Goal: Task Accomplishment & Management: Use online tool/utility

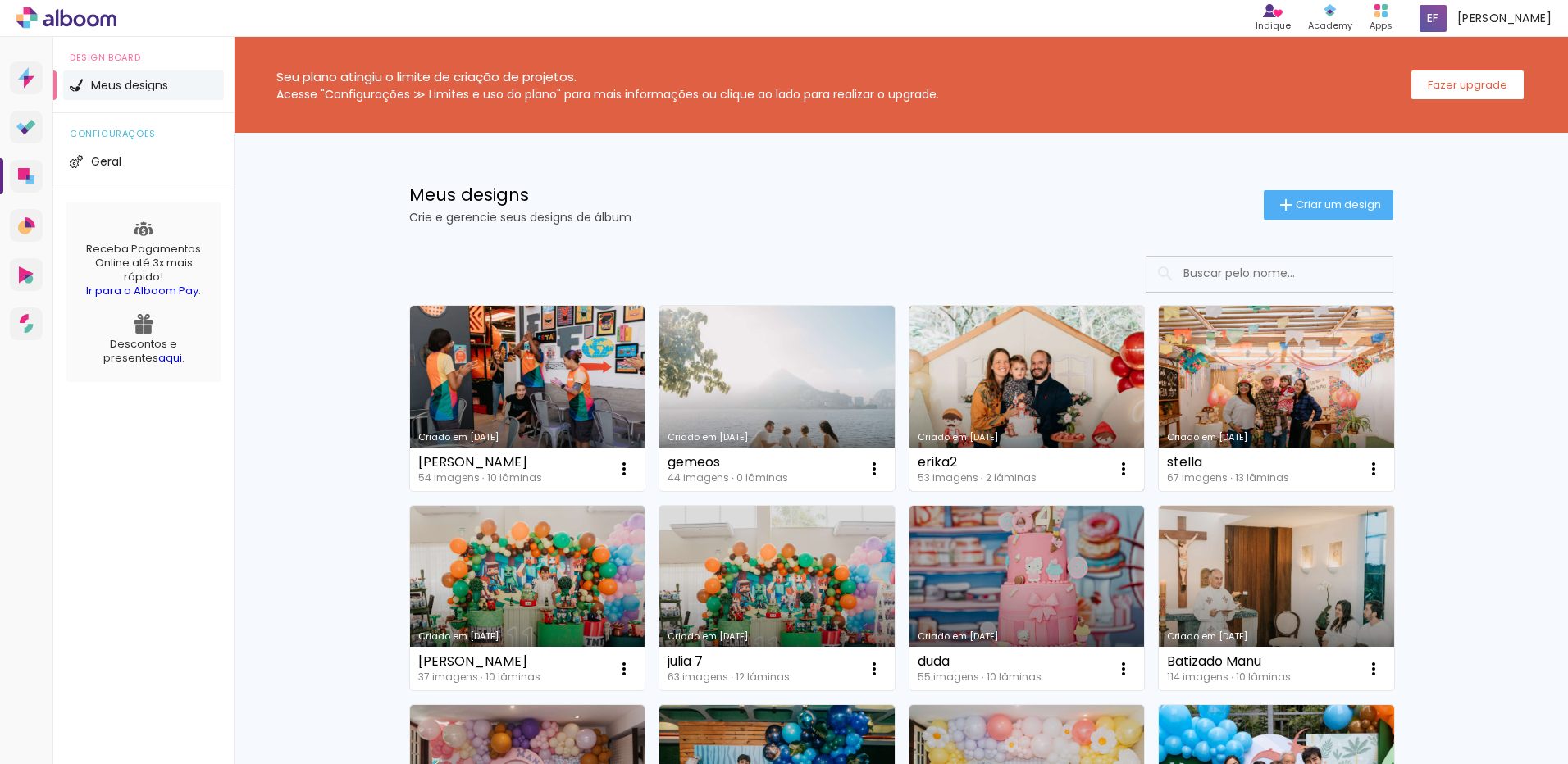
click at [1029, 385] on link "Criado em [DATE]" at bounding box center [1027, 398] width 235 height 186
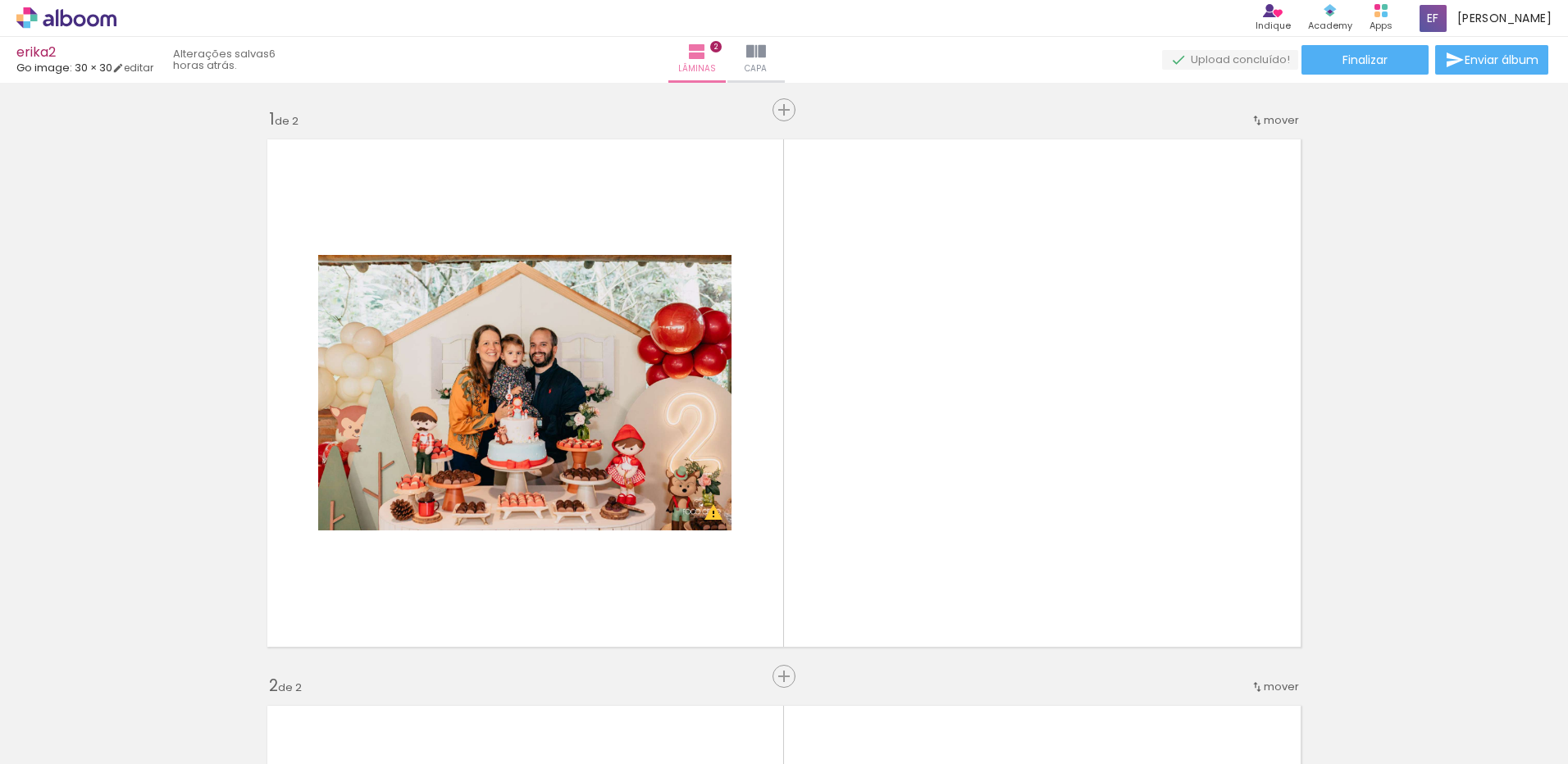
click at [84, 712] on iron-icon at bounding box center [83, 715] width 13 height 13
click at [84, 705] on paper-item "Não utilizadas" at bounding box center [53, 710] width 84 height 14
type input "Não utilizadas"
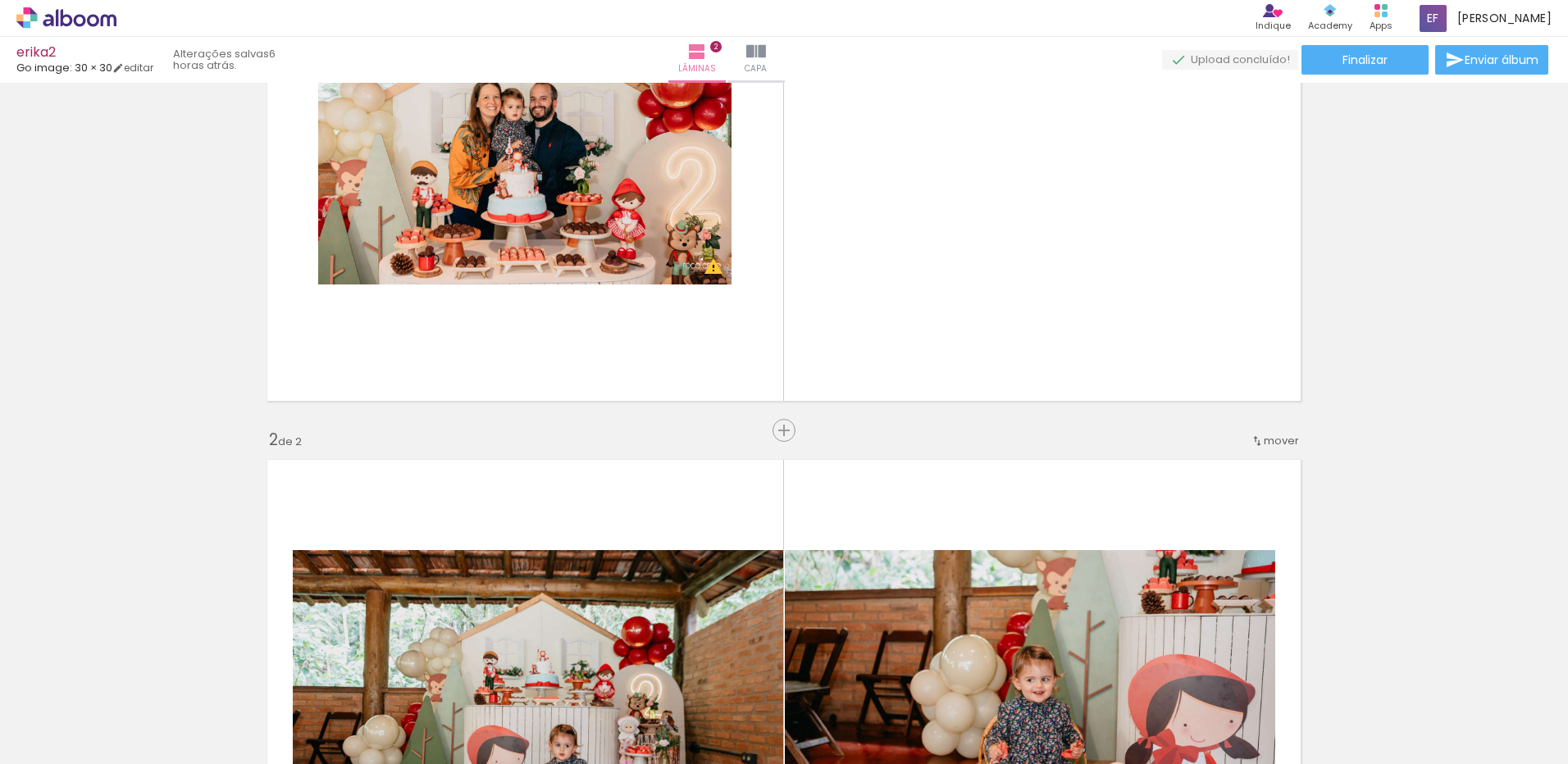
click at [155, 723] on div at bounding box center [164, 709] width 82 height 54
click at [61, 748] on span "Adicionar Fotos" at bounding box center [57, 755] width 49 height 18
click at [0, 0] on input "file" at bounding box center [0, 0] width 0 height 0
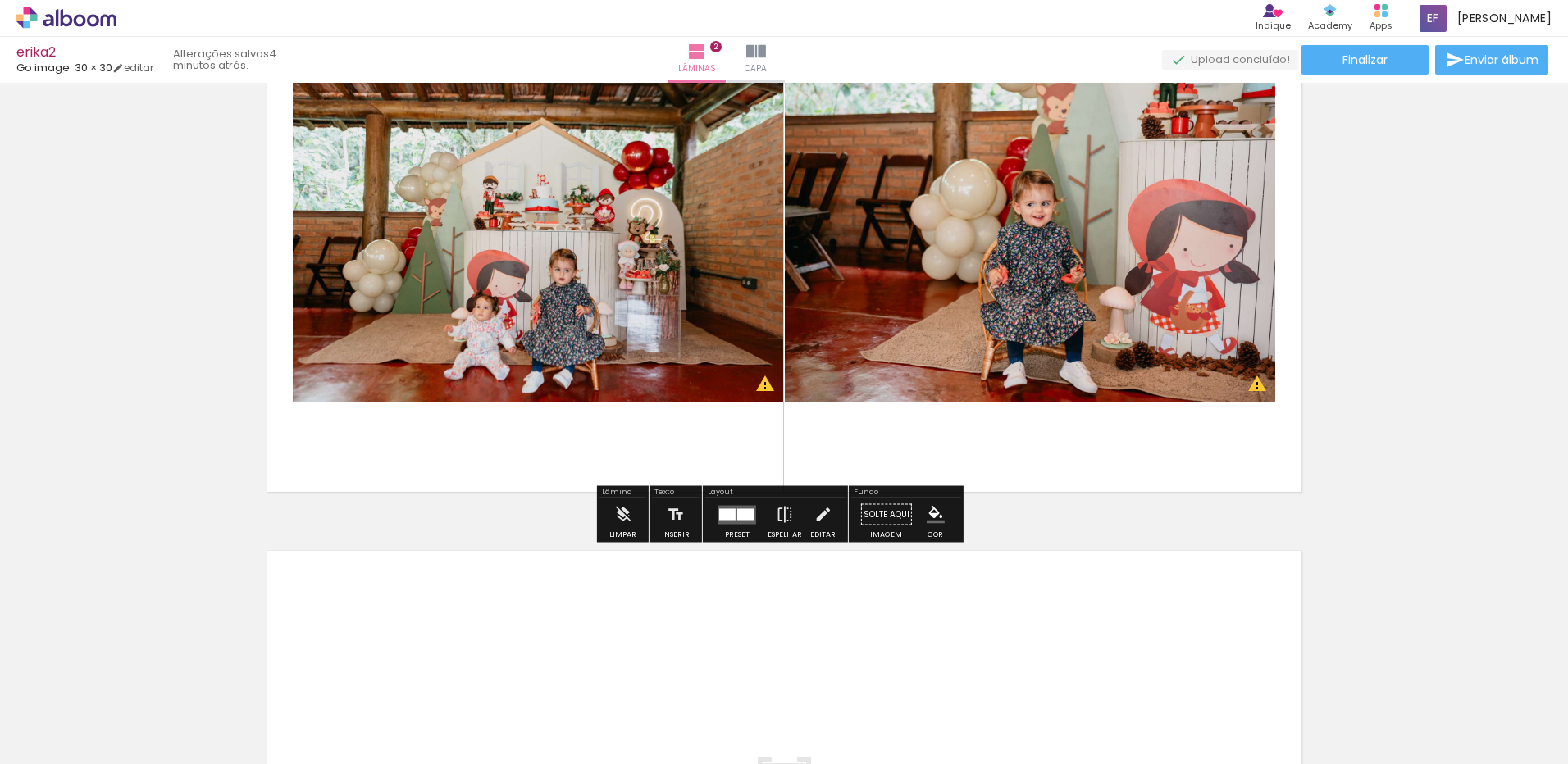
scroll to position [574, 0]
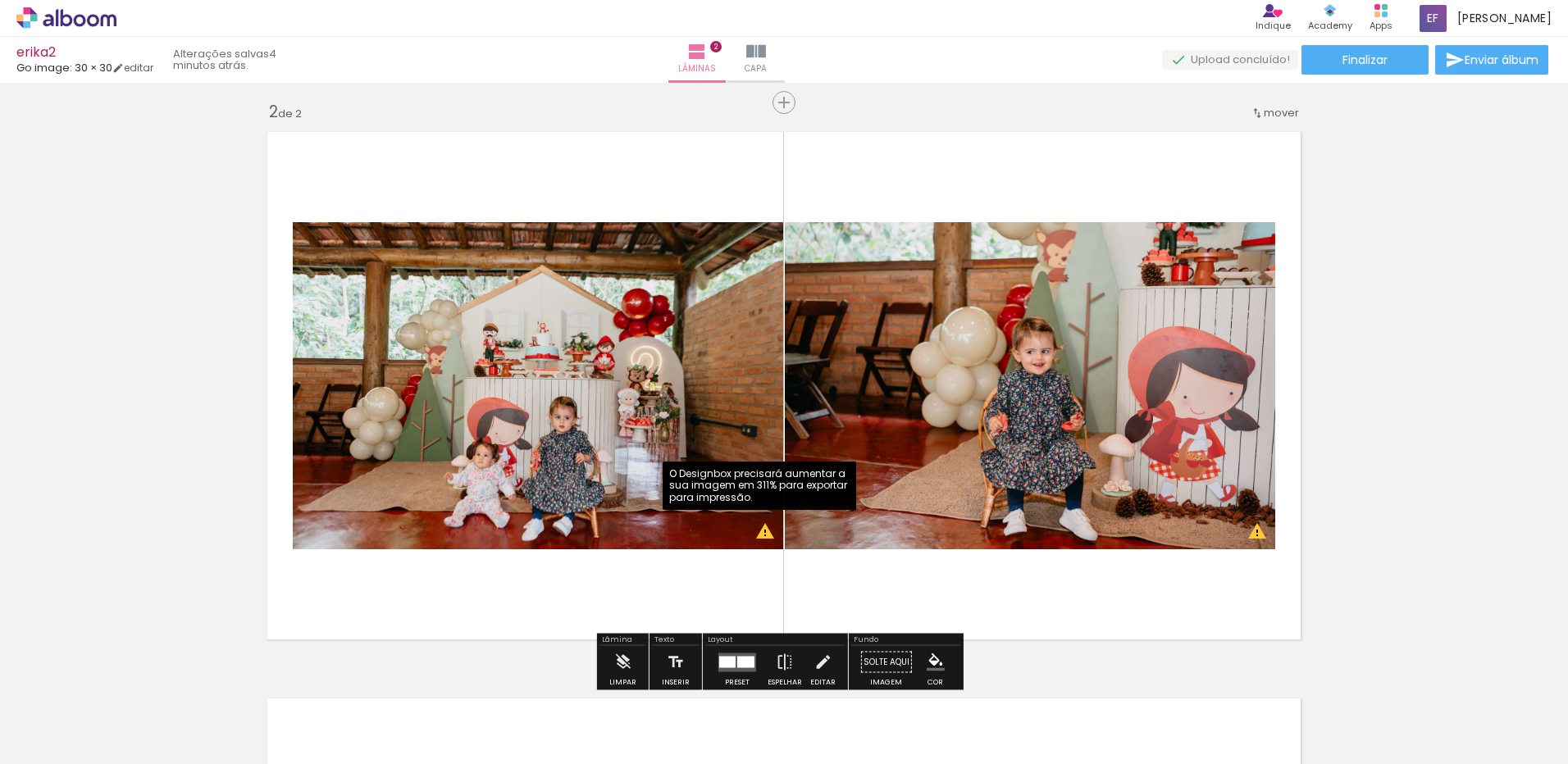
click at [757, 533] on quentale-photo at bounding box center [537, 386] width 491 height 327
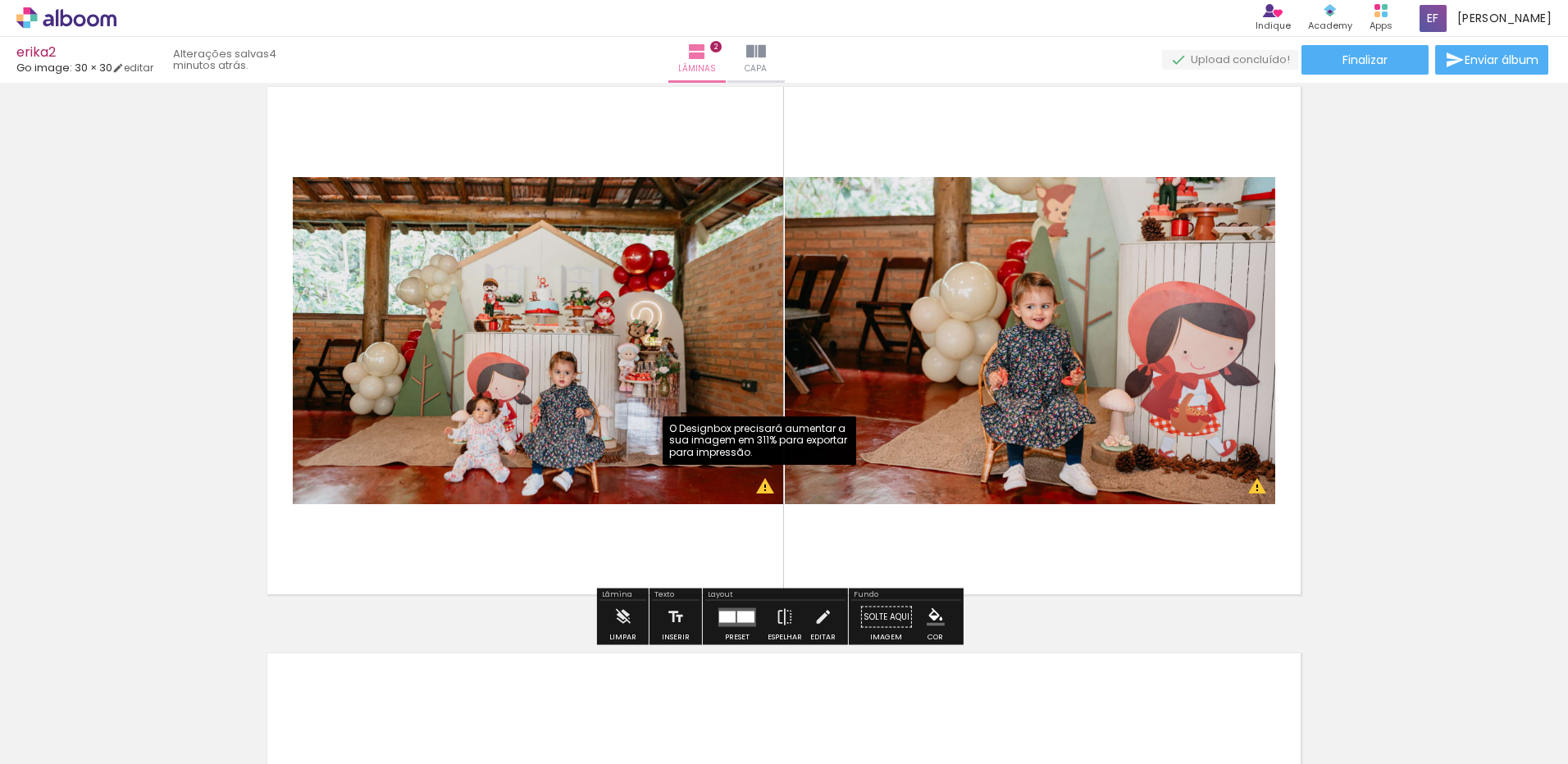
scroll to position [656, 0]
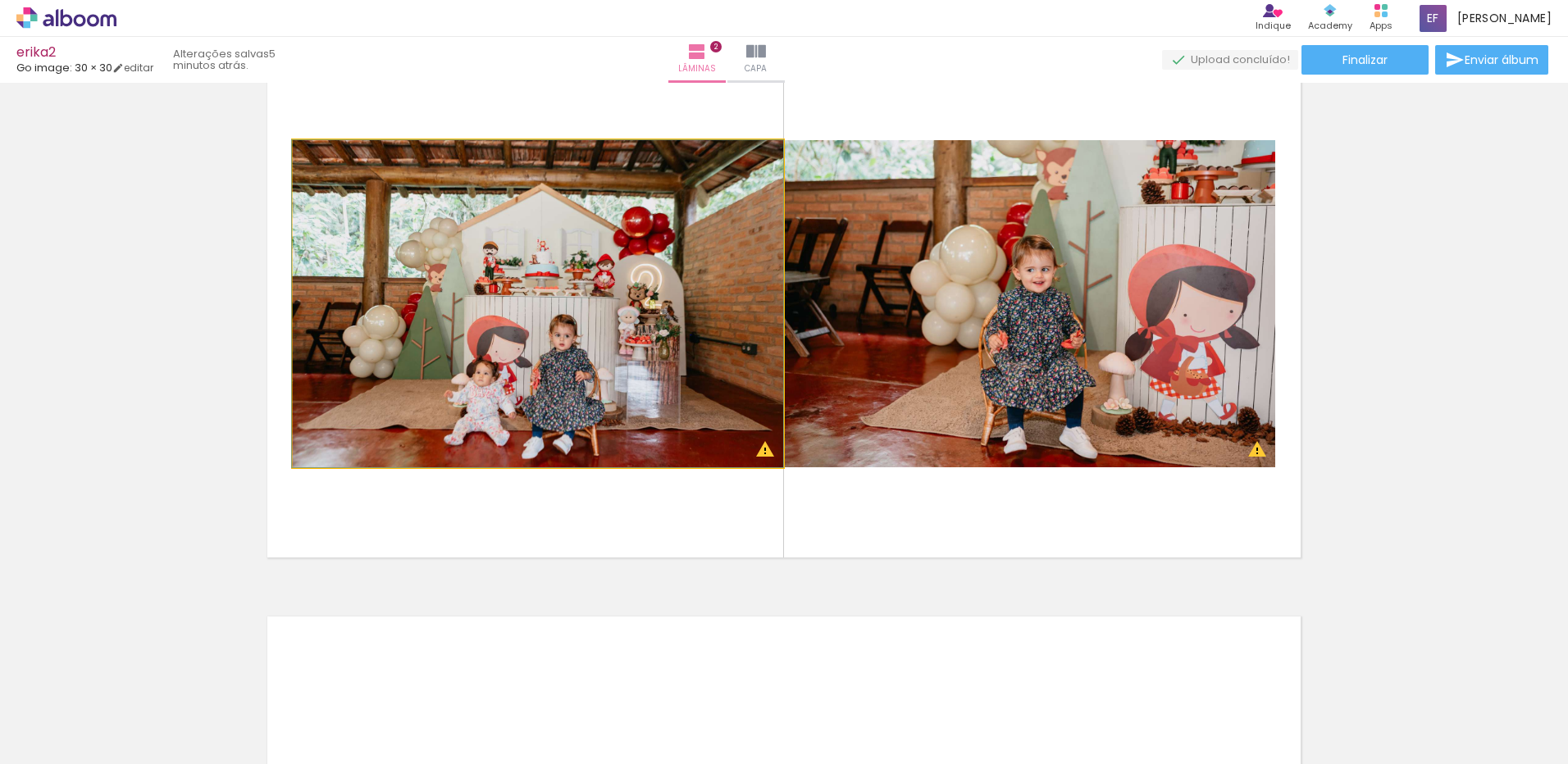
click at [422, 197] on quentale-photo at bounding box center [537, 303] width 491 height 327
drag, startPoint x: 513, startPoint y: 225, endPoint x: 292, endPoint y: 268, distance: 225.1
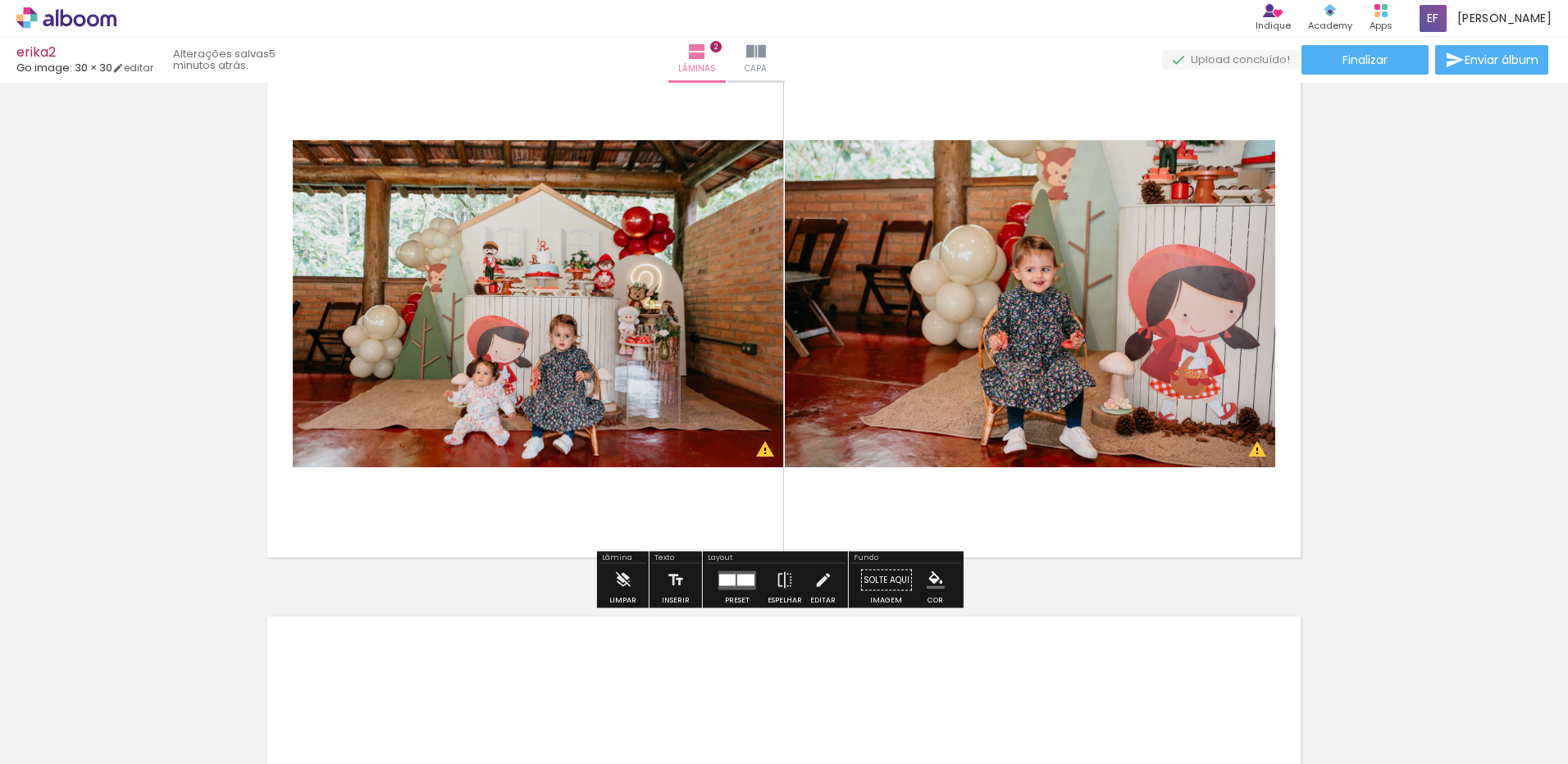
scroll to position [410, 0]
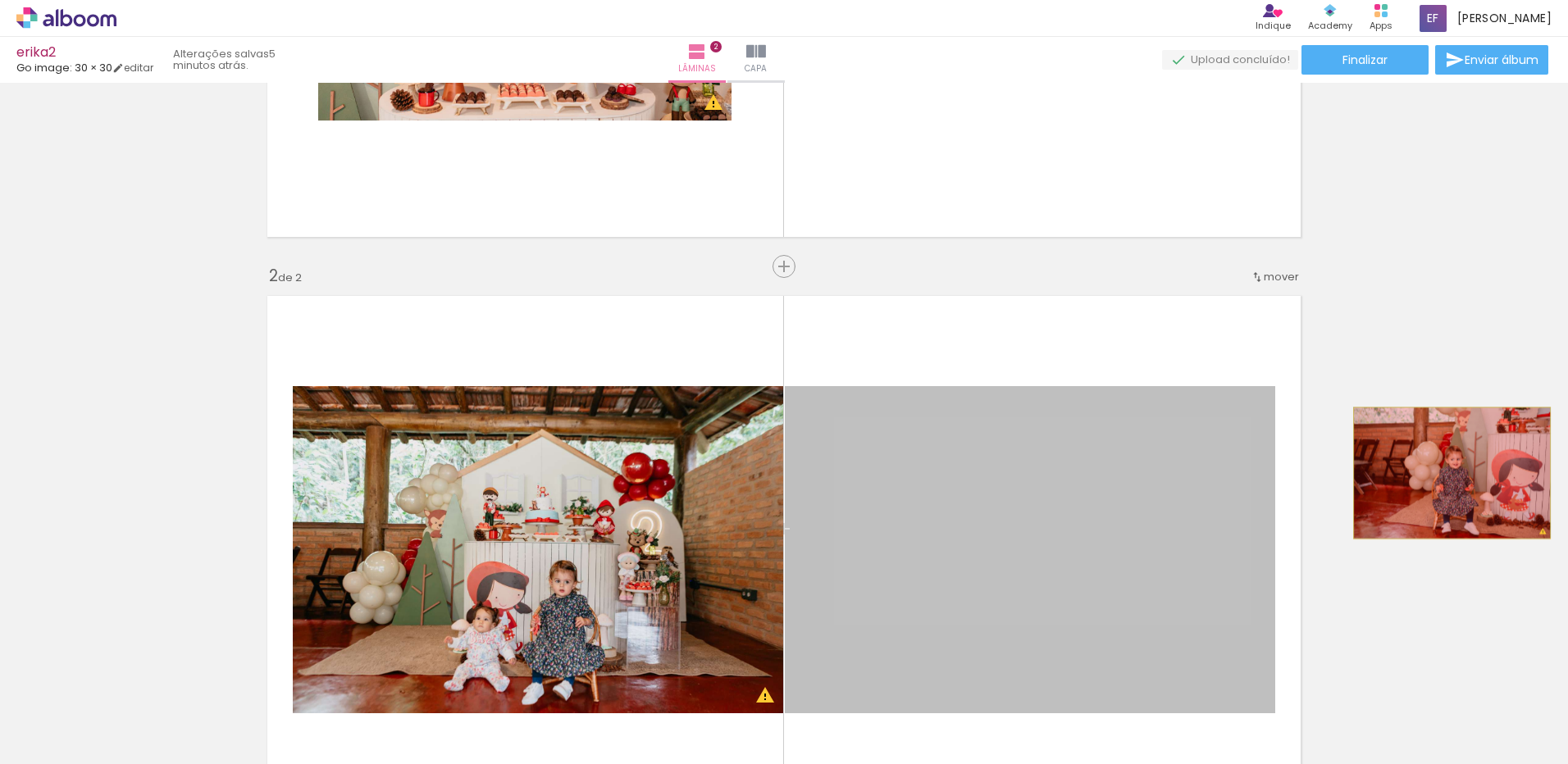
drag, startPoint x: 1022, startPoint y: 456, endPoint x: 1446, endPoint y: 473, distance: 424.3
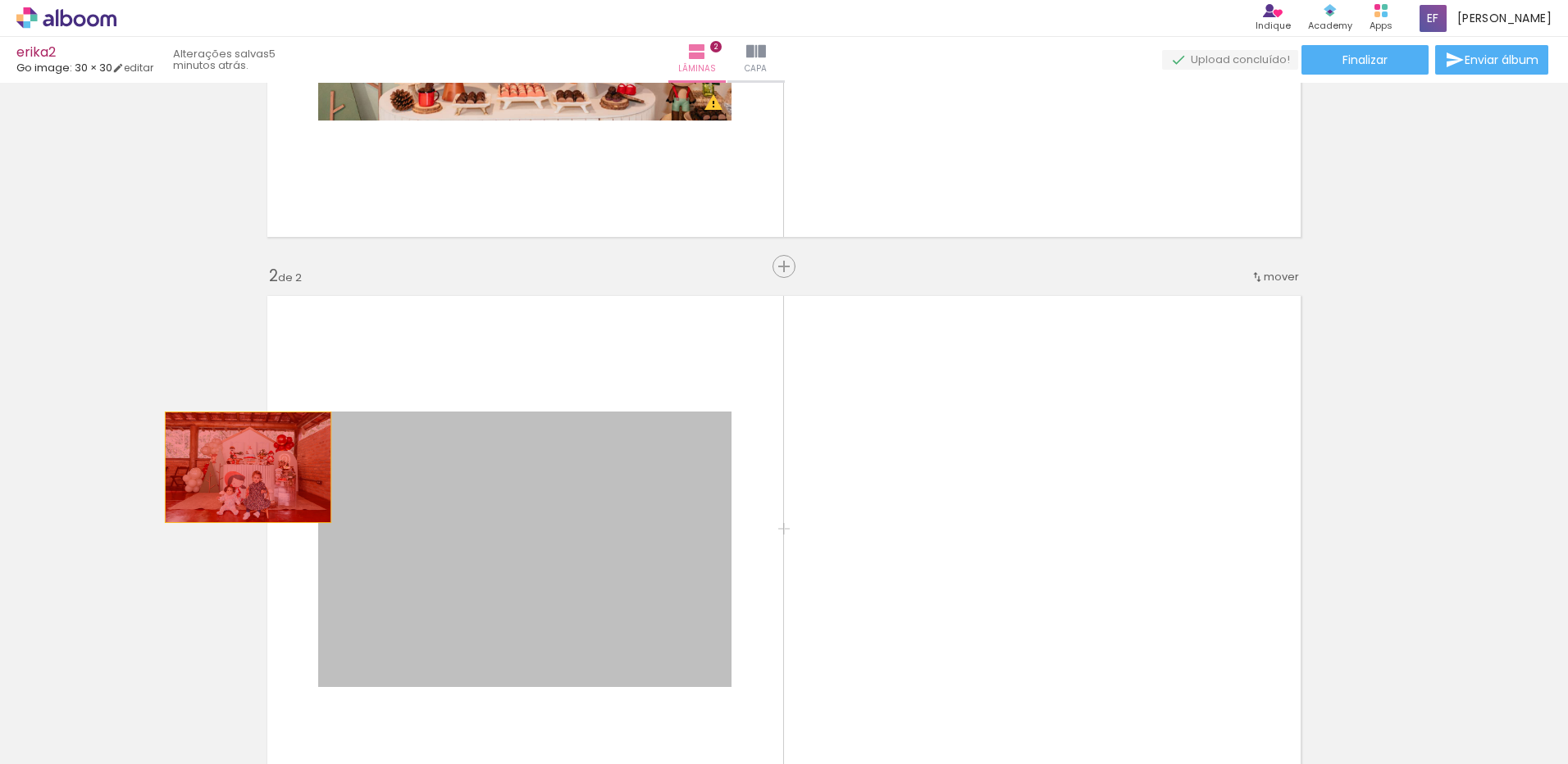
drag, startPoint x: 632, startPoint y: 502, endPoint x: 242, endPoint y: 467, distance: 391.6
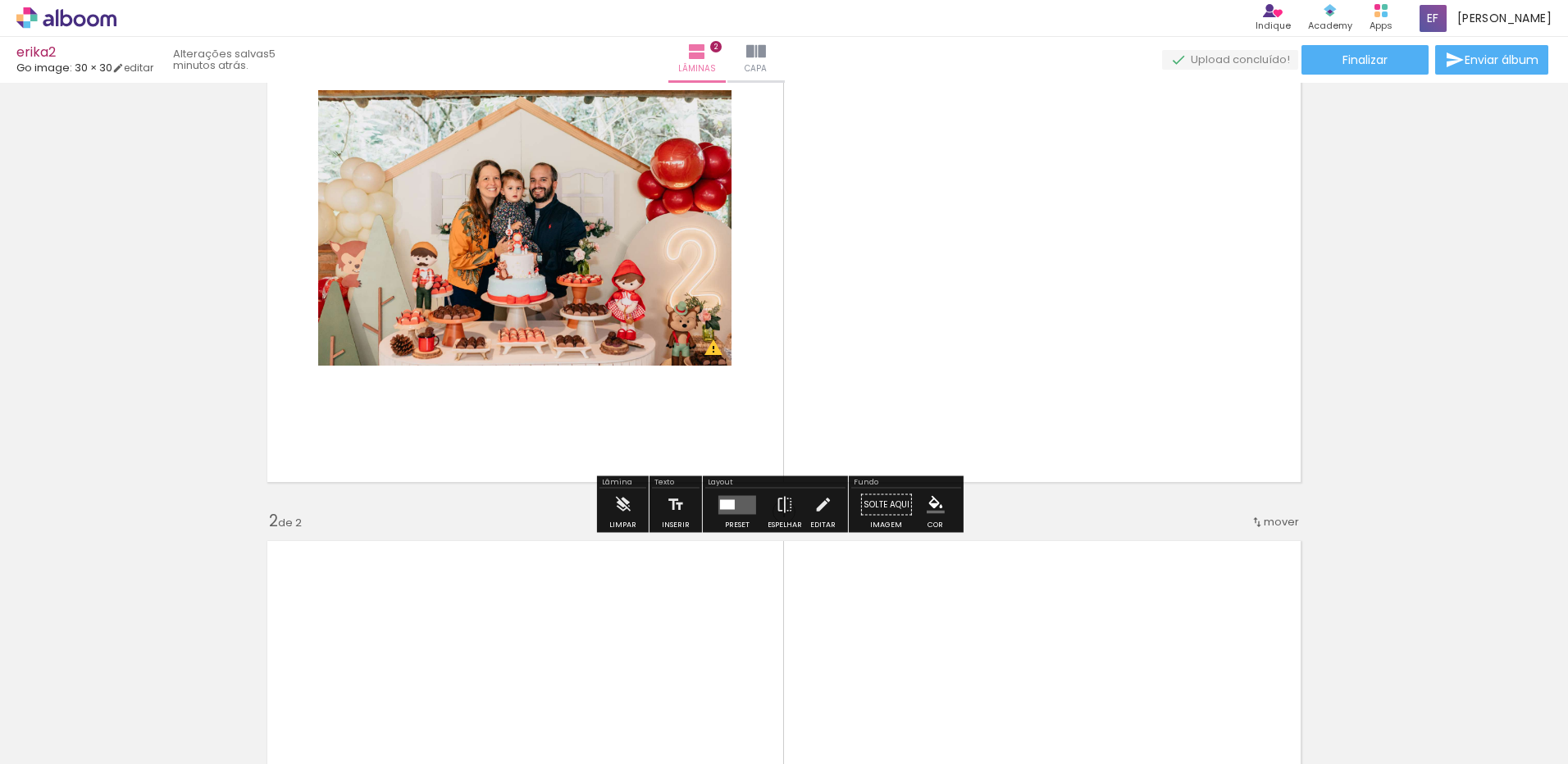
scroll to position [164, 0]
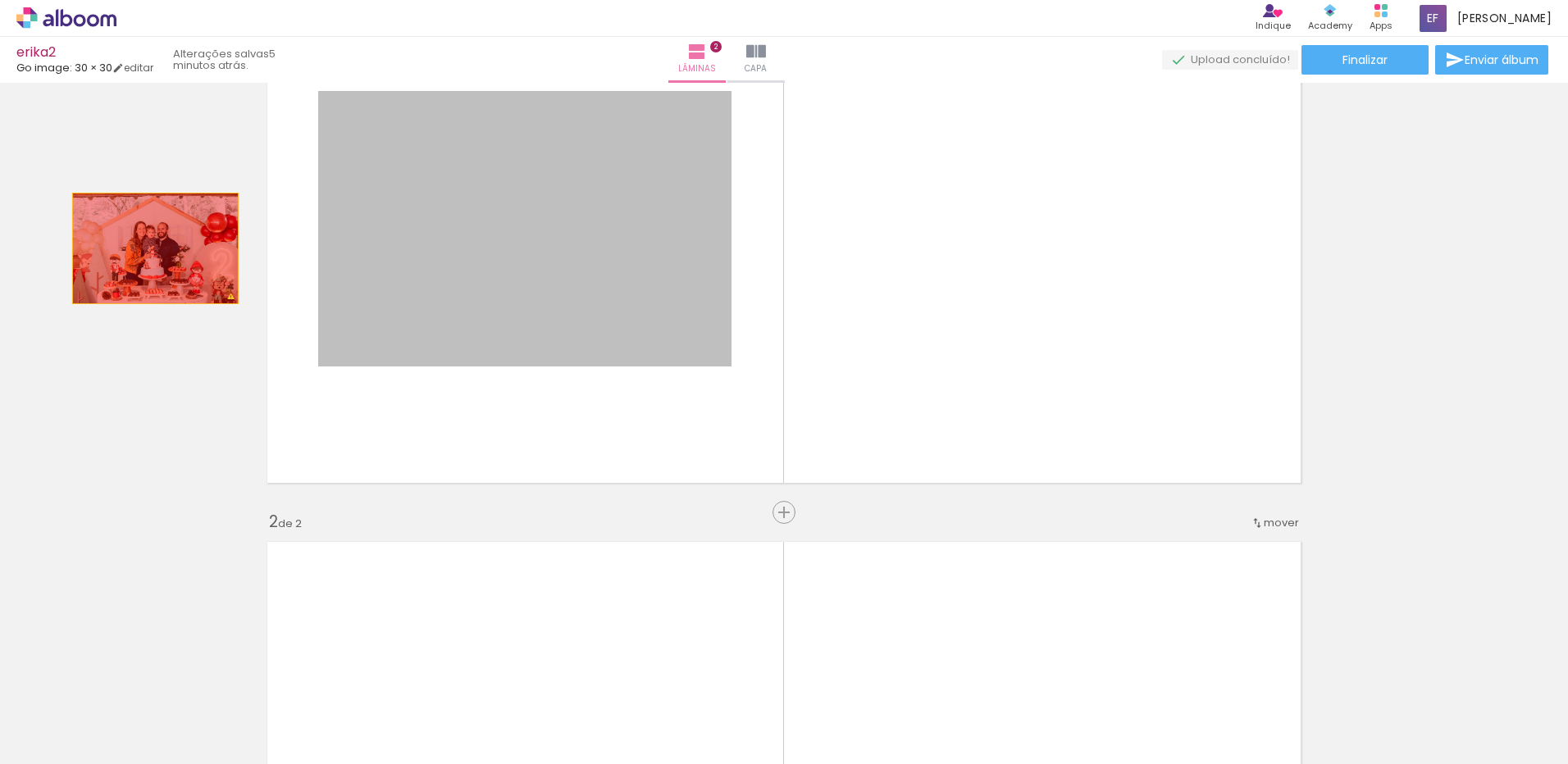
drag, startPoint x: 554, startPoint y: 251, endPoint x: 149, endPoint y: 248, distance: 405.0
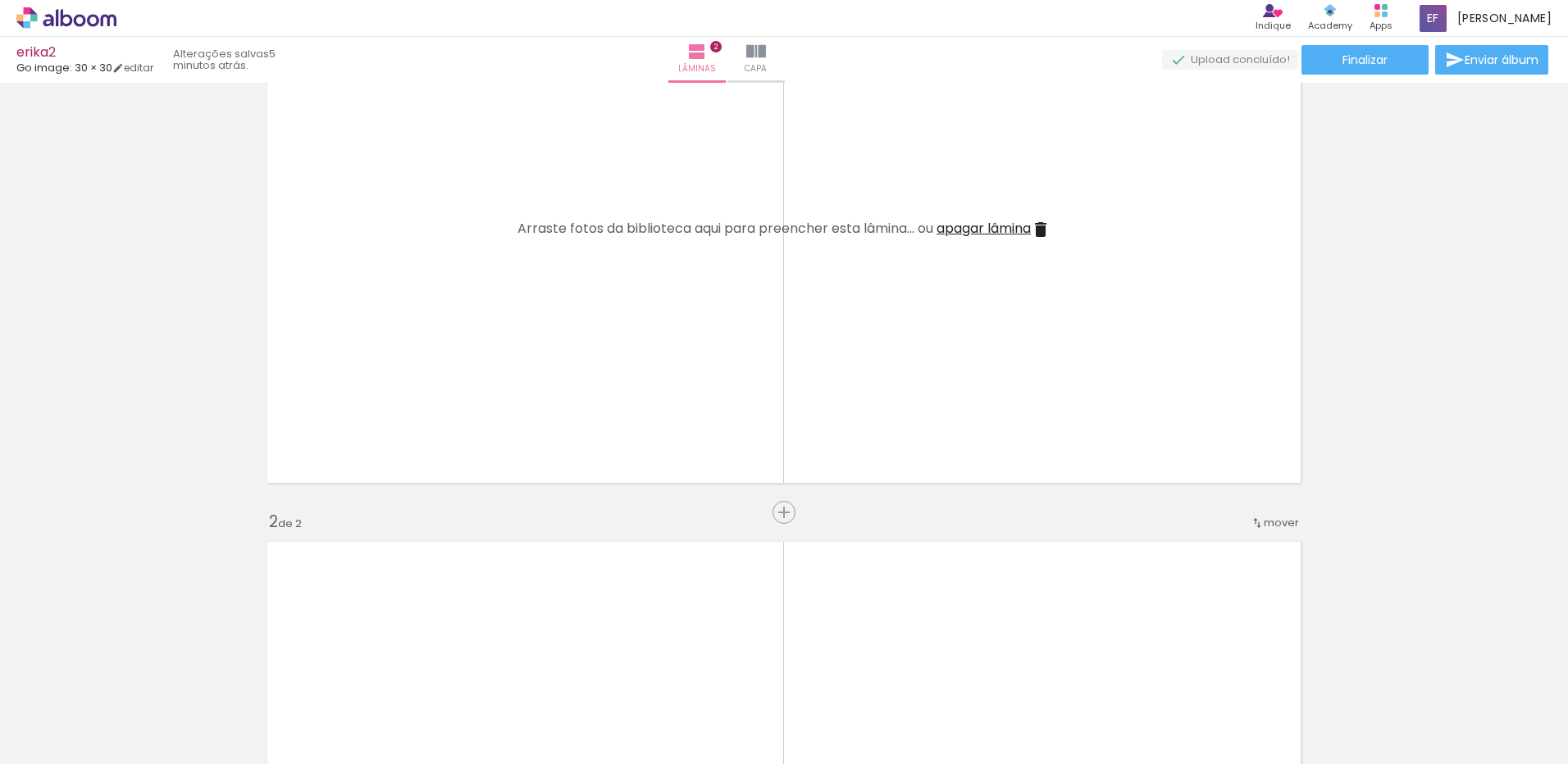
click at [45, 753] on span "Adicionar Fotos" at bounding box center [57, 755] width 49 height 18
click at [0, 0] on input "file" at bounding box center [0, 0] width 0 height 0
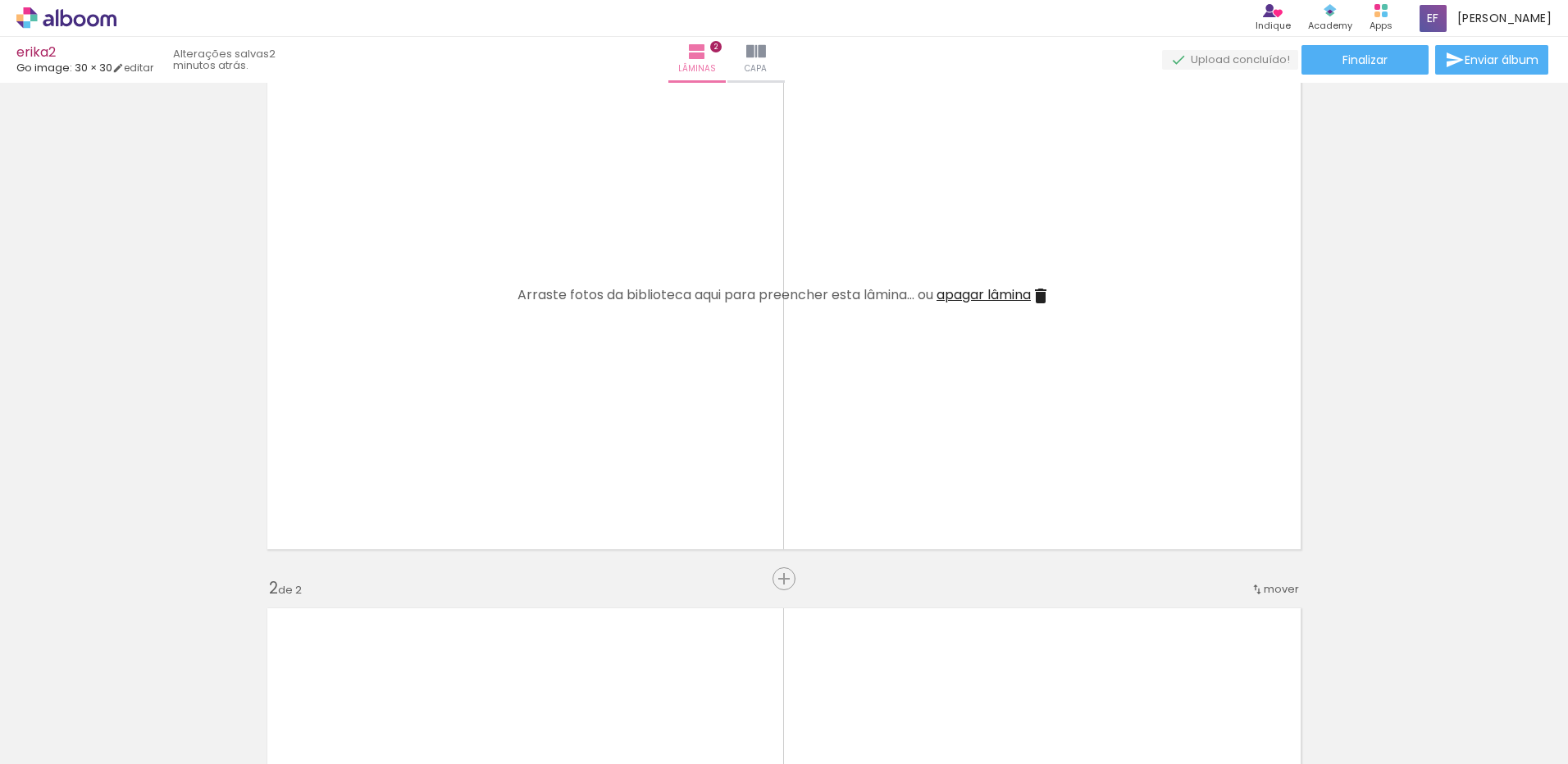
scroll to position [82, 0]
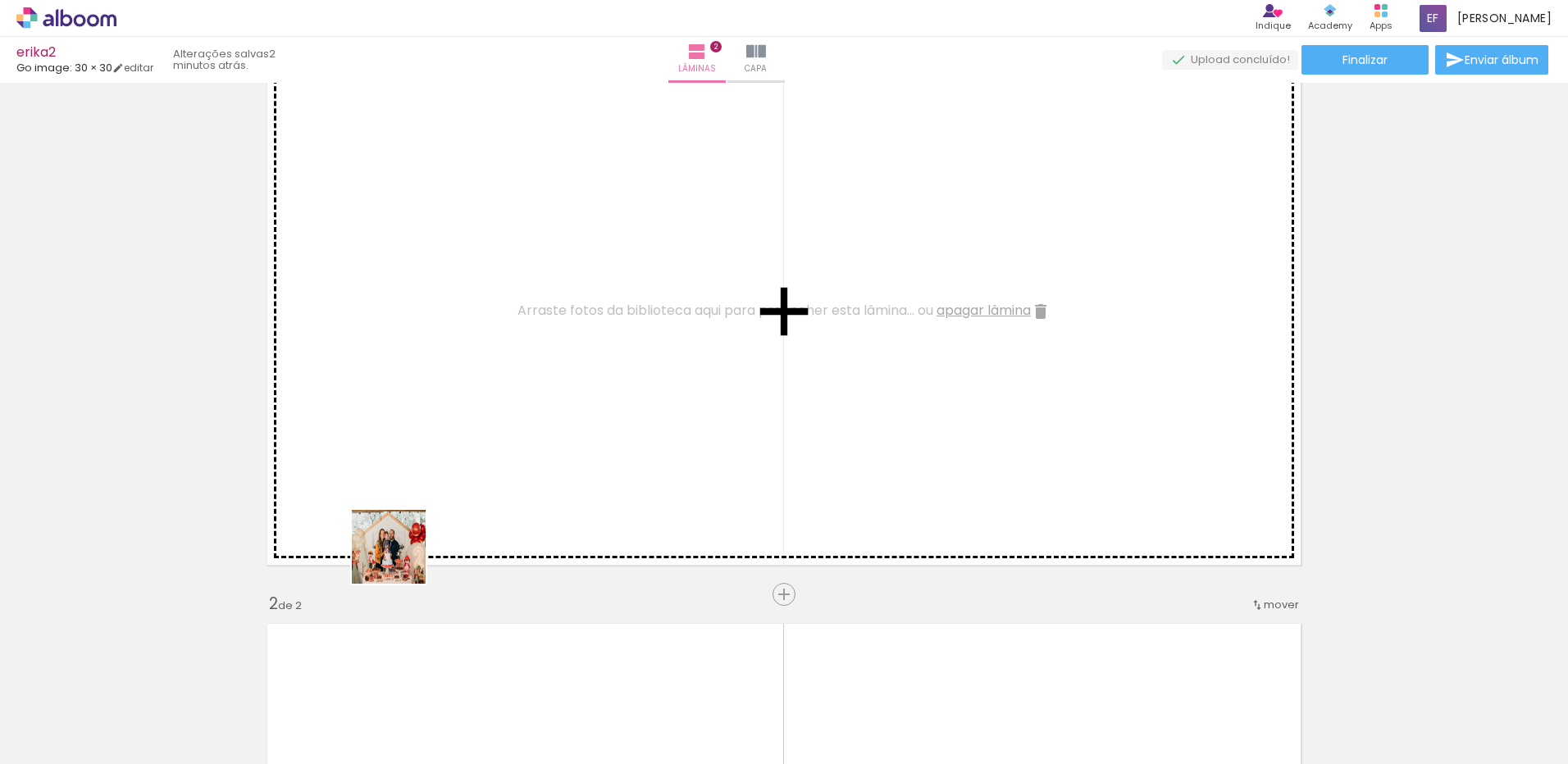
drag, startPoint x: 401, startPoint y: 560, endPoint x: 656, endPoint y: 401, distance: 300.5
click at [656, 401] on quentale-workspace at bounding box center [784, 382] width 1568 height 764
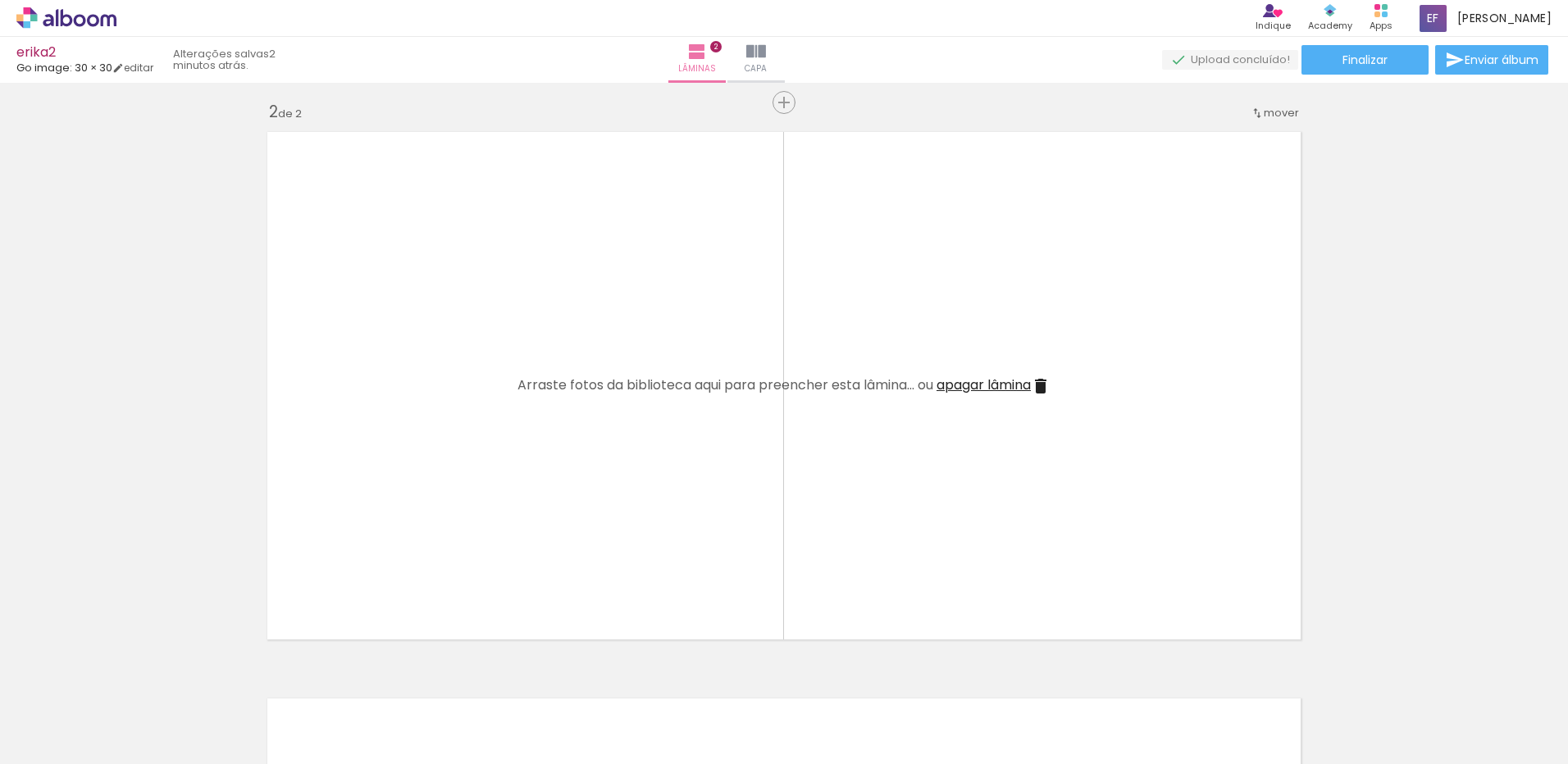
scroll to position [0, 403]
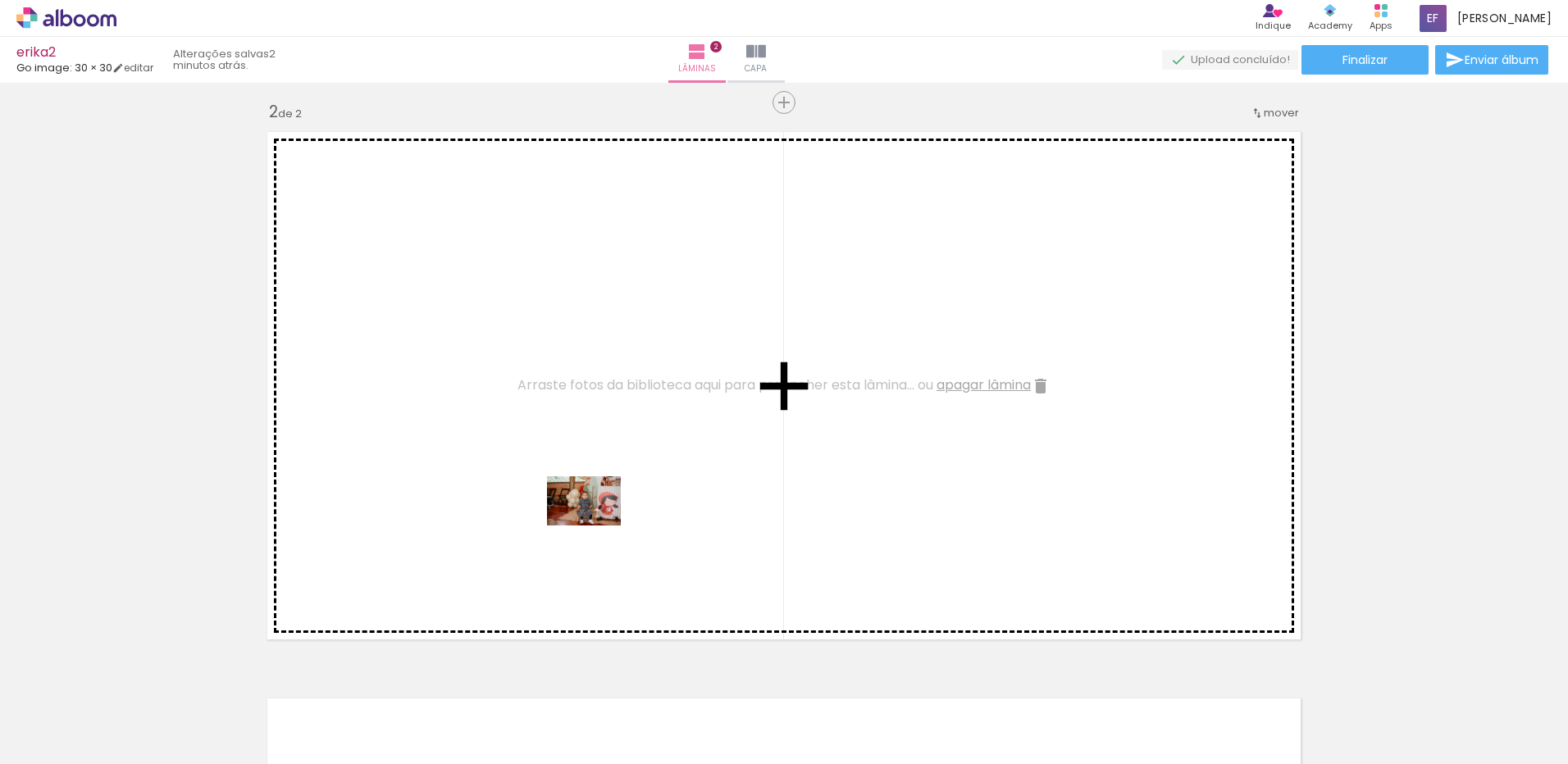
drag, startPoint x: 490, startPoint y: 706, endPoint x: 597, endPoint y: 525, distance: 210.3
click at [597, 525] on quentale-workspace at bounding box center [784, 382] width 1568 height 764
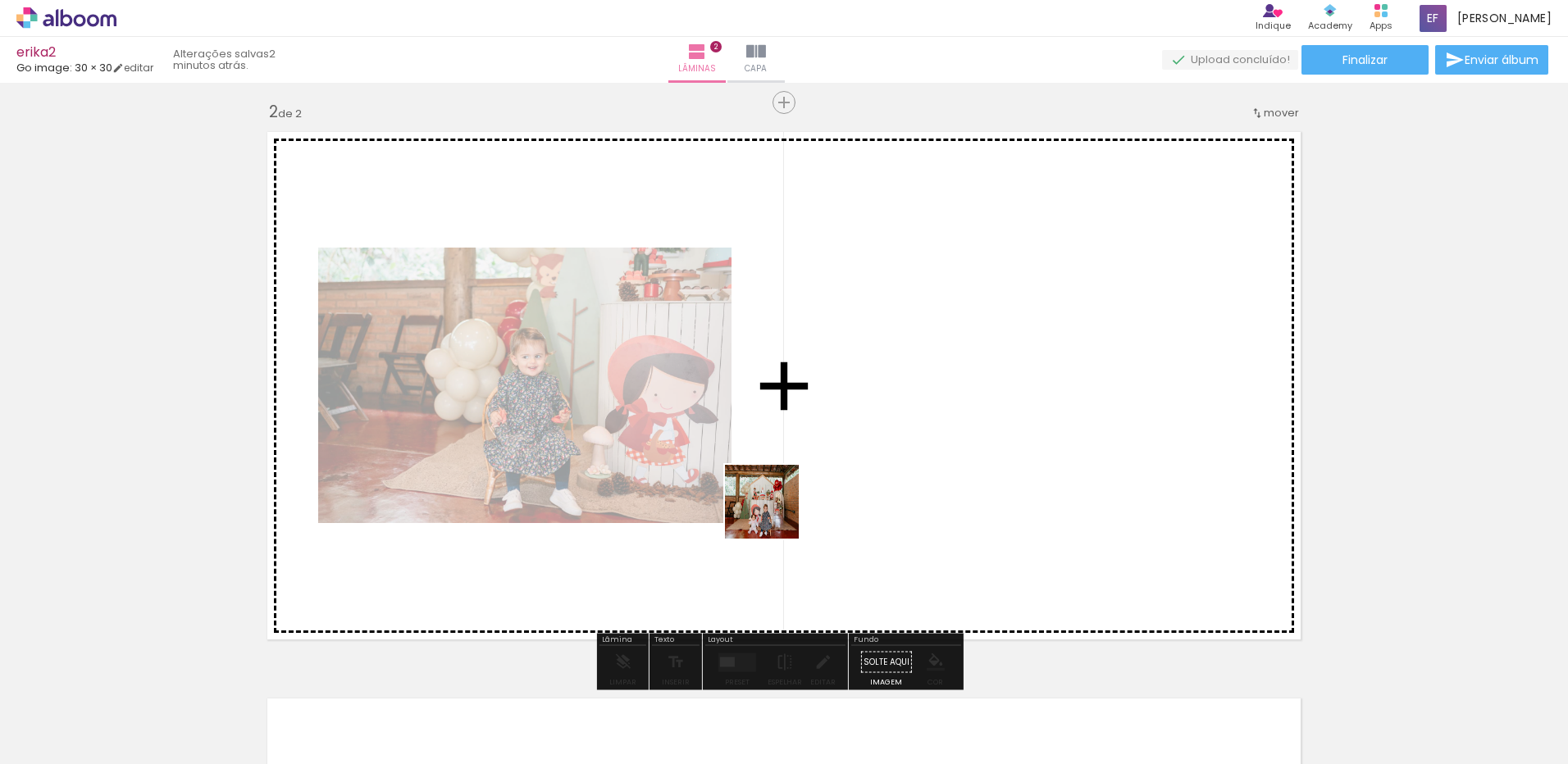
drag, startPoint x: 519, startPoint y: 704, endPoint x: 774, endPoint y: 514, distance: 318.0
click at [774, 514] on quentale-workspace at bounding box center [784, 382] width 1568 height 764
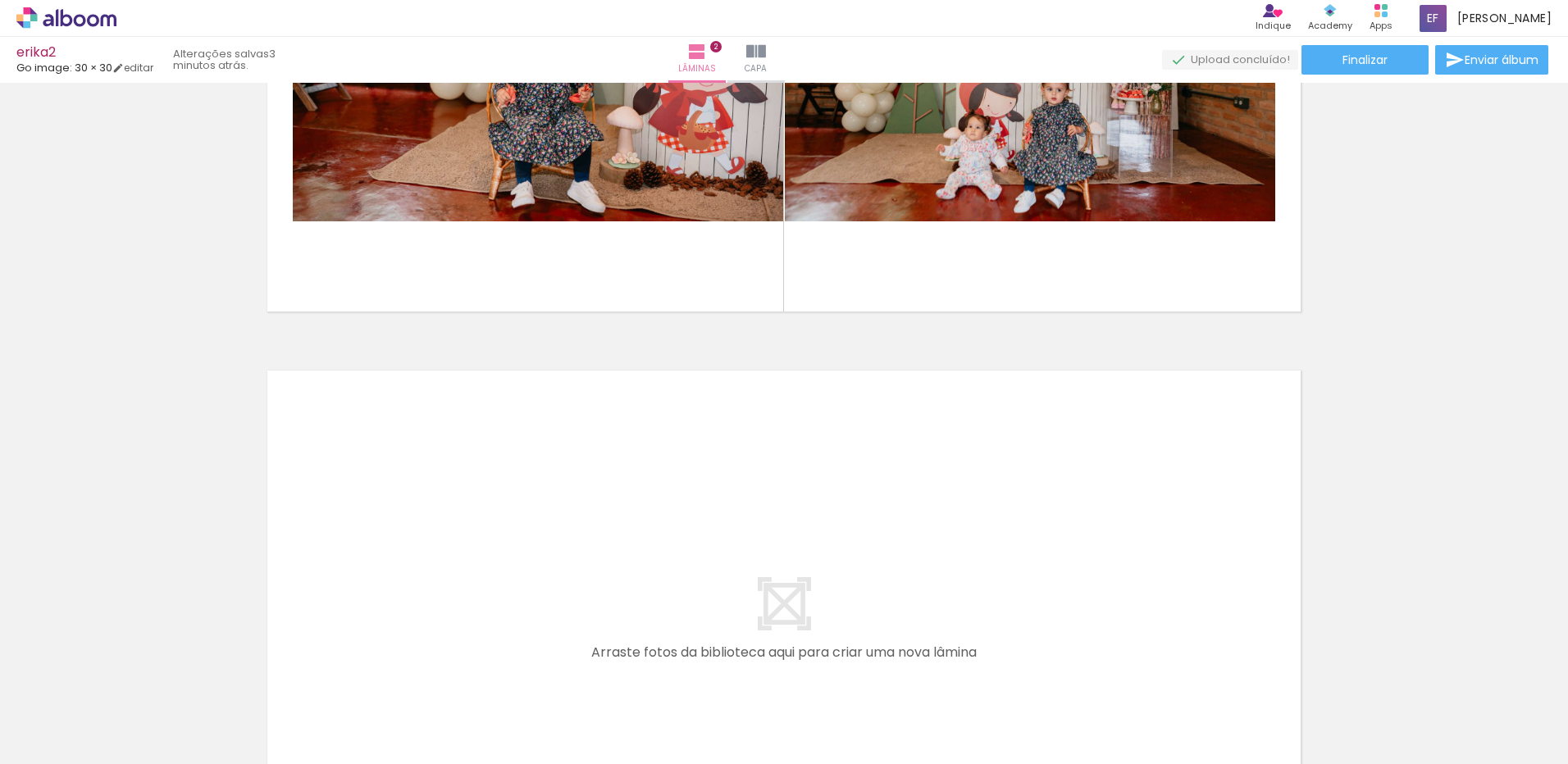
scroll to position [0, 1717]
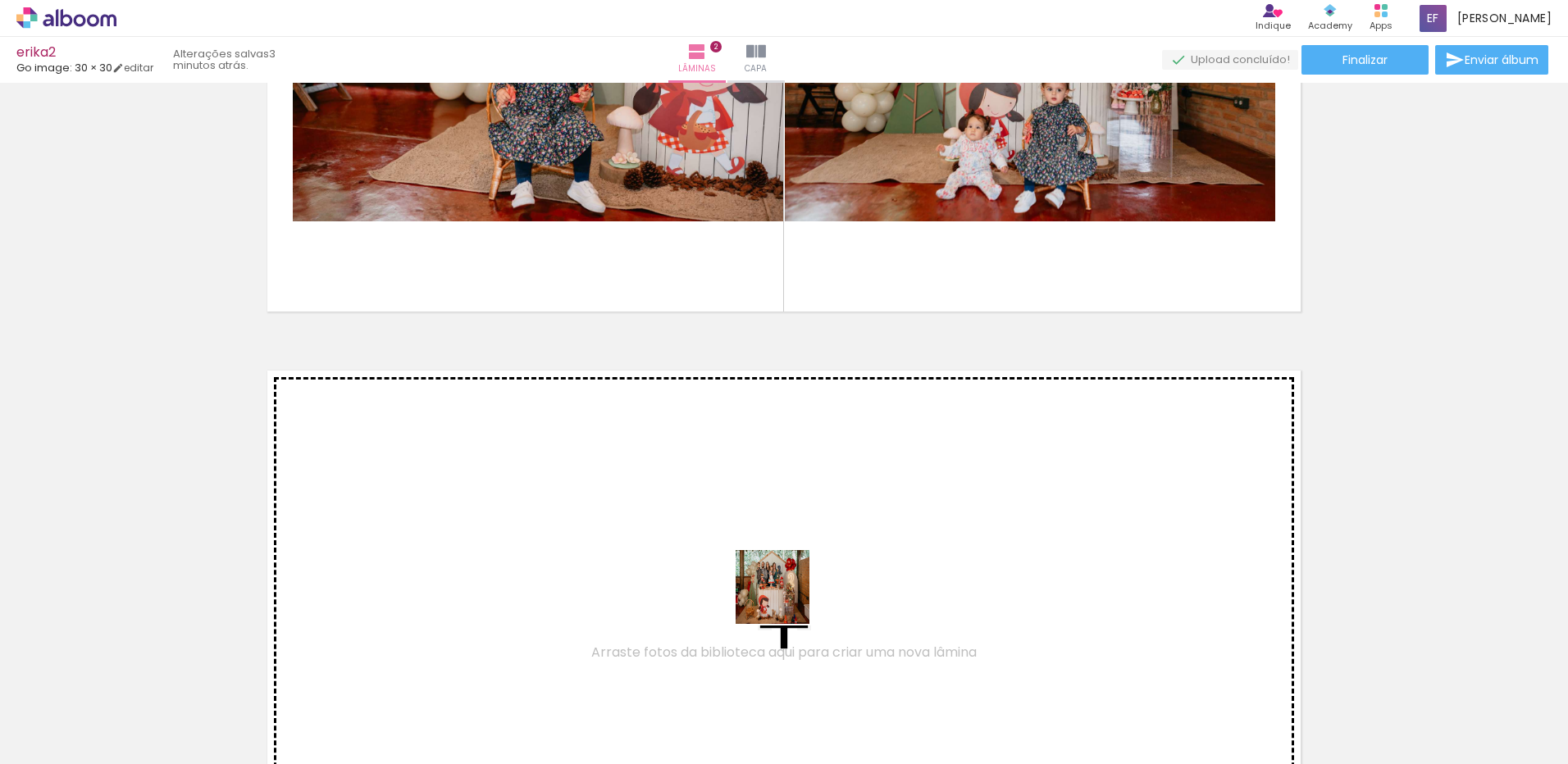
drag, startPoint x: 735, startPoint y: 711, endPoint x: 831, endPoint y: 694, distance: 97.5
click at [786, 598] on quentale-workspace at bounding box center [784, 382] width 1568 height 764
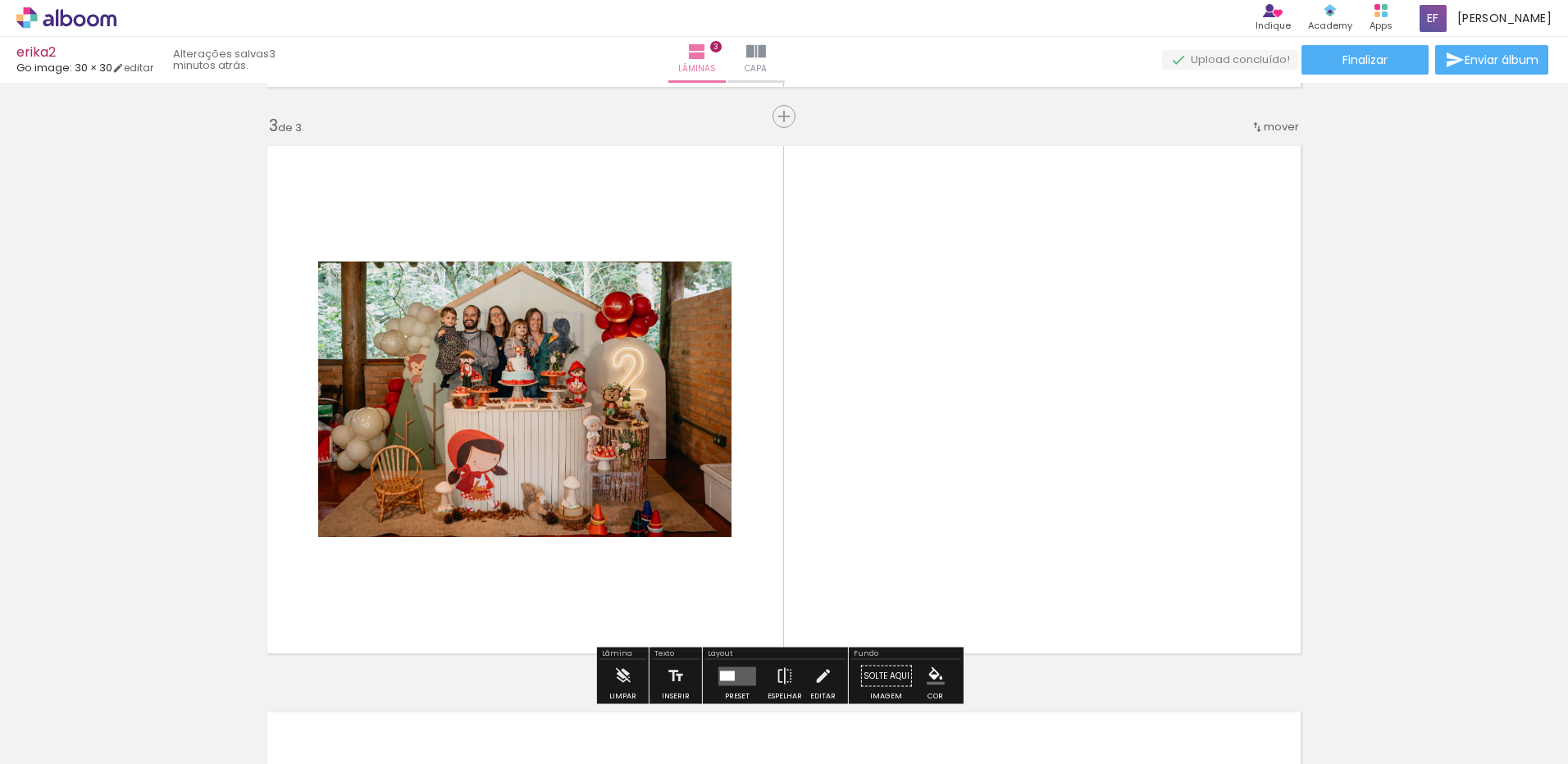
scroll to position [1155, 0]
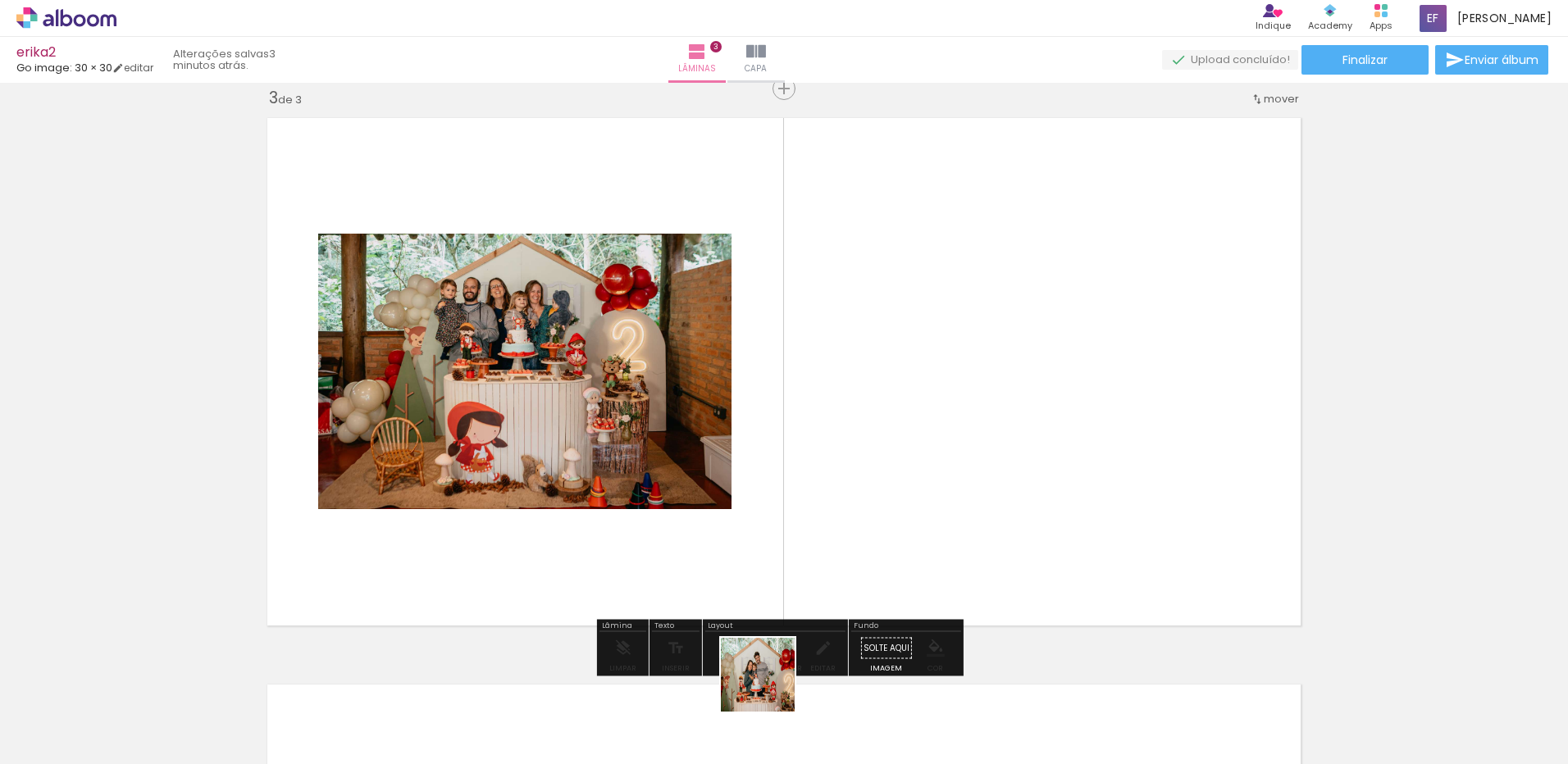
drag, startPoint x: 771, startPoint y: 687, endPoint x: 870, endPoint y: 536, distance: 180.6
click at [870, 536] on quentale-workspace at bounding box center [784, 382] width 1568 height 764
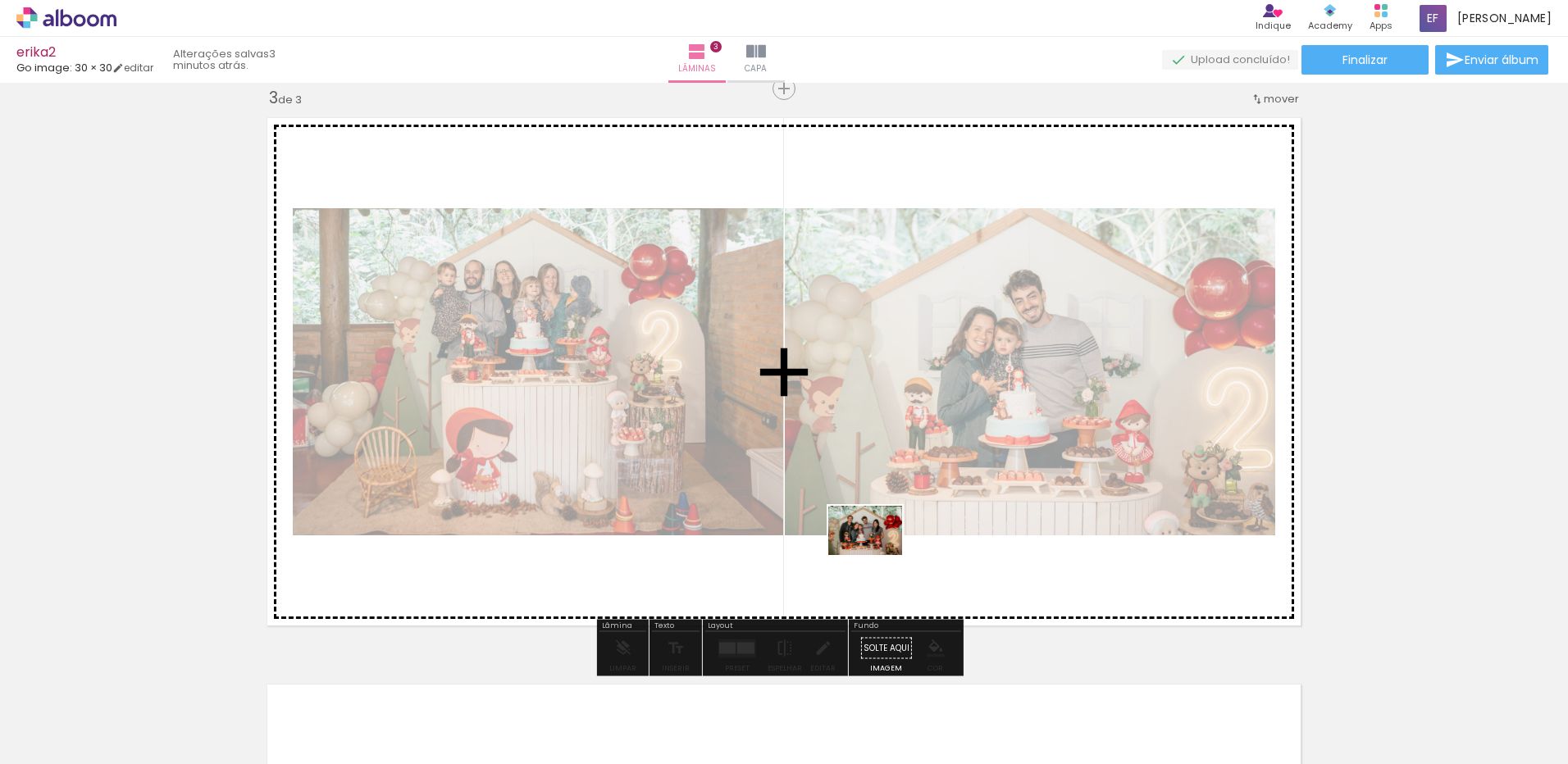
drag, startPoint x: 765, startPoint y: 714, endPoint x: 877, endPoint y: 555, distance: 194.5
click at [877, 555] on quentale-workspace at bounding box center [784, 382] width 1568 height 764
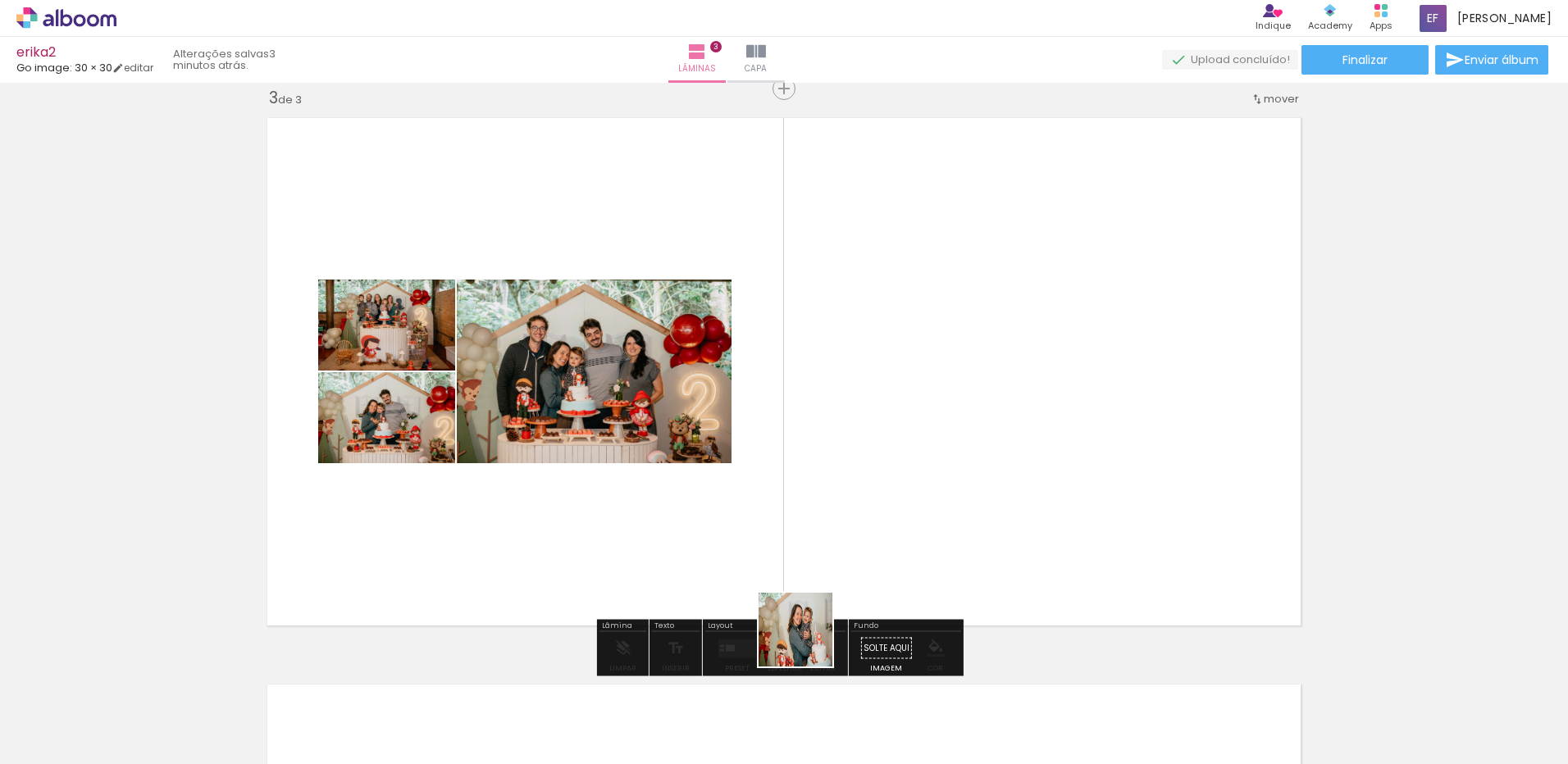
drag, startPoint x: 771, startPoint y: 714, endPoint x: 842, endPoint y: 586, distance: 146.4
click at [842, 586] on quentale-workspace at bounding box center [784, 382] width 1568 height 764
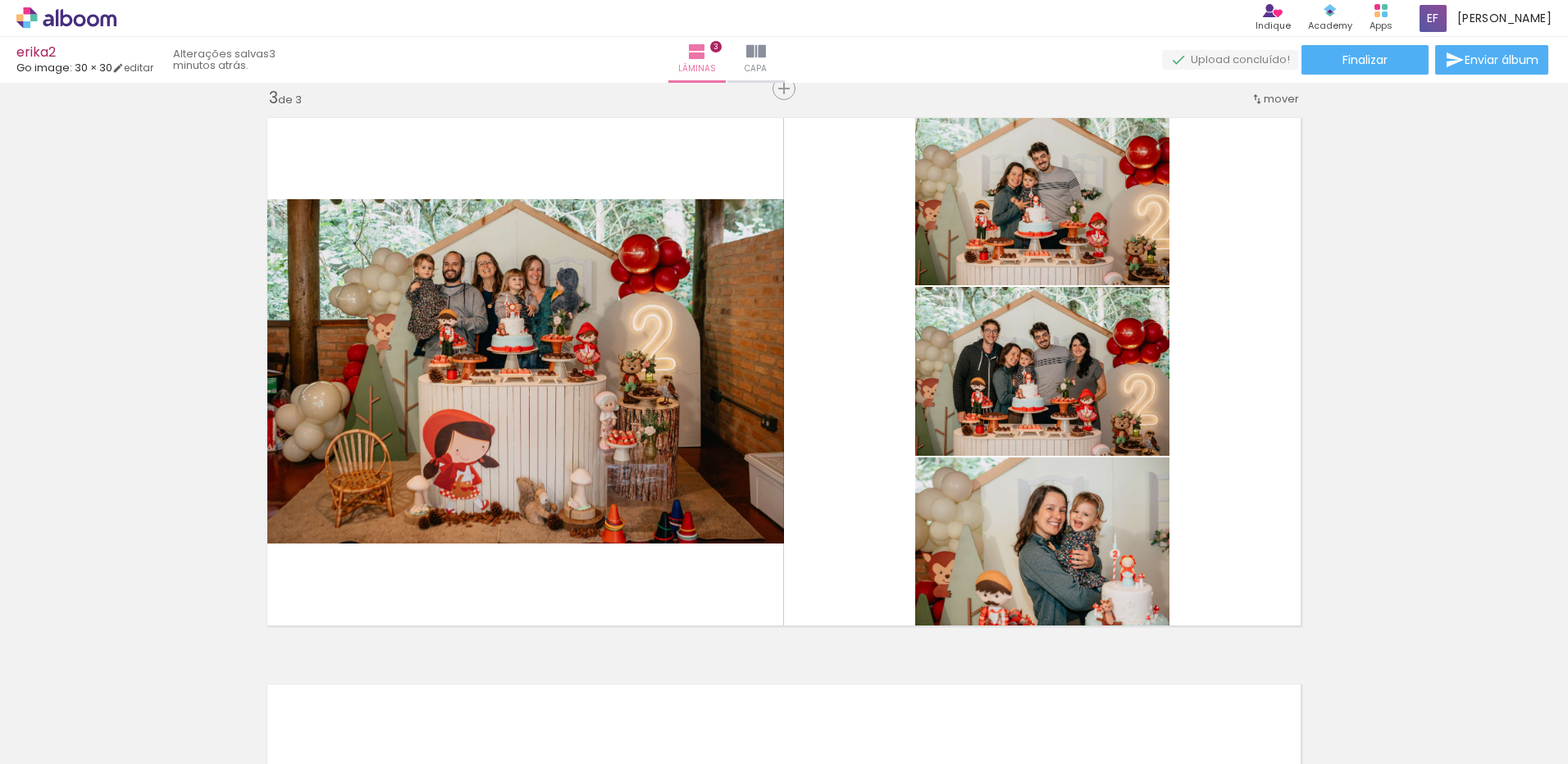
scroll to position [0, 2797]
click at [436, 715] on div at bounding box center [398, 709] width 74 height 49
click at [436, 723] on div at bounding box center [398, 709] width 74 height 49
click at [1269, 724] on quentale-thumb at bounding box center [1225, 708] width 91 height 94
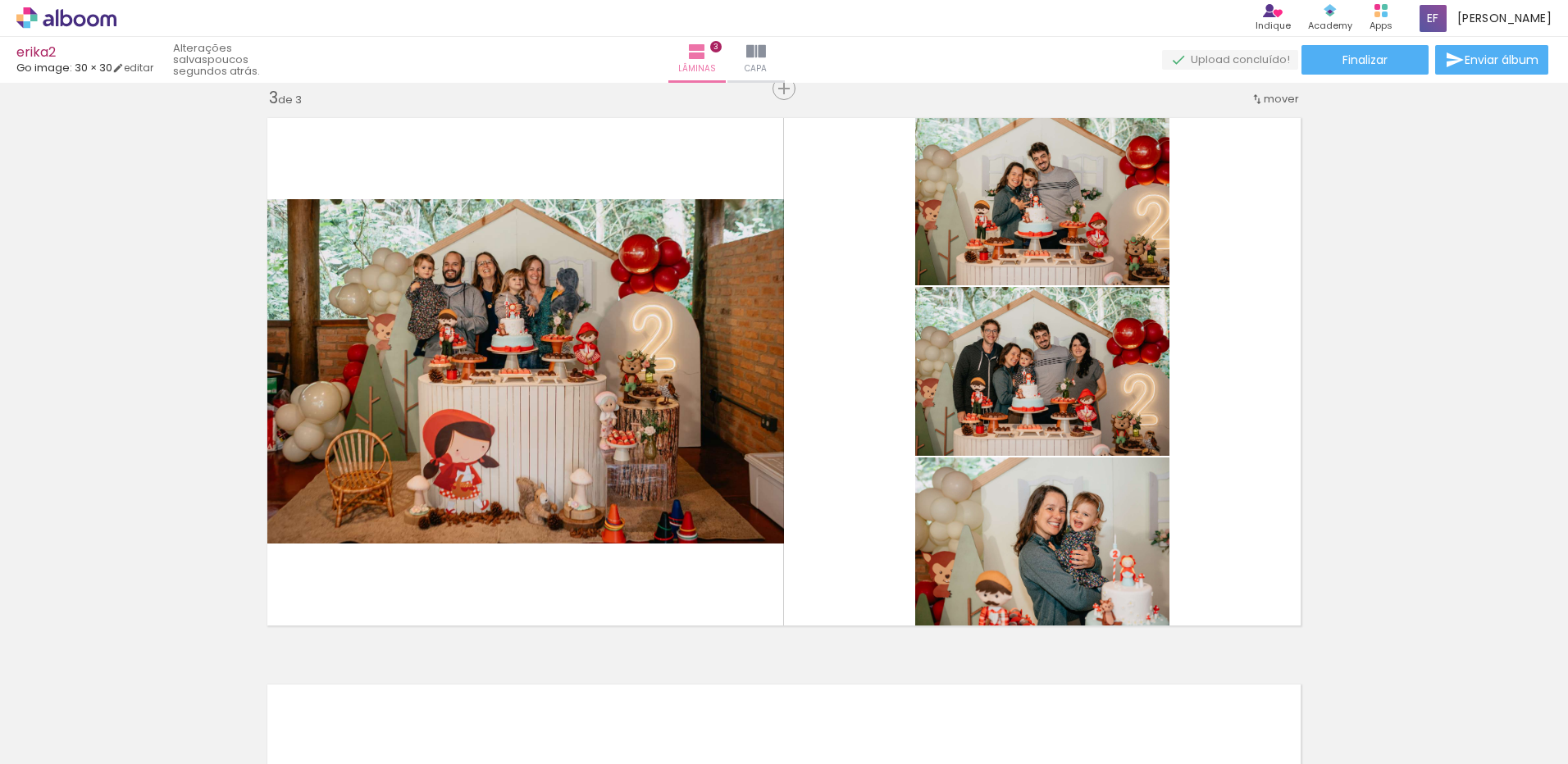
click at [436, 724] on div at bounding box center [398, 709] width 74 height 49
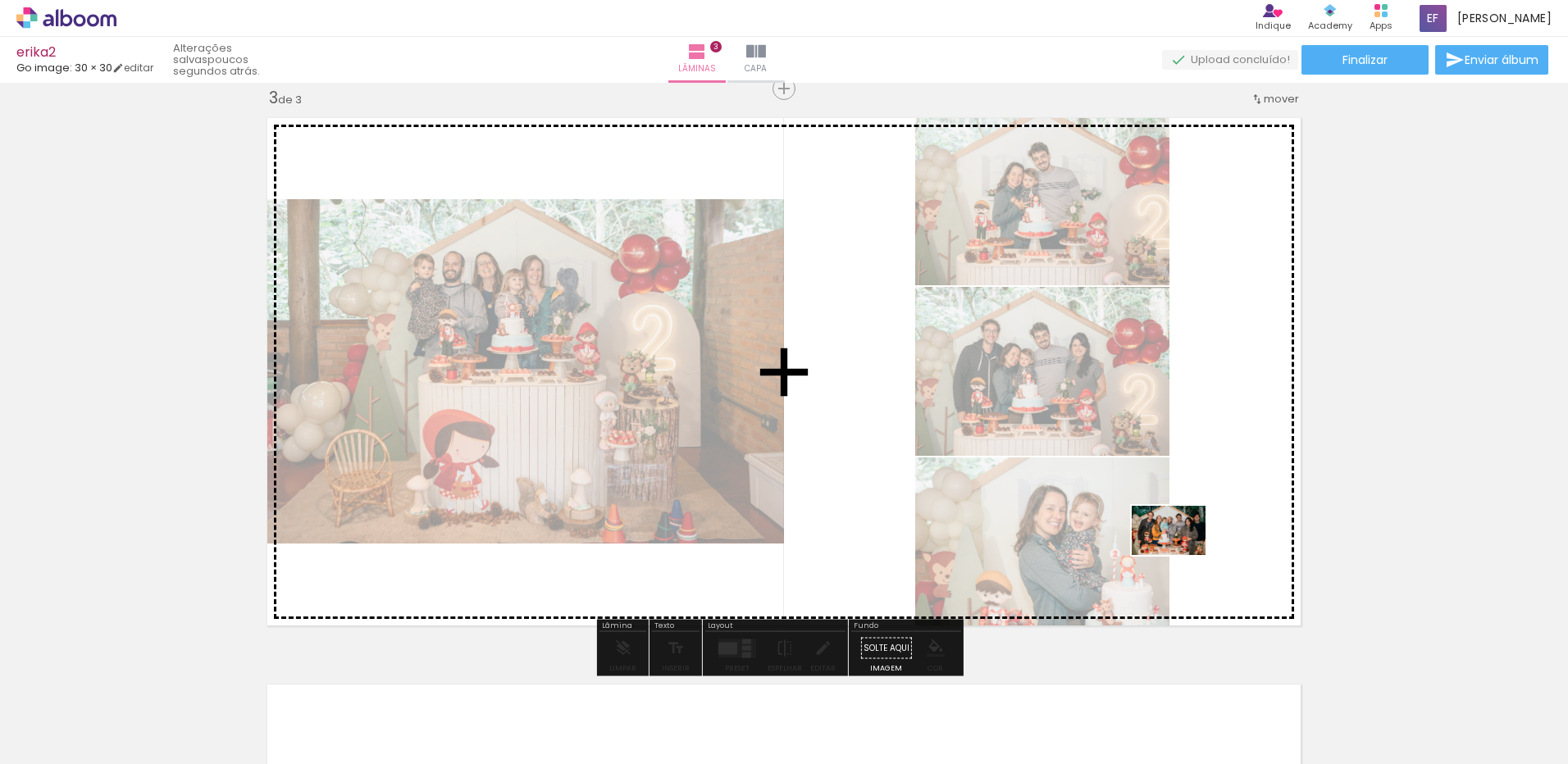
drag, startPoint x: 1325, startPoint y: 725, endPoint x: 1181, endPoint y: 555, distance: 222.8
click at [1181, 555] on quentale-workspace at bounding box center [784, 382] width 1568 height 764
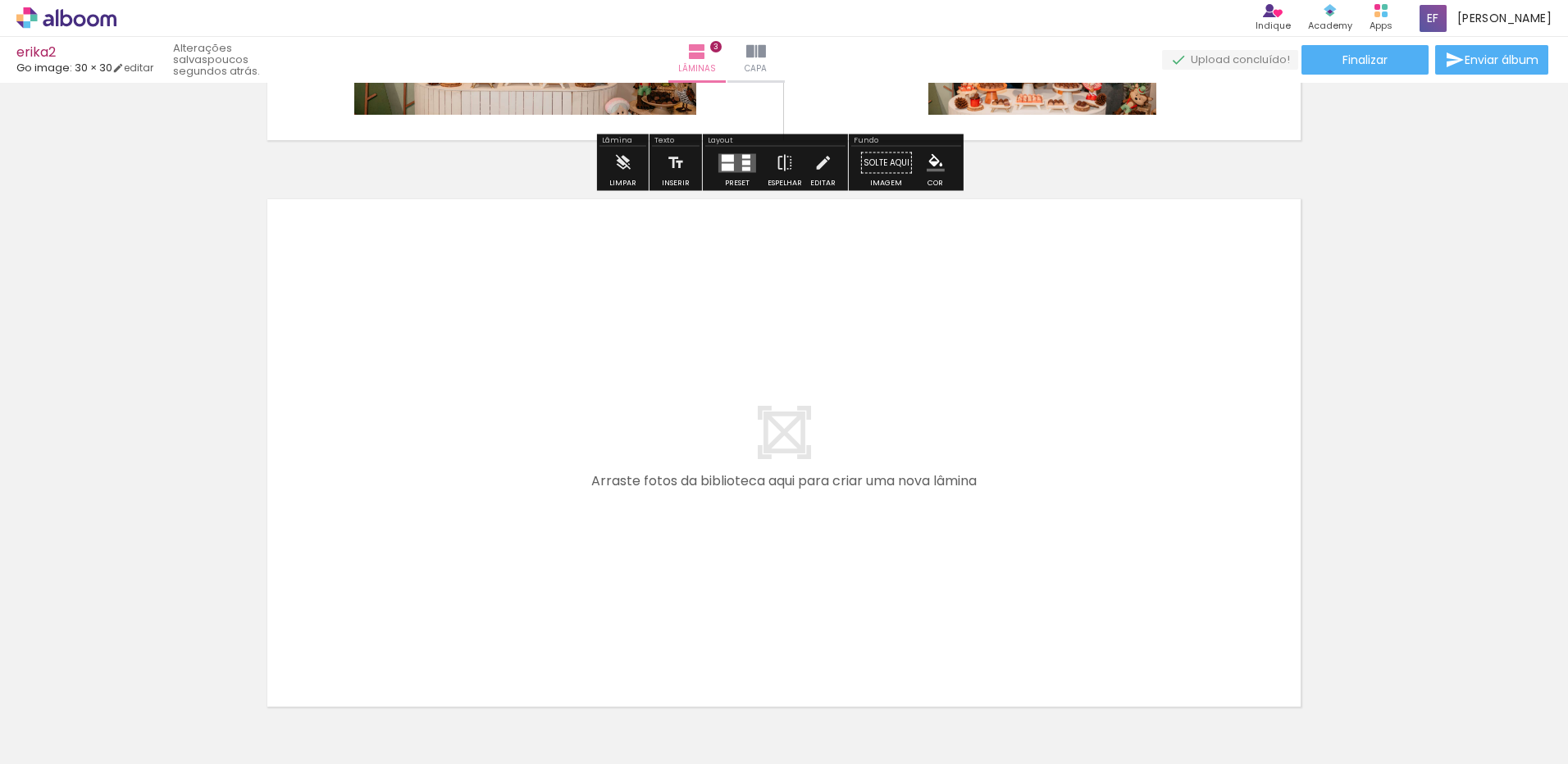
scroll to position [1646, 0]
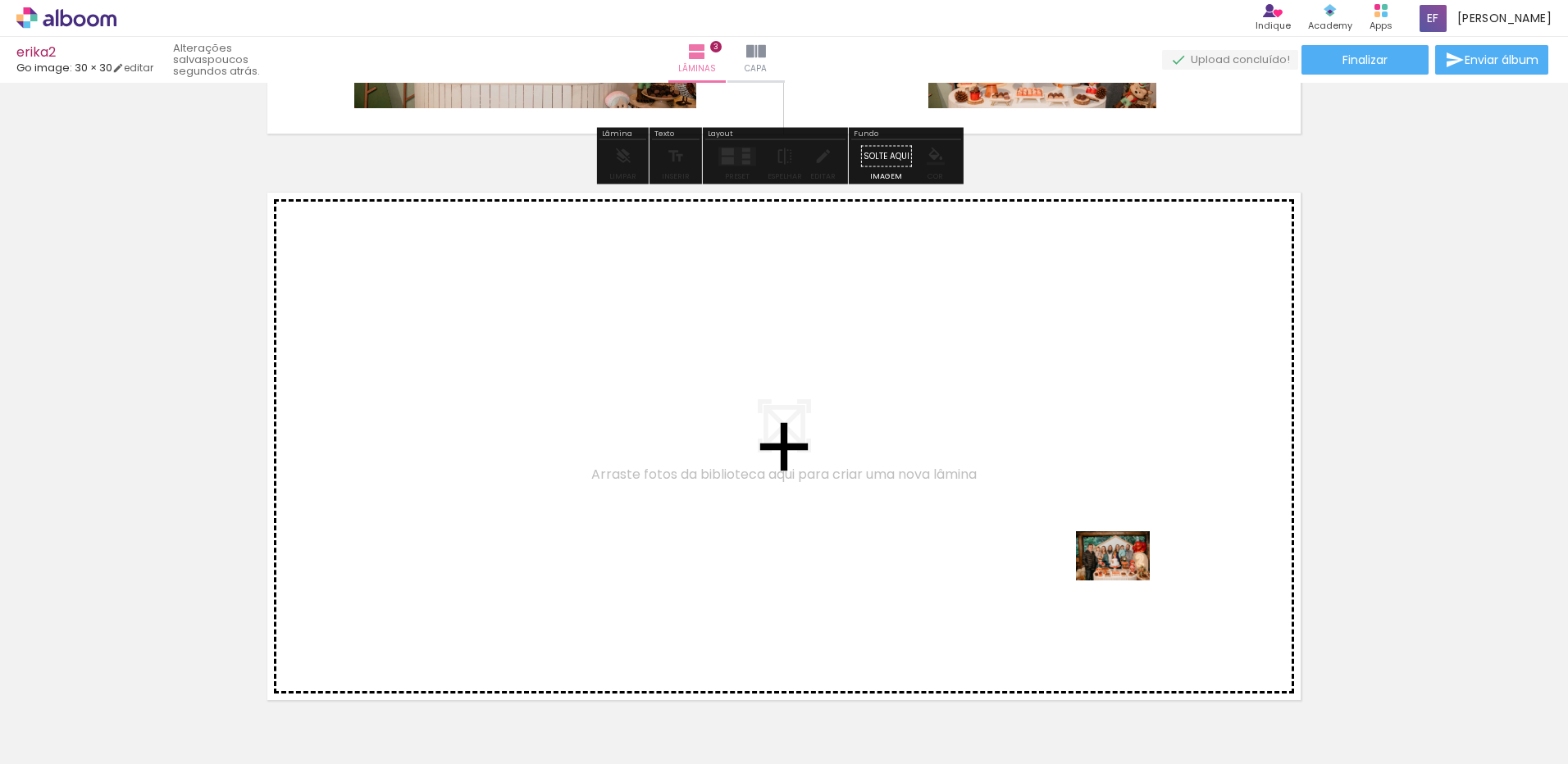
drag, startPoint x: 1146, startPoint y: 709, endPoint x: 1126, endPoint y: 580, distance: 130.5
click at [1126, 580] on quentale-workspace at bounding box center [784, 382] width 1568 height 764
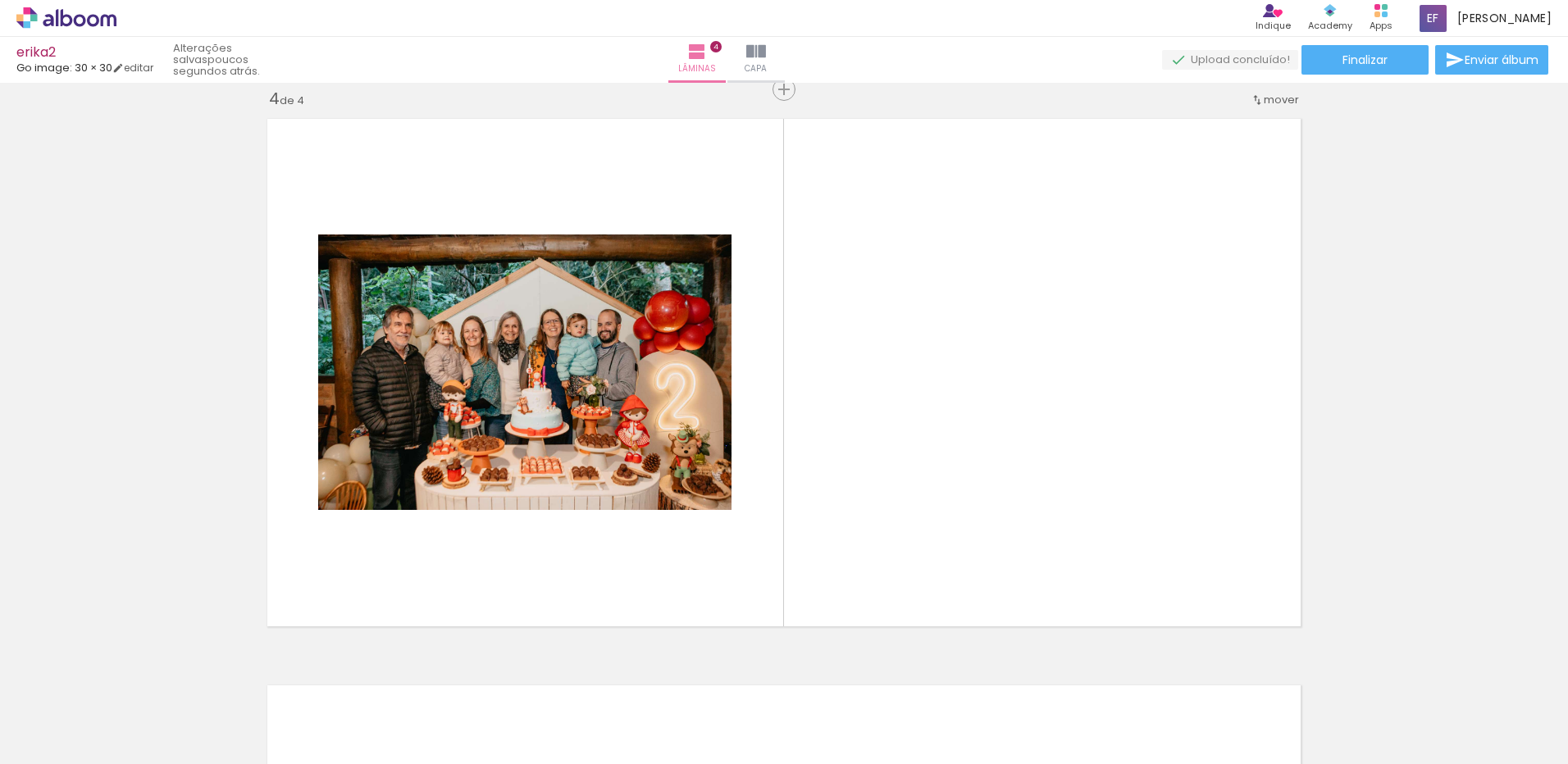
scroll to position [1721, 0]
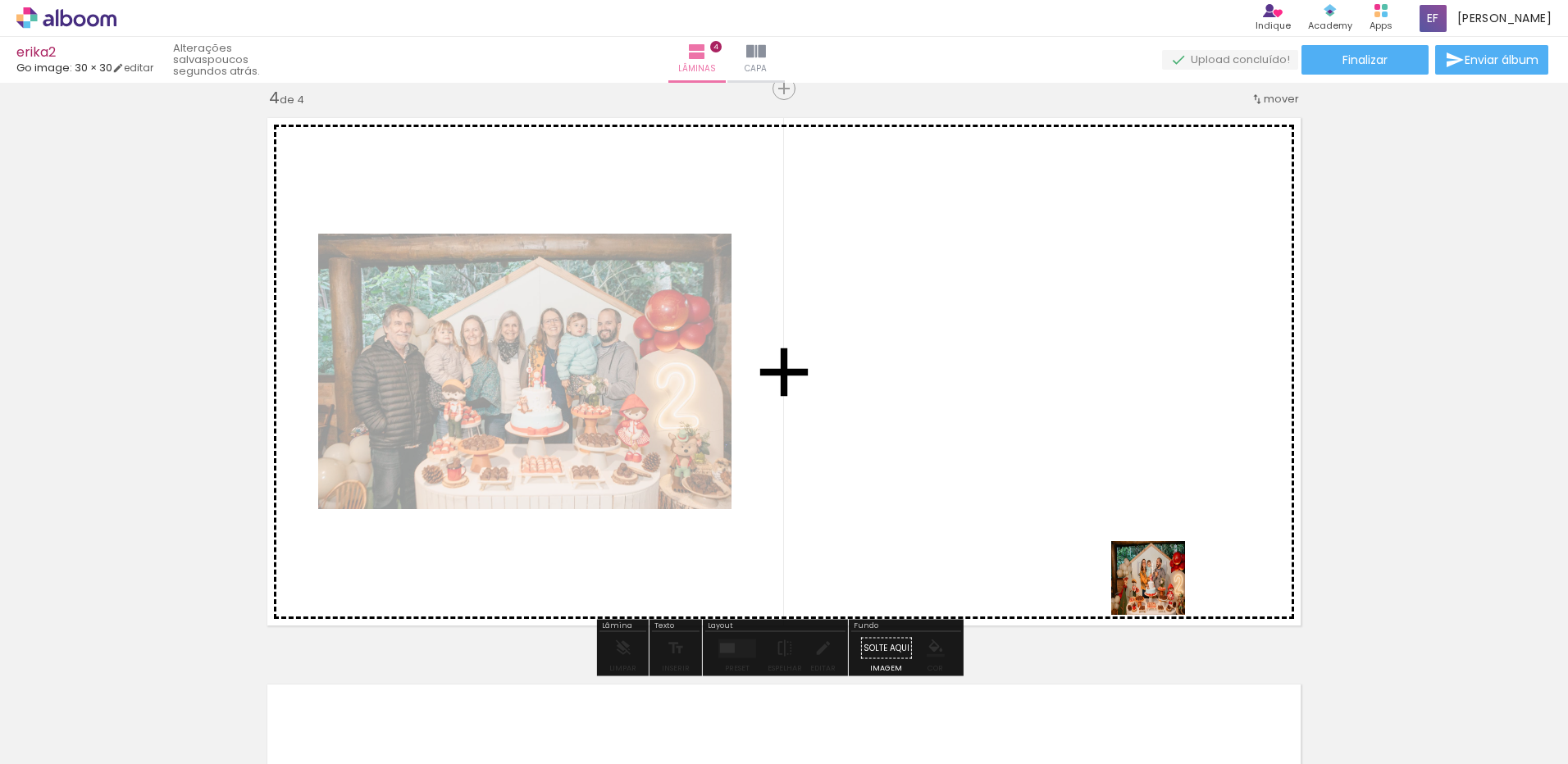
drag, startPoint x: 1154, startPoint y: 705, endPoint x: 1161, endPoint y: 590, distance: 115.2
click at [1161, 590] on quentale-workspace at bounding box center [784, 382] width 1568 height 764
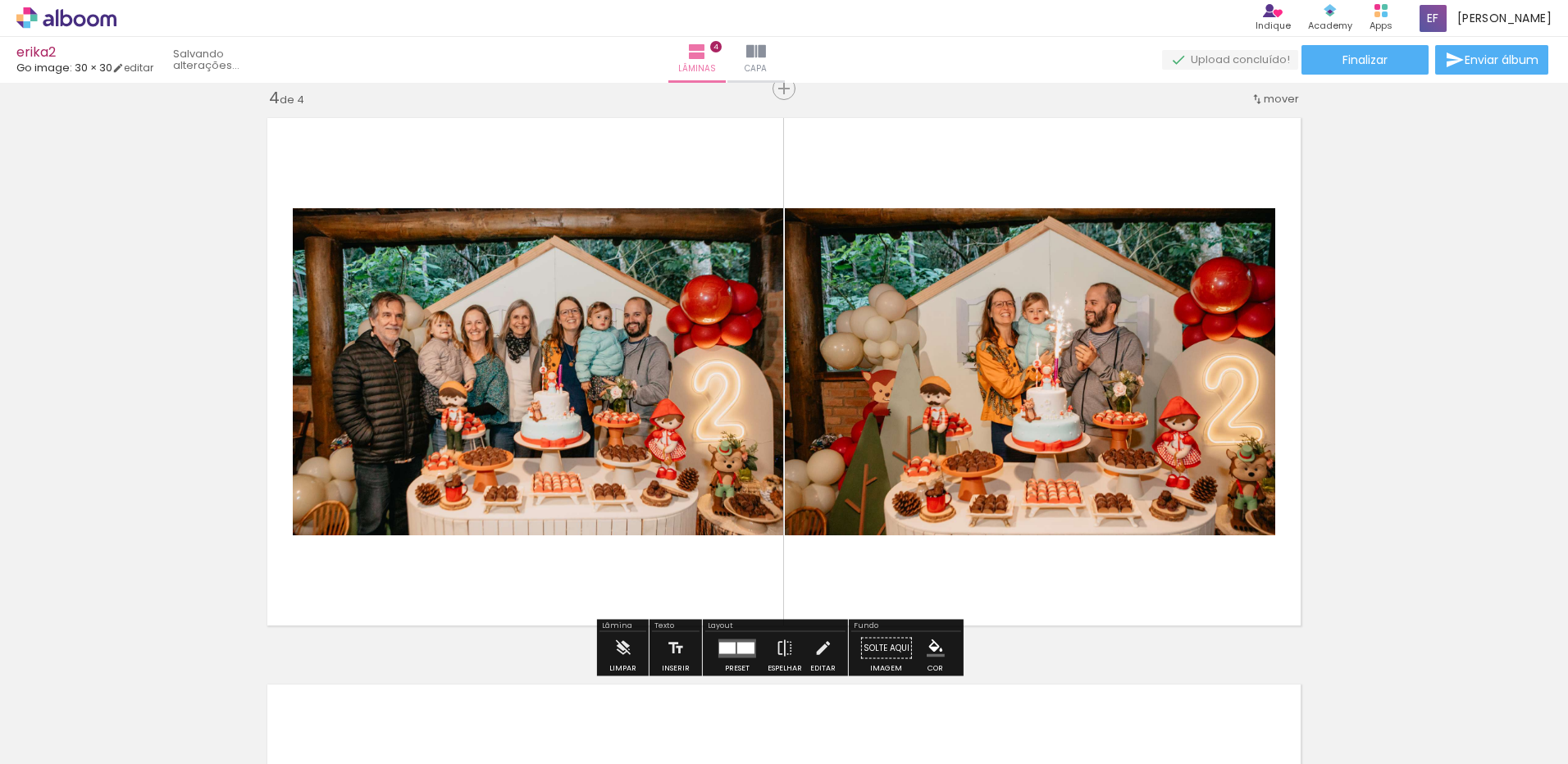
scroll to position [0, 2522]
click at [711, 721] on div at bounding box center [675, 709] width 74 height 49
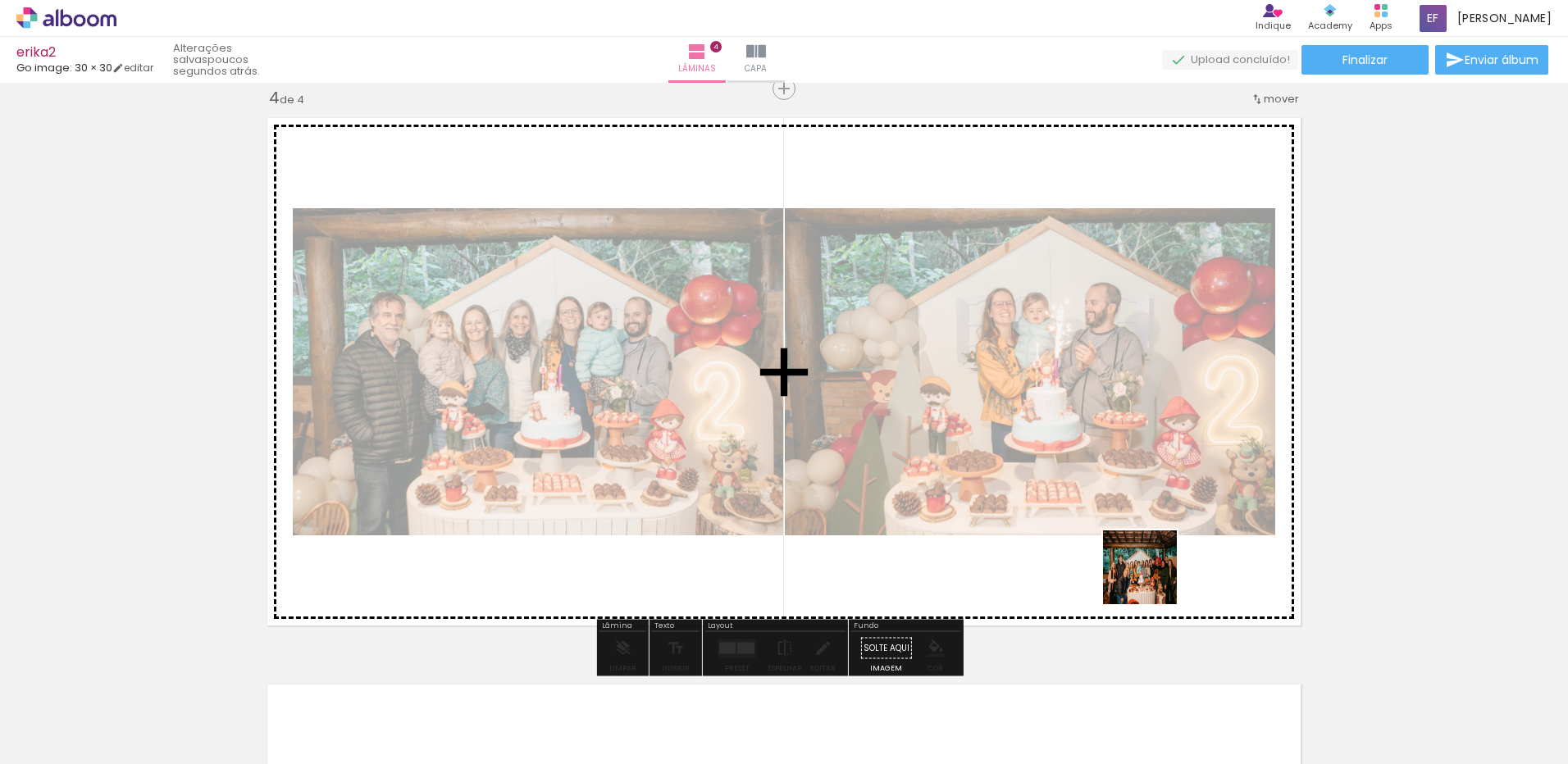
drag, startPoint x: 1215, startPoint y: 720, endPoint x: 1295, endPoint y: 650, distance: 106.3
click at [1153, 579] on quentale-workspace at bounding box center [784, 382] width 1568 height 764
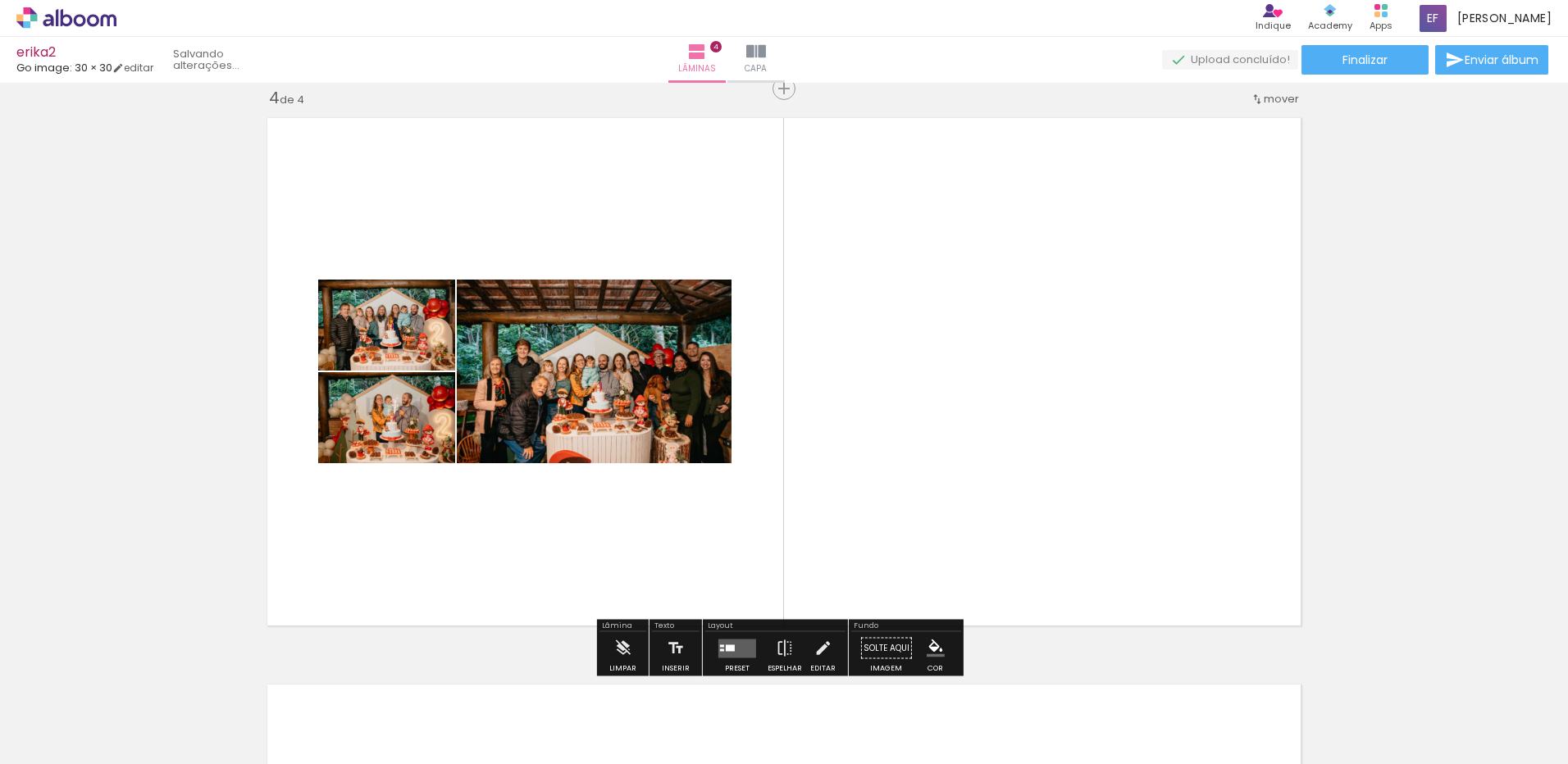
scroll to position [0, 2430]
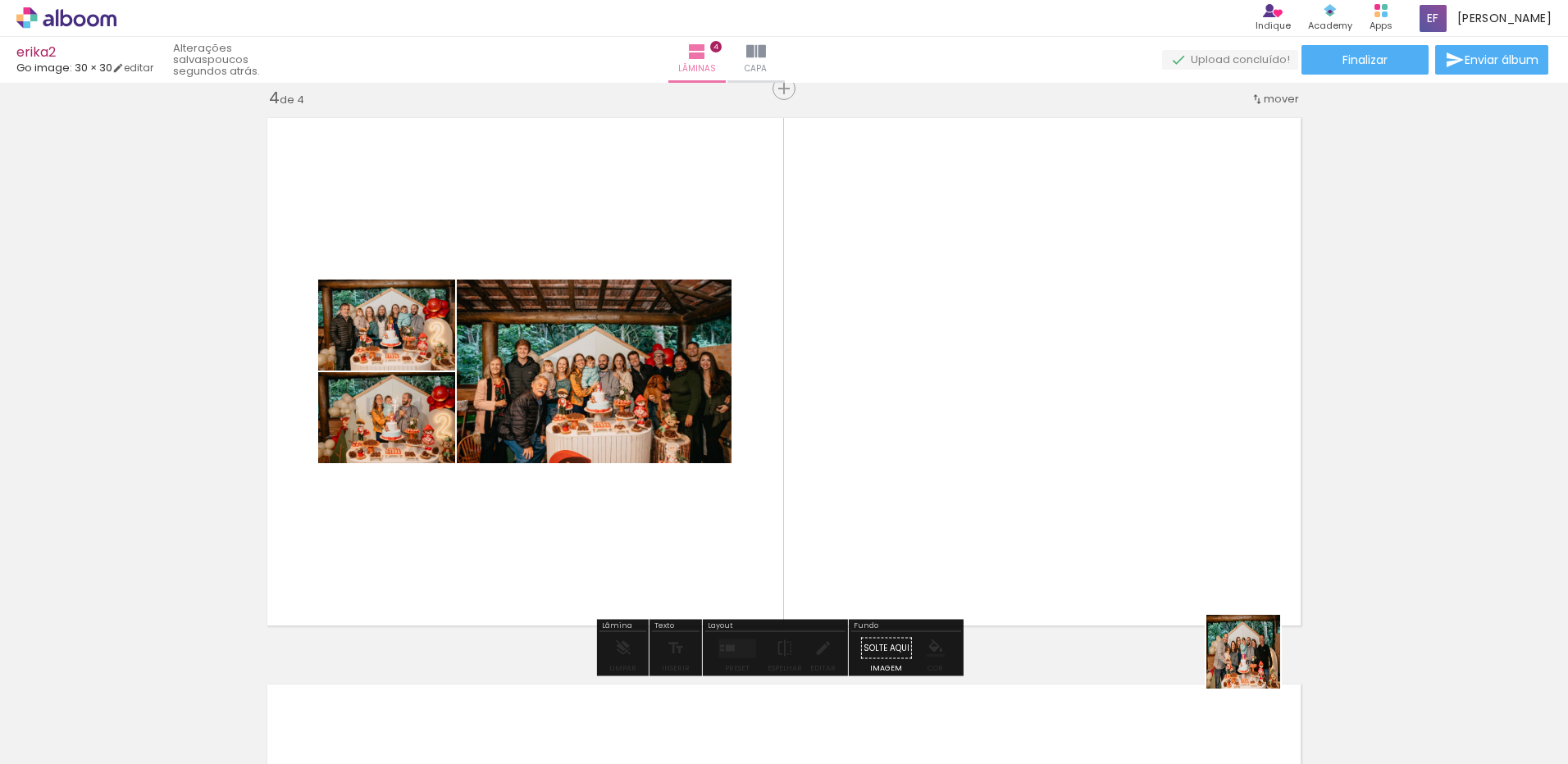
drag, startPoint x: 1301, startPoint y: 708, endPoint x: 1344, endPoint y: 669, distance: 58.1
click at [1124, 565] on quentale-workspace at bounding box center [784, 382] width 1568 height 764
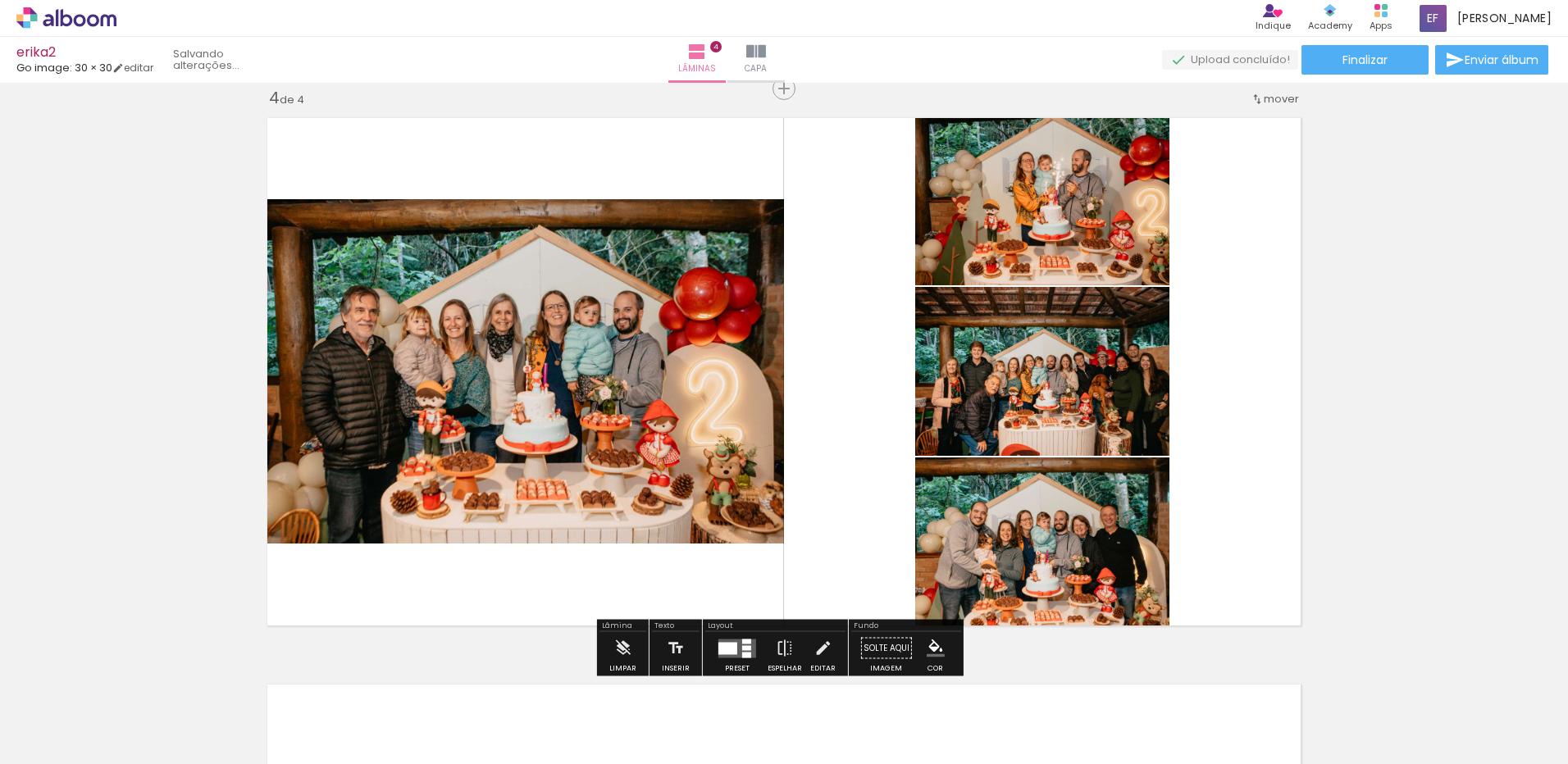
scroll to position [0, 2338]
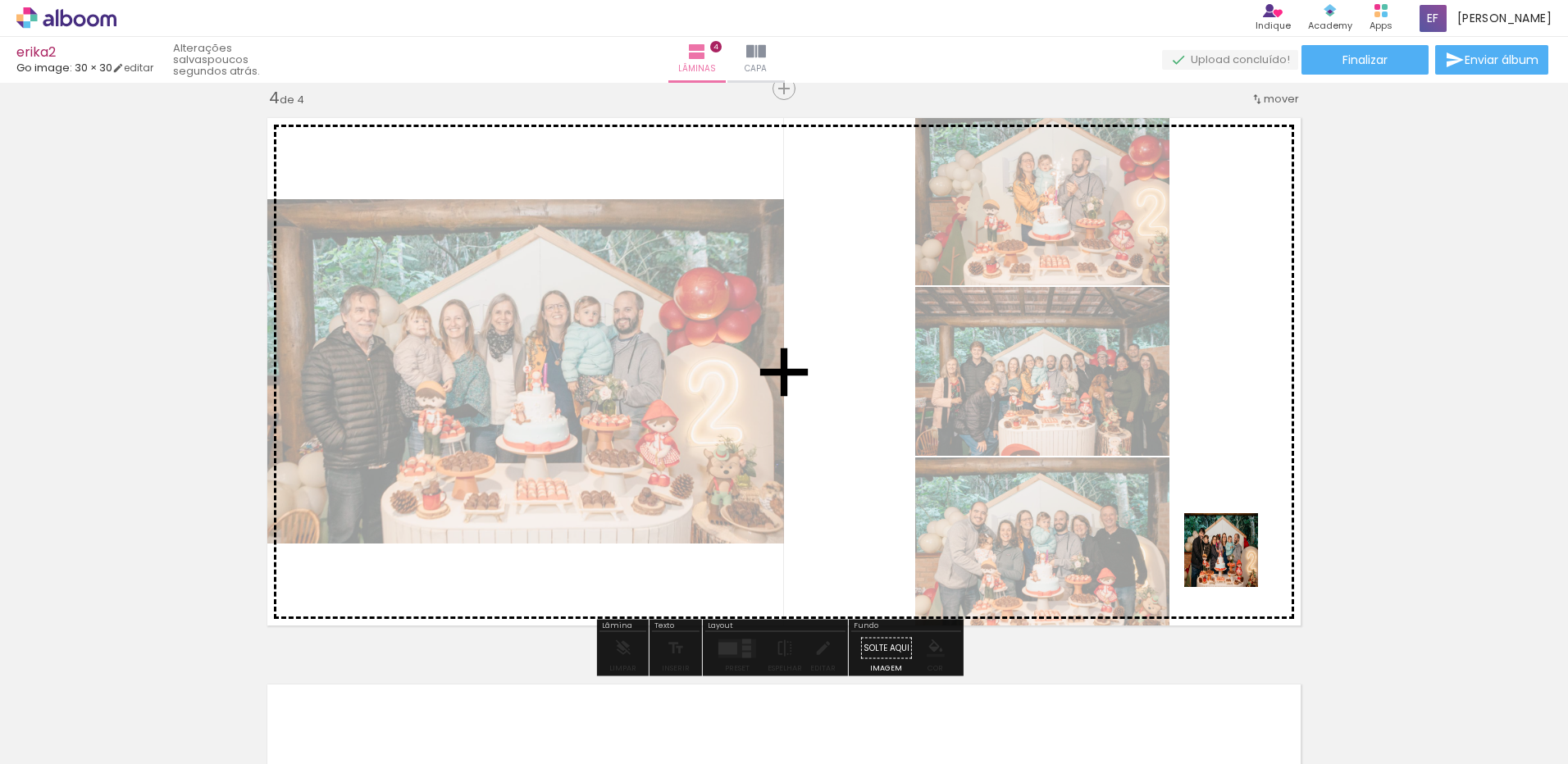
drag, startPoint x: 1404, startPoint y: 703, endPoint x: 1389, endPoint y: 638, distance: 66.7
click at [1203, 548] on quentale-workspace at bounding box center [784, 382] width 1568 height 764
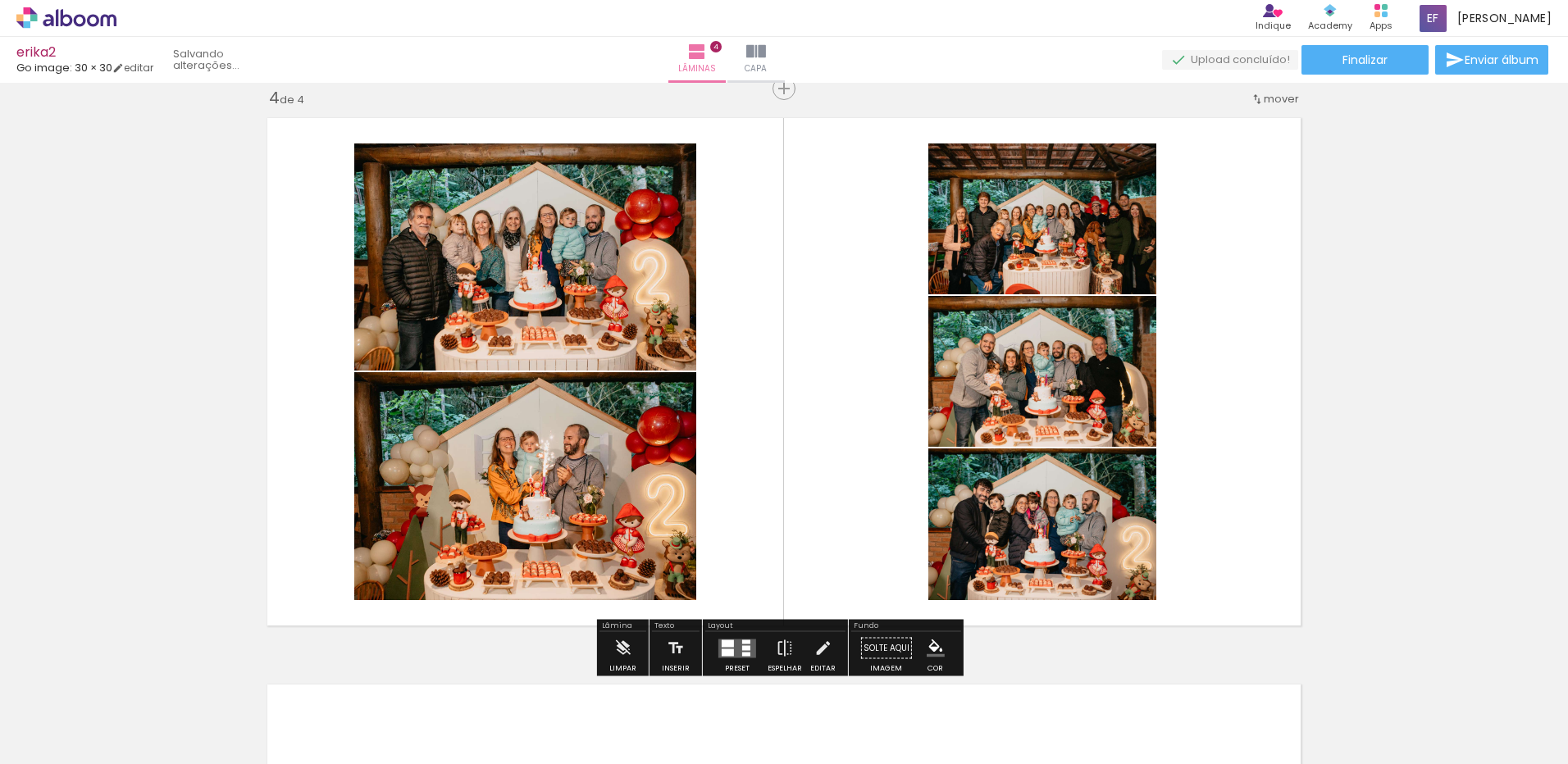
scroll to position [0, 2246]
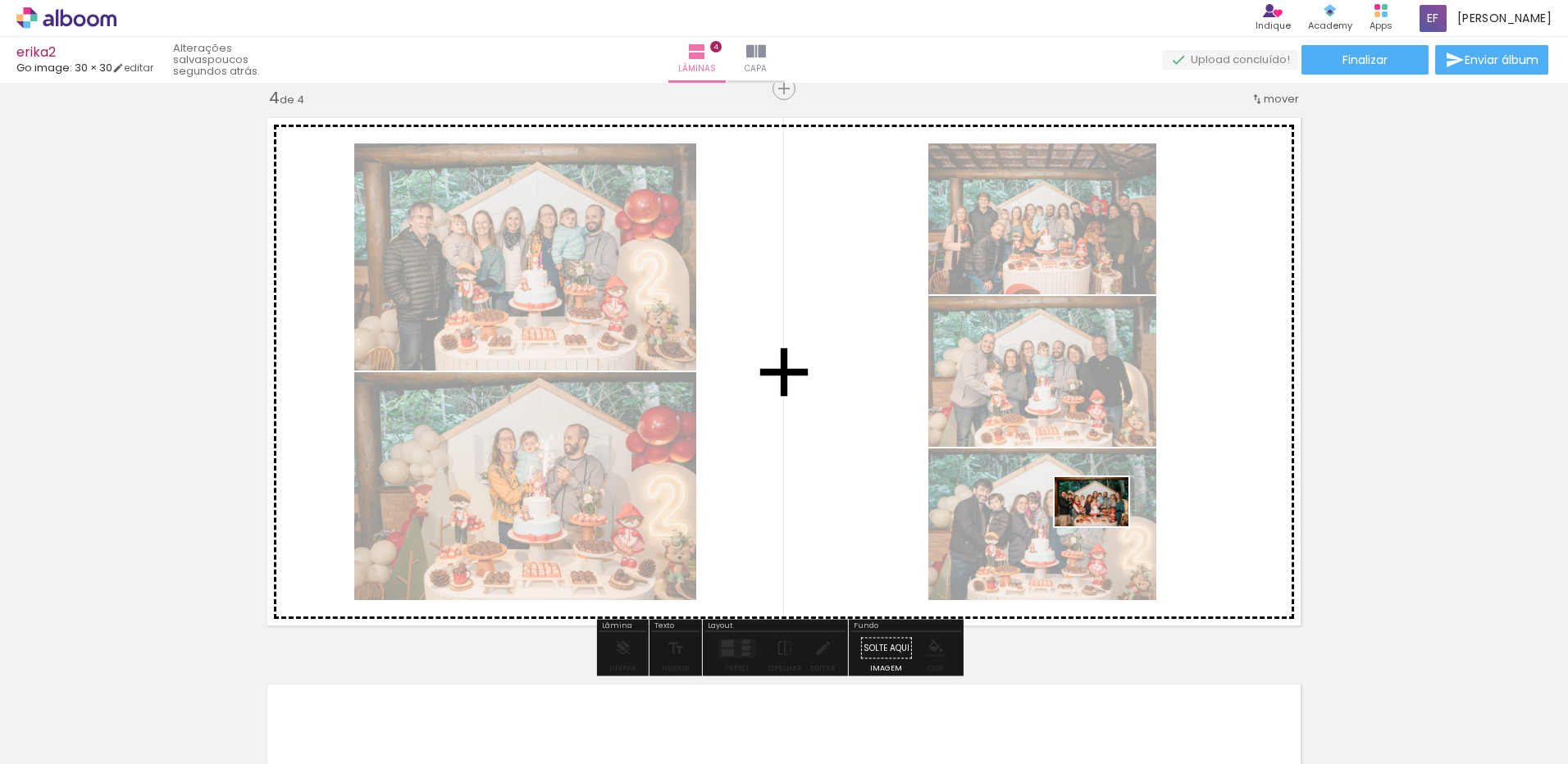
drag, startPoint x: 1487, startPoint y: 705, endPoint x: 1094, endPoint y: 523, distance: 433.1
click at [1103, 526] on quentale-workspace at bounding box center [784, 382] width 1568 height 764
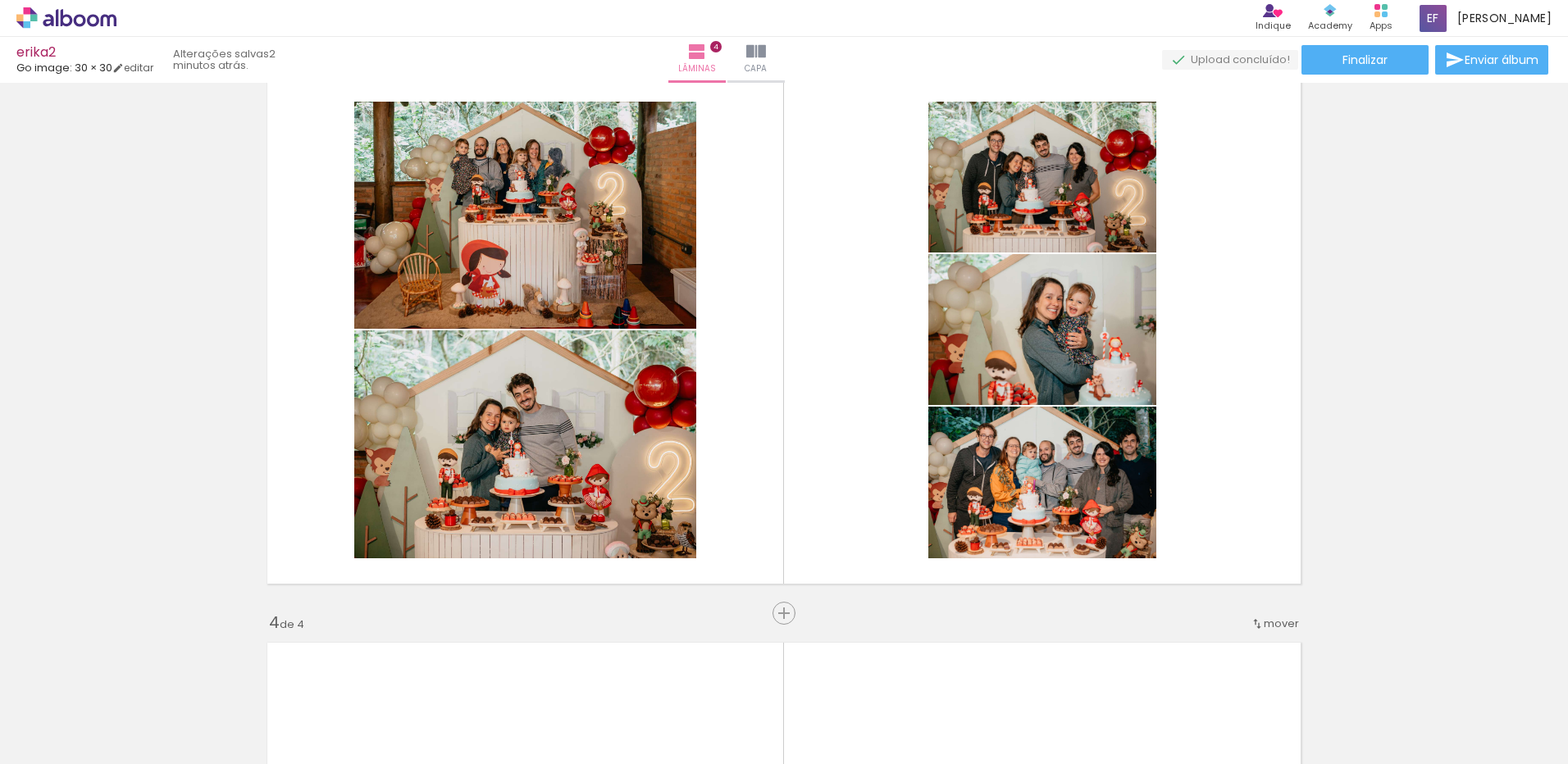
scroll to position [1147, 0]
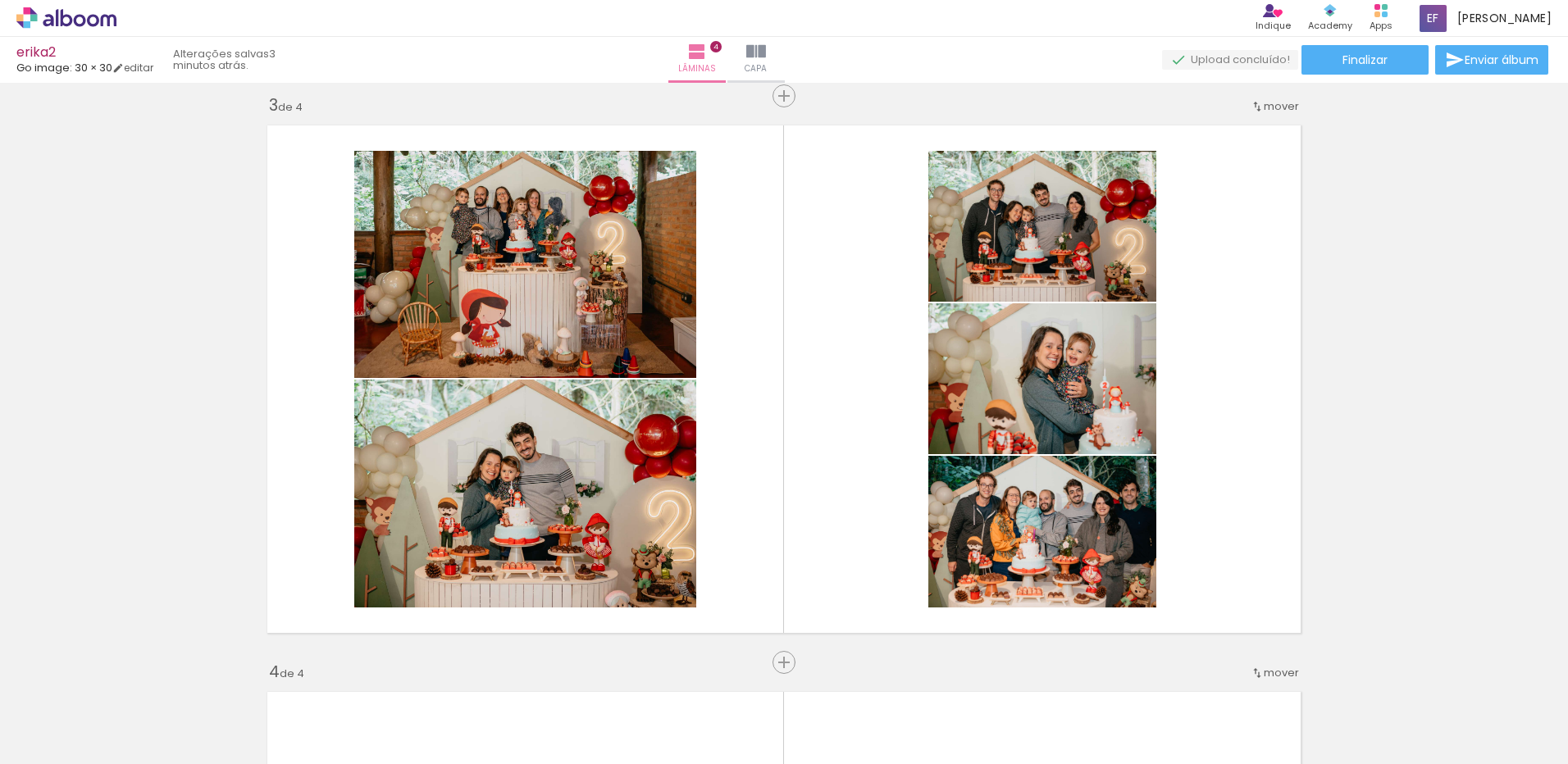
click at [1079, 708] on div at bounding box center [1041, 709] width 74 height 49
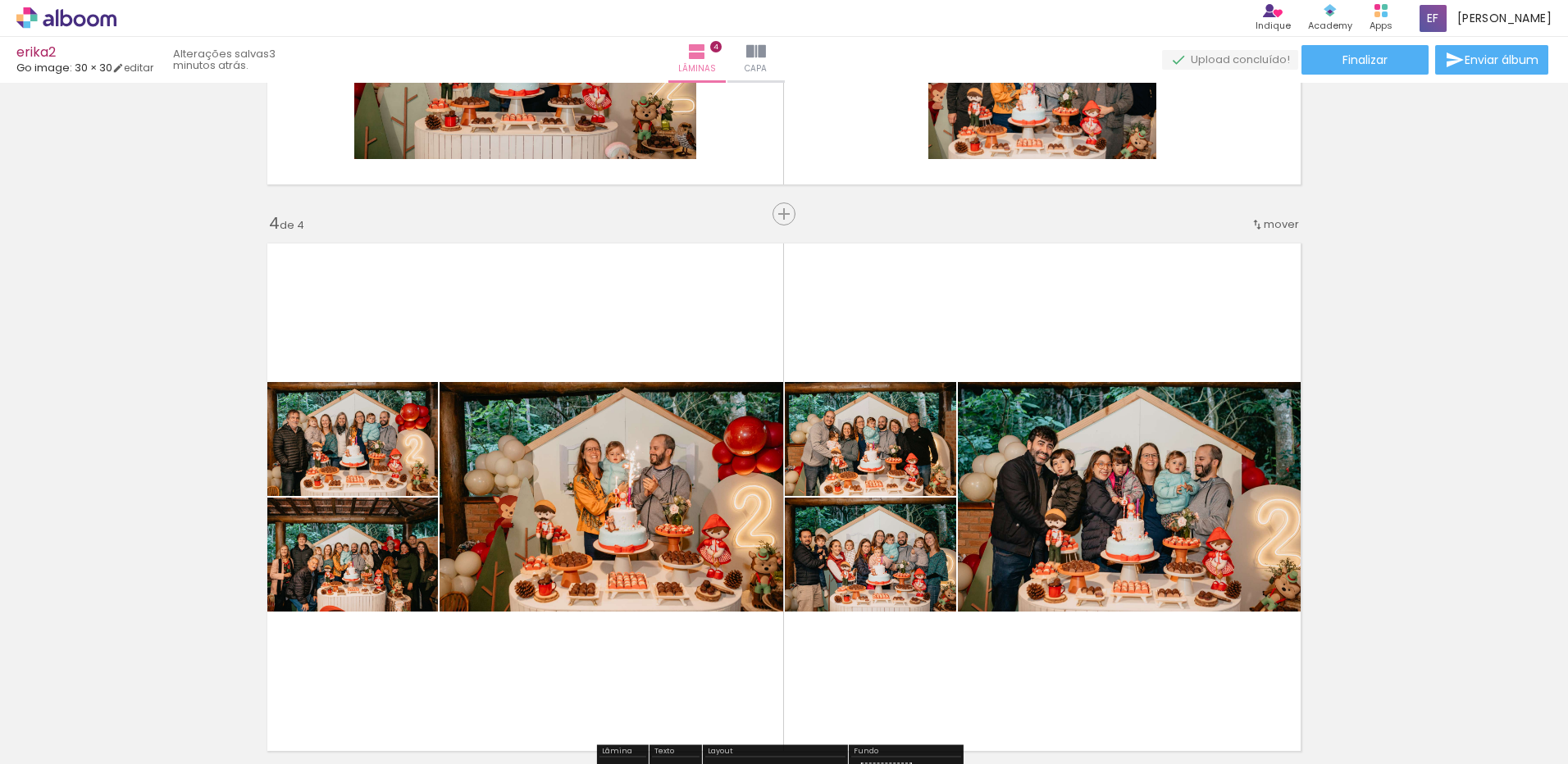
scroll to position [1558, 0]
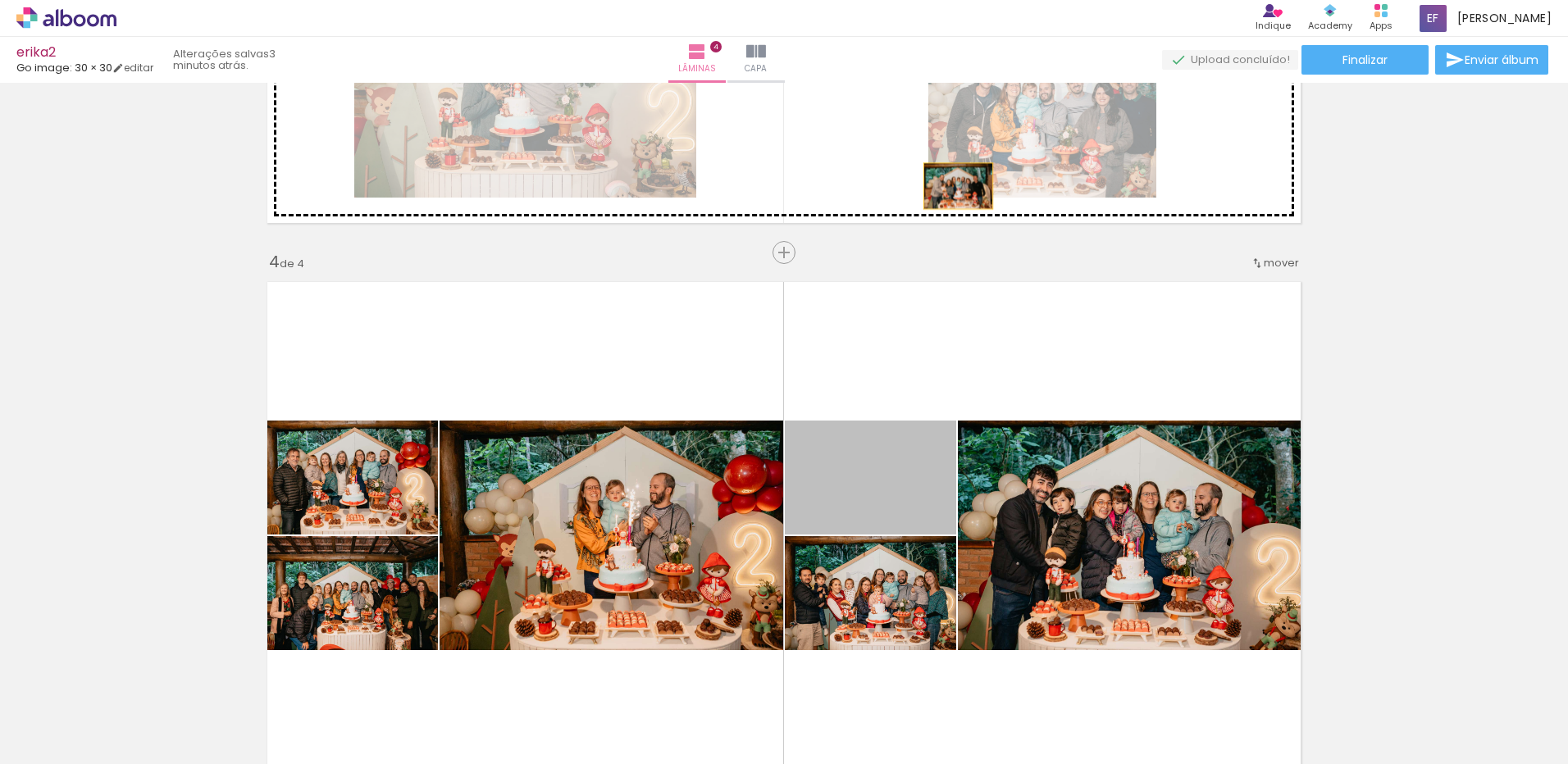
drag, startPoint x: 895, startPoint y: 506, endPoint x: 954, endPoint y: 184, distance: 327.4
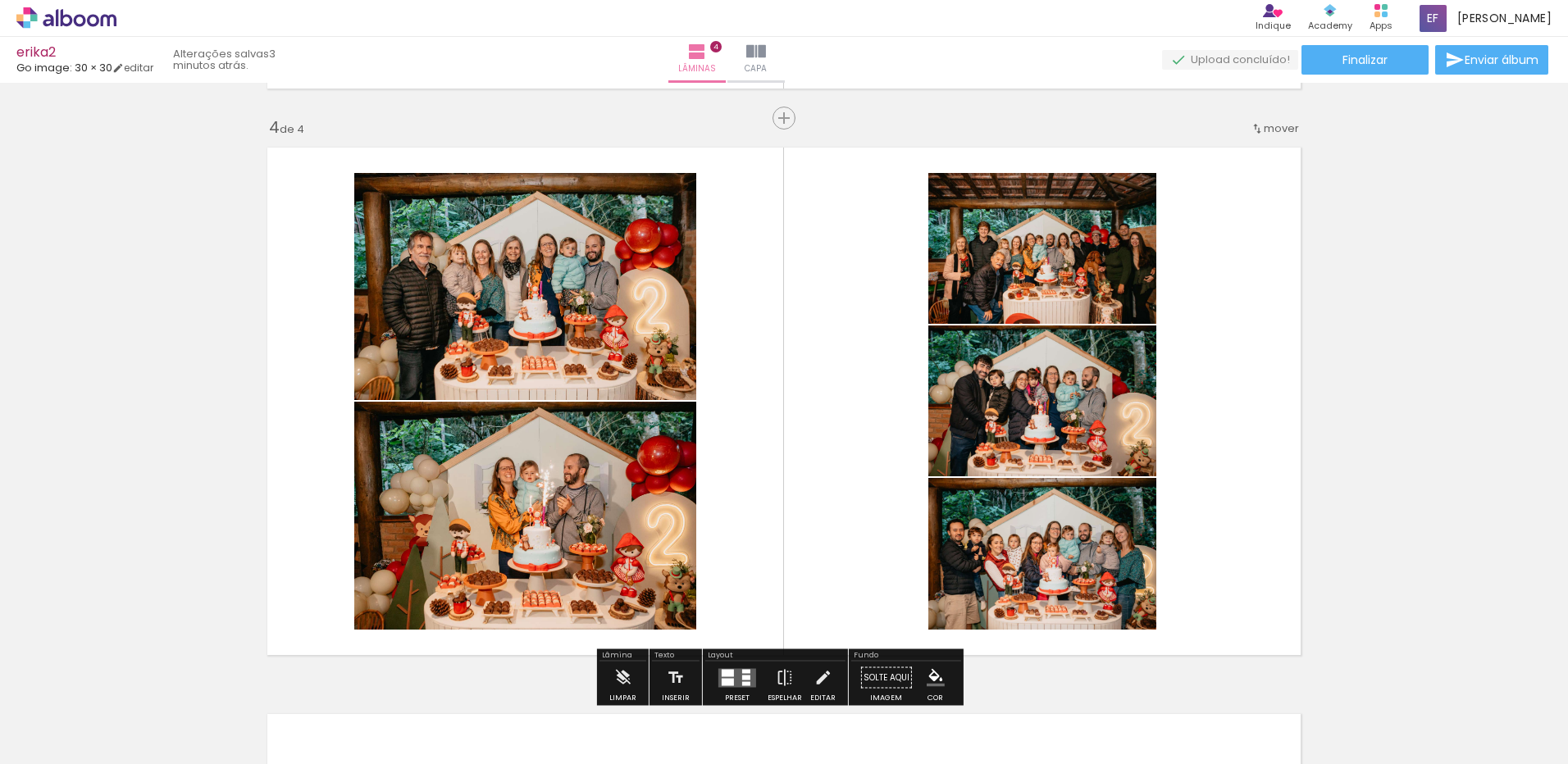
scroll to position [1721, 0]
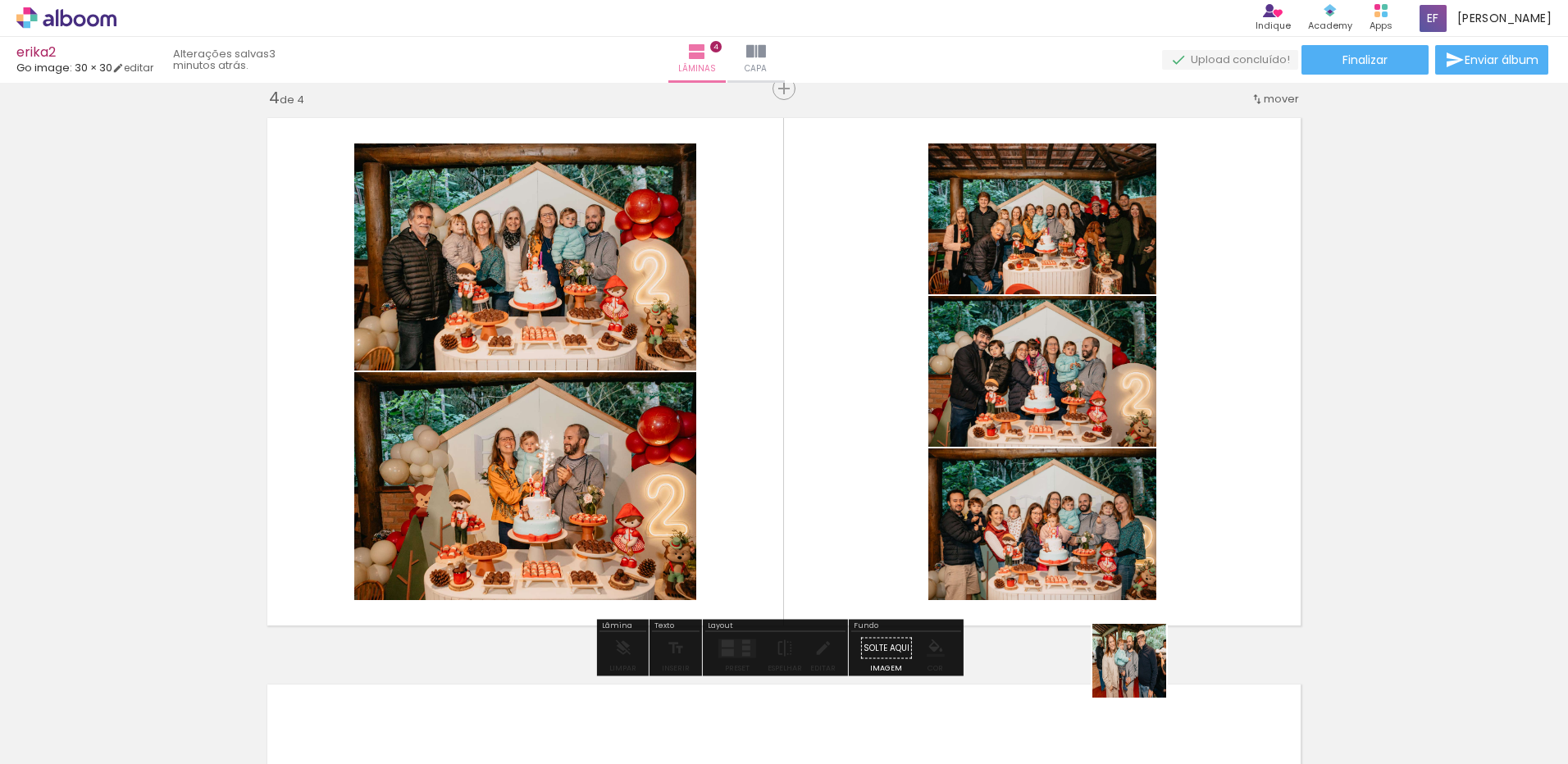
drag, startPoint x: 1140, startPoint y: 714, endPoint x: 1154, endPoint y: 578, distance: 136.7
click at [1154, 578] on quentale-workspace at bounding box center [784, 382] width 1568 height 764
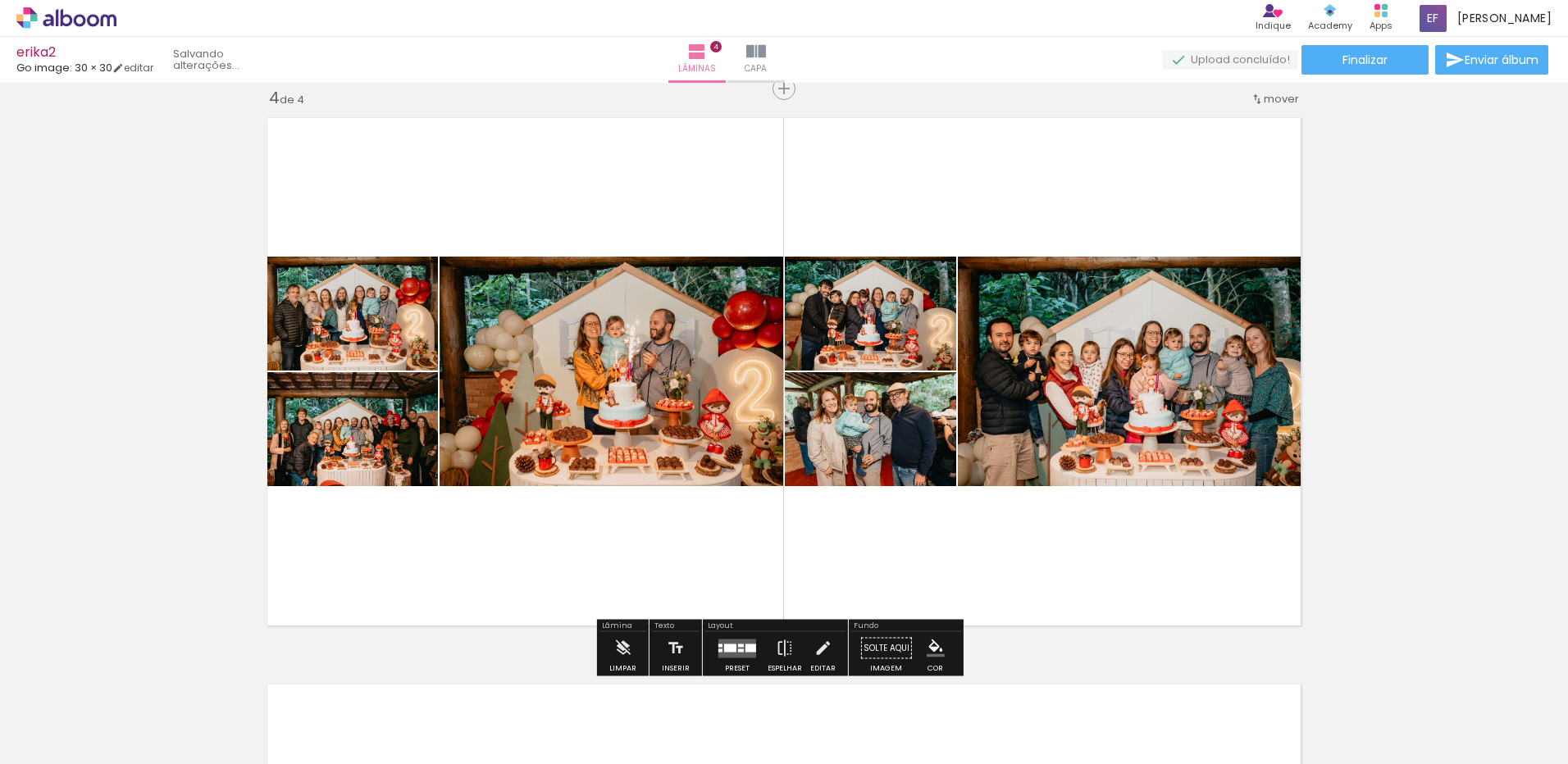
scroll to position [0, 2062]
click at [738, 647] on div at bounding box center [741, 646] width 5 height 4
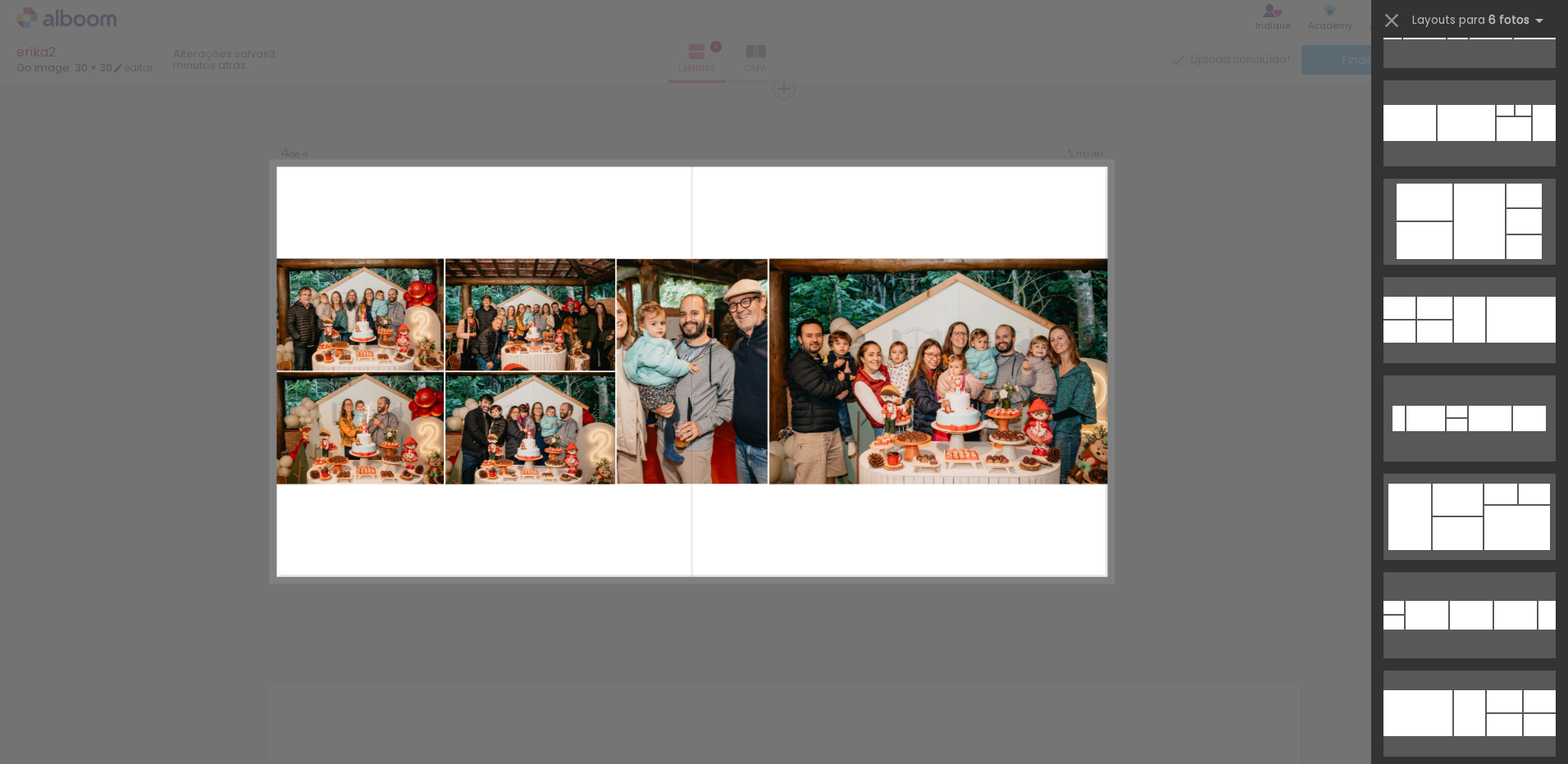
scroll to position [16400, 0]
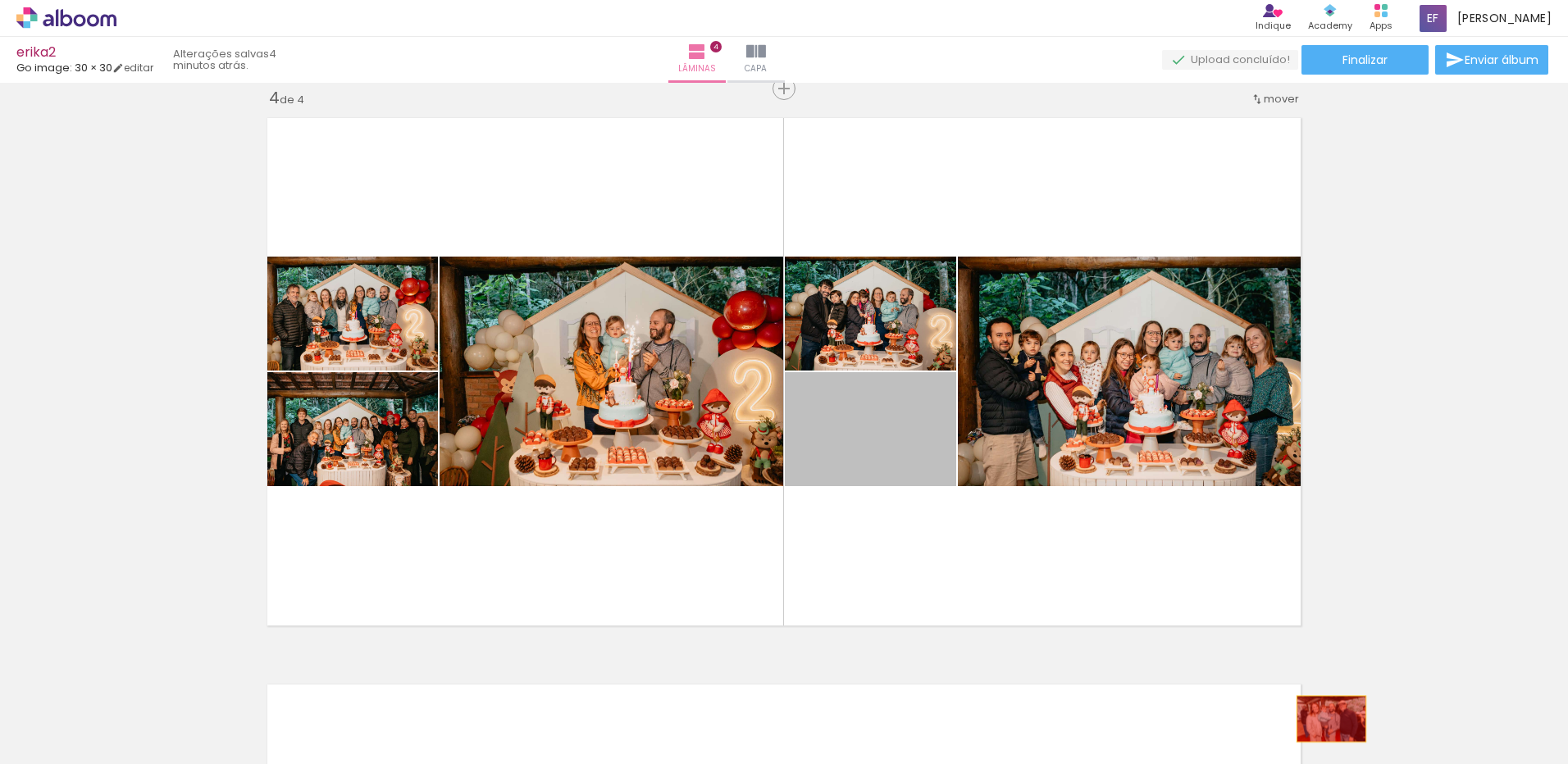
drag, startPoint x: 903, startPoint y: 435, endPoint x: 1337, endPoint y: 724, distance: 521.4
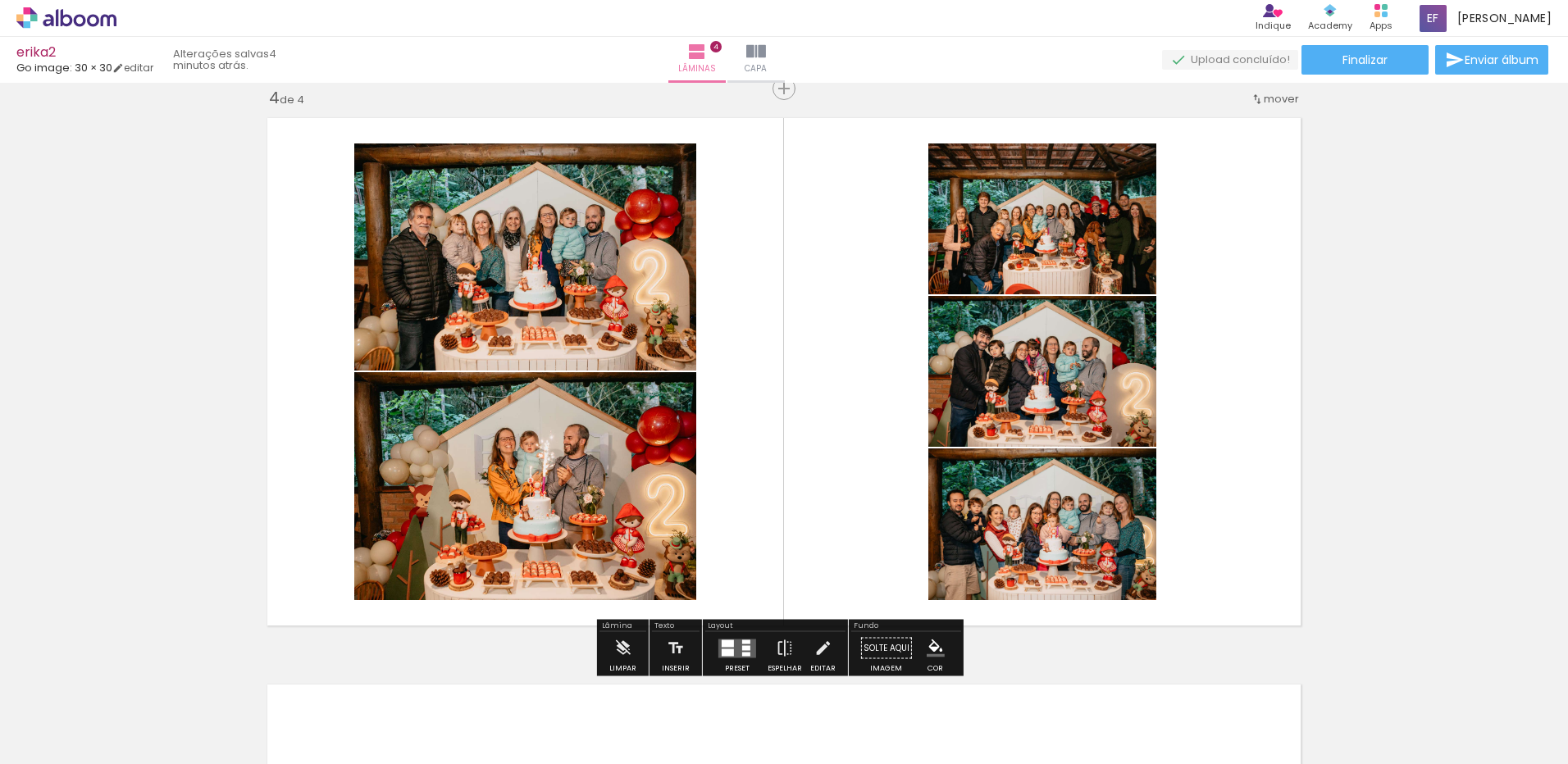
click at [737, 646] on quentale-layouter at bounding box center [737, 647] width 38 height 19
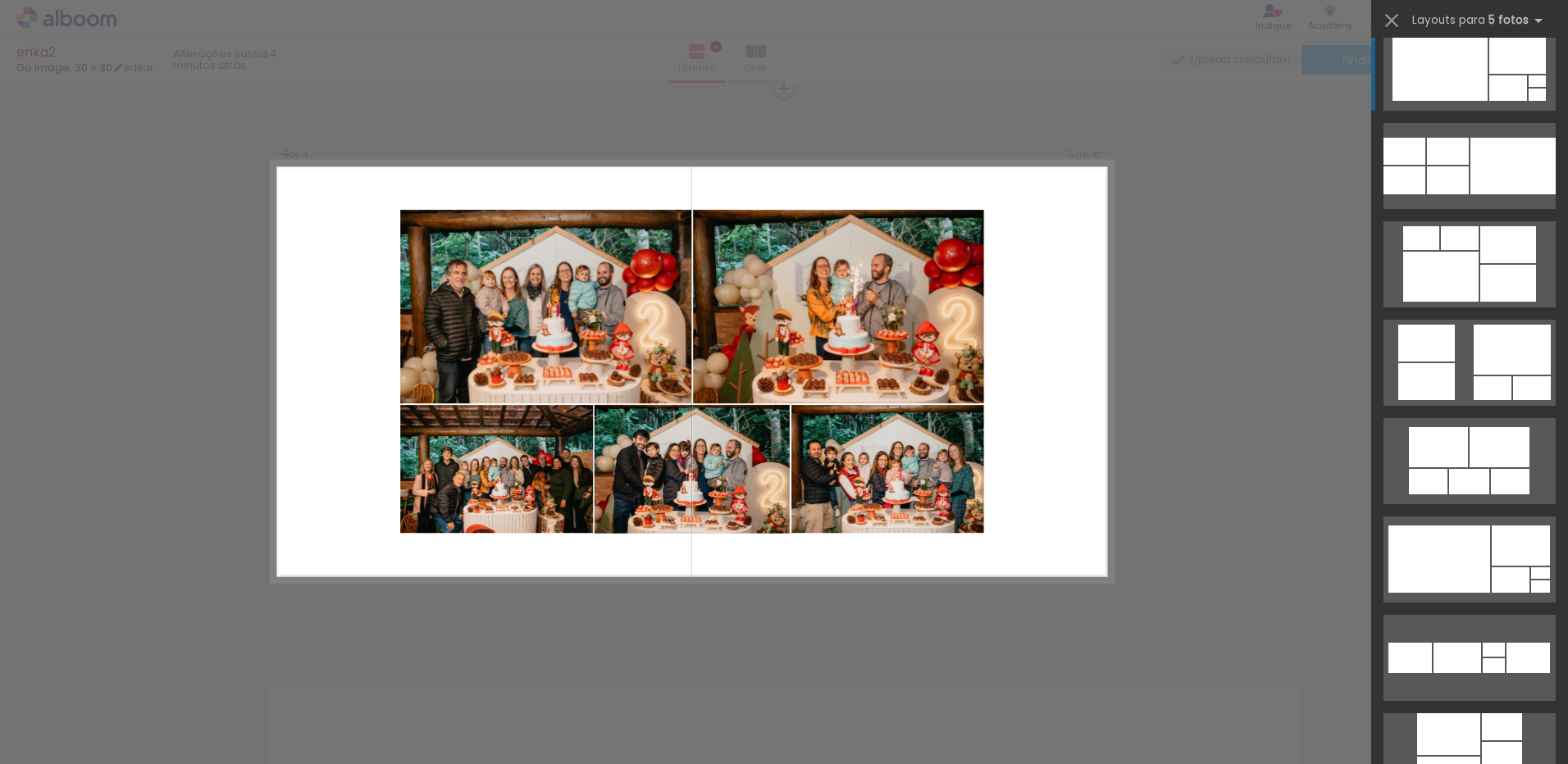
scroll to position [4264, 0]
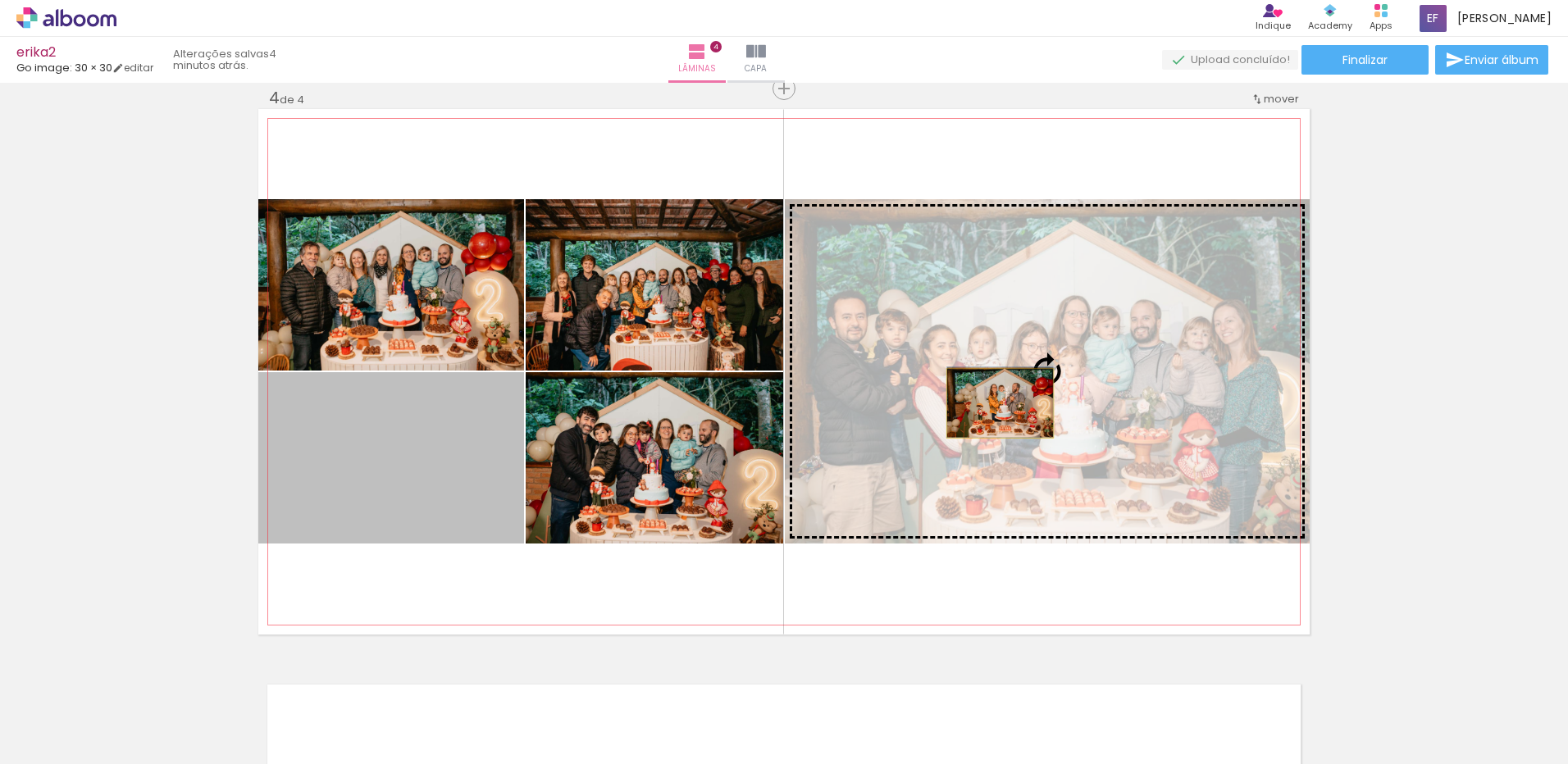
drag, startPoint x: 437, startPoint y: 460, endPoint x: 994, endPoint y: 404, distance: 559.8
click at [0, 0] on slot at bounding box center [0, 0] width 0 height 0
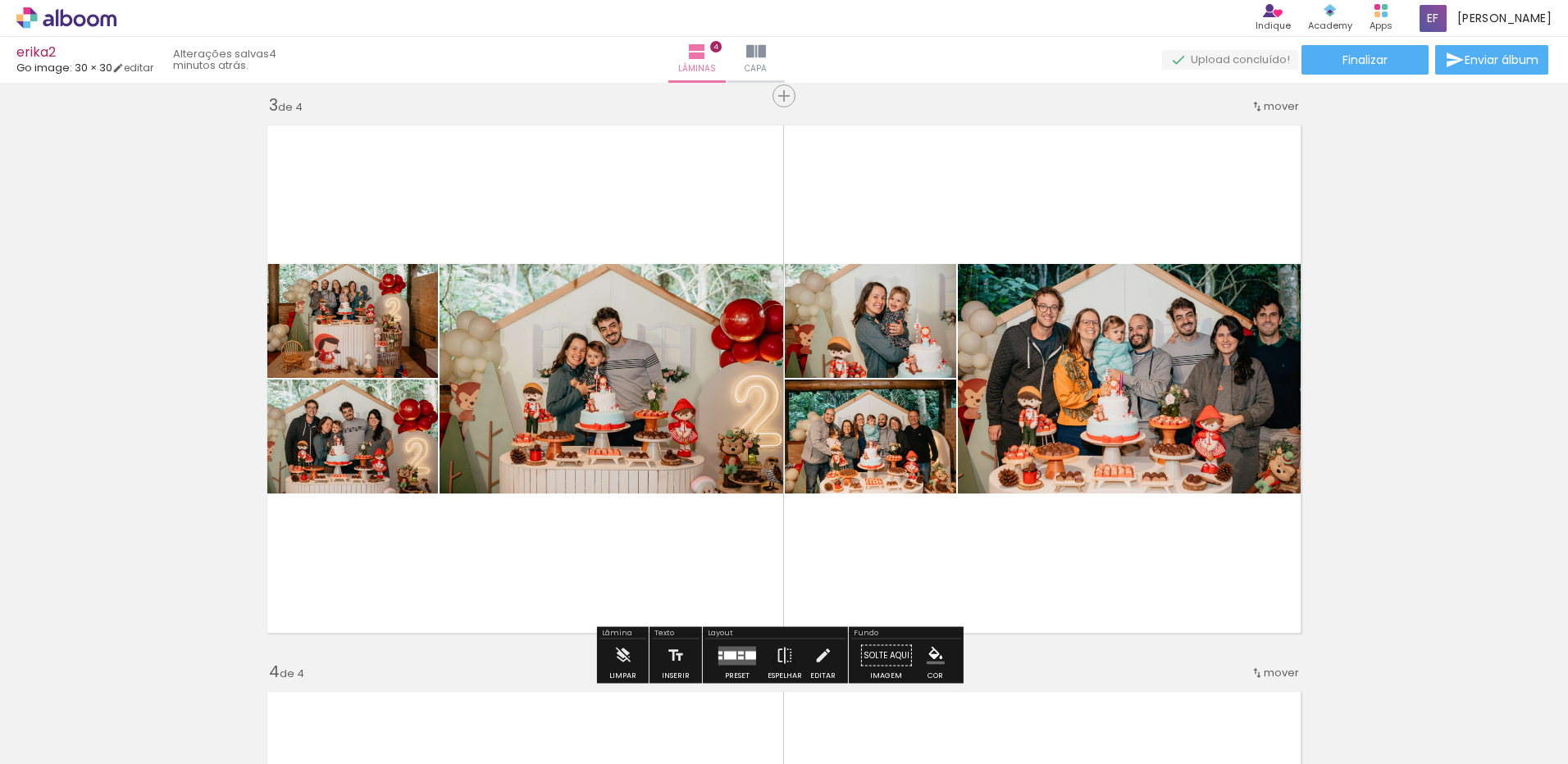
scroll to position [0, 2154]
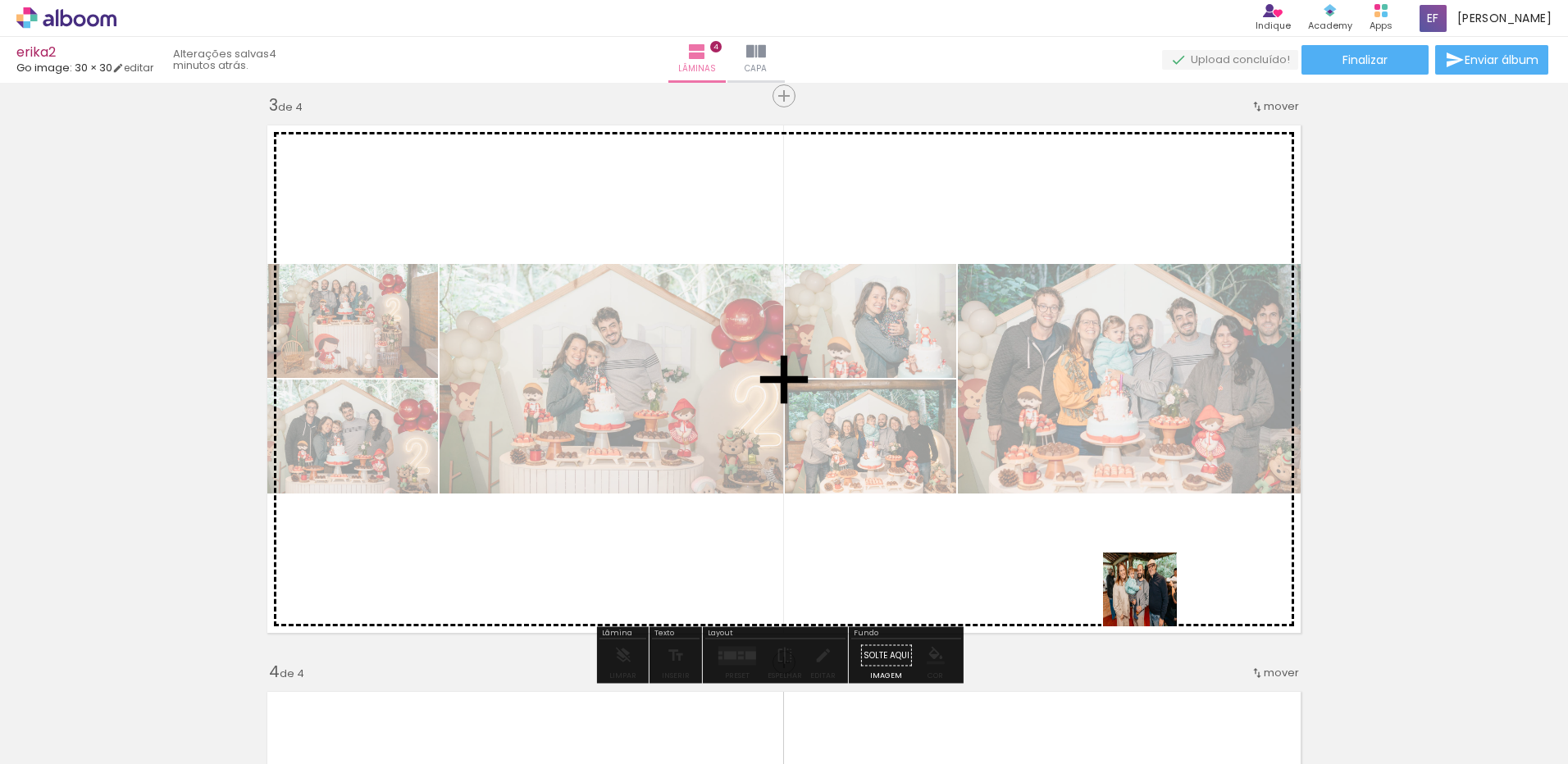
drag, startPoint x: 1141, startPoint y: 716, endPoint x: 1146, endPoint y: 549, distance: 167.1
click at [1146, 549] on quentale-workspace at bounding box center [784, 382] width 1568 height 764
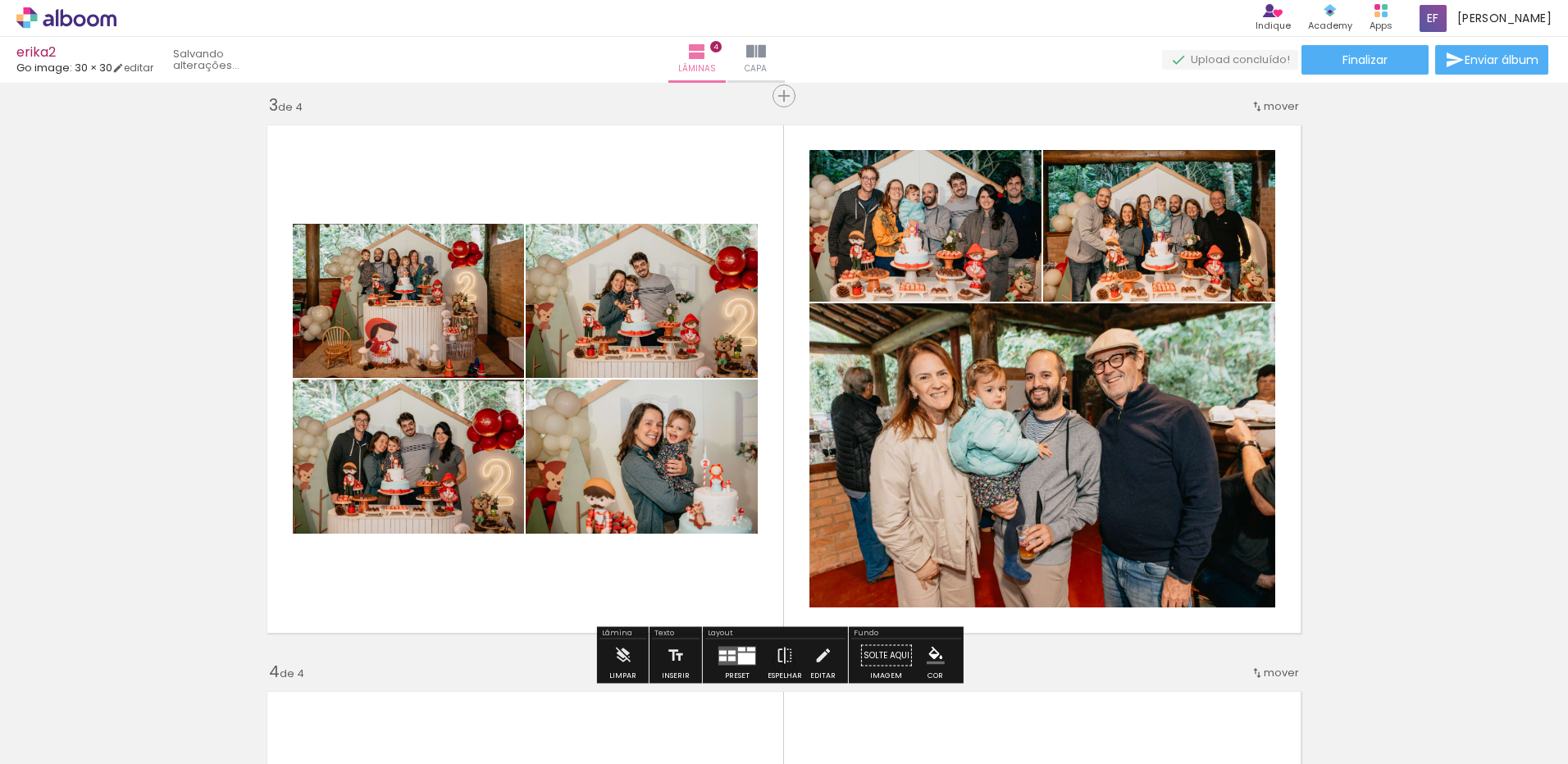
scroll to position [0, 2062]
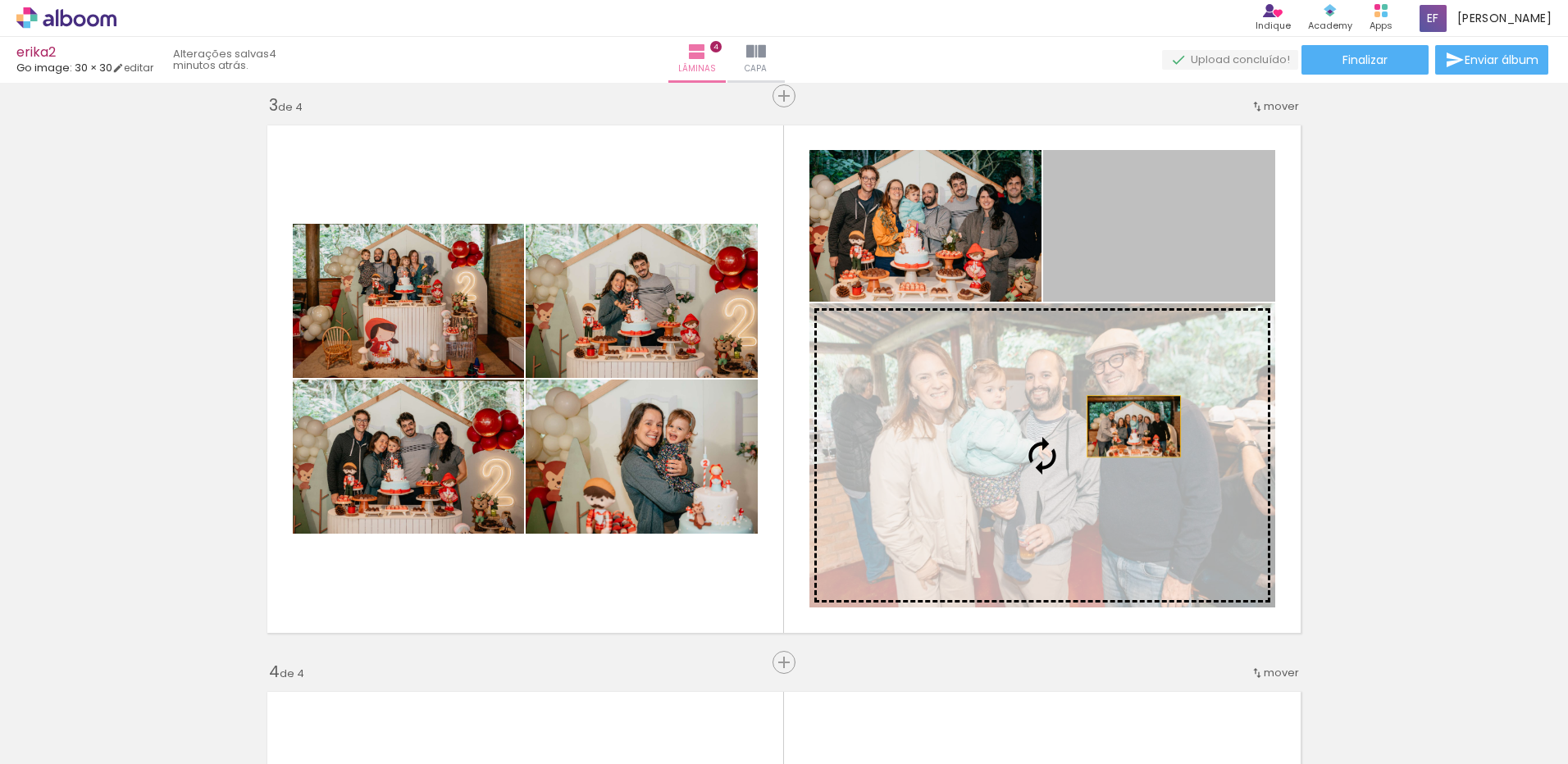
drag, startPoint x: 1172, startPoint y: 258, endPoint x: 1128, endPoint y: 427, distance: 174.6
click at [0, 0] on slot at bounding box center [0, 0] width 0 height 0
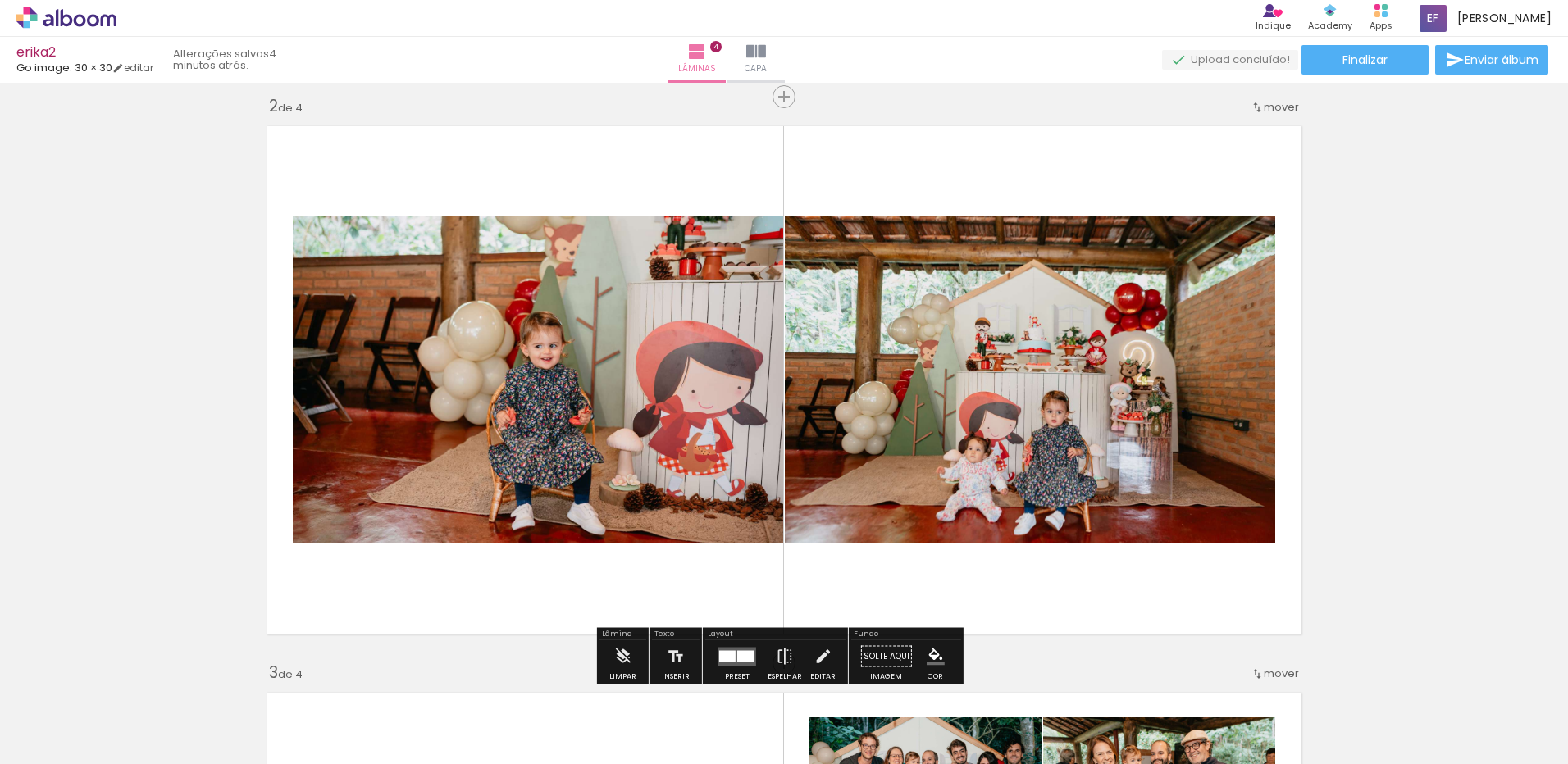
scroll to position [573, 0]
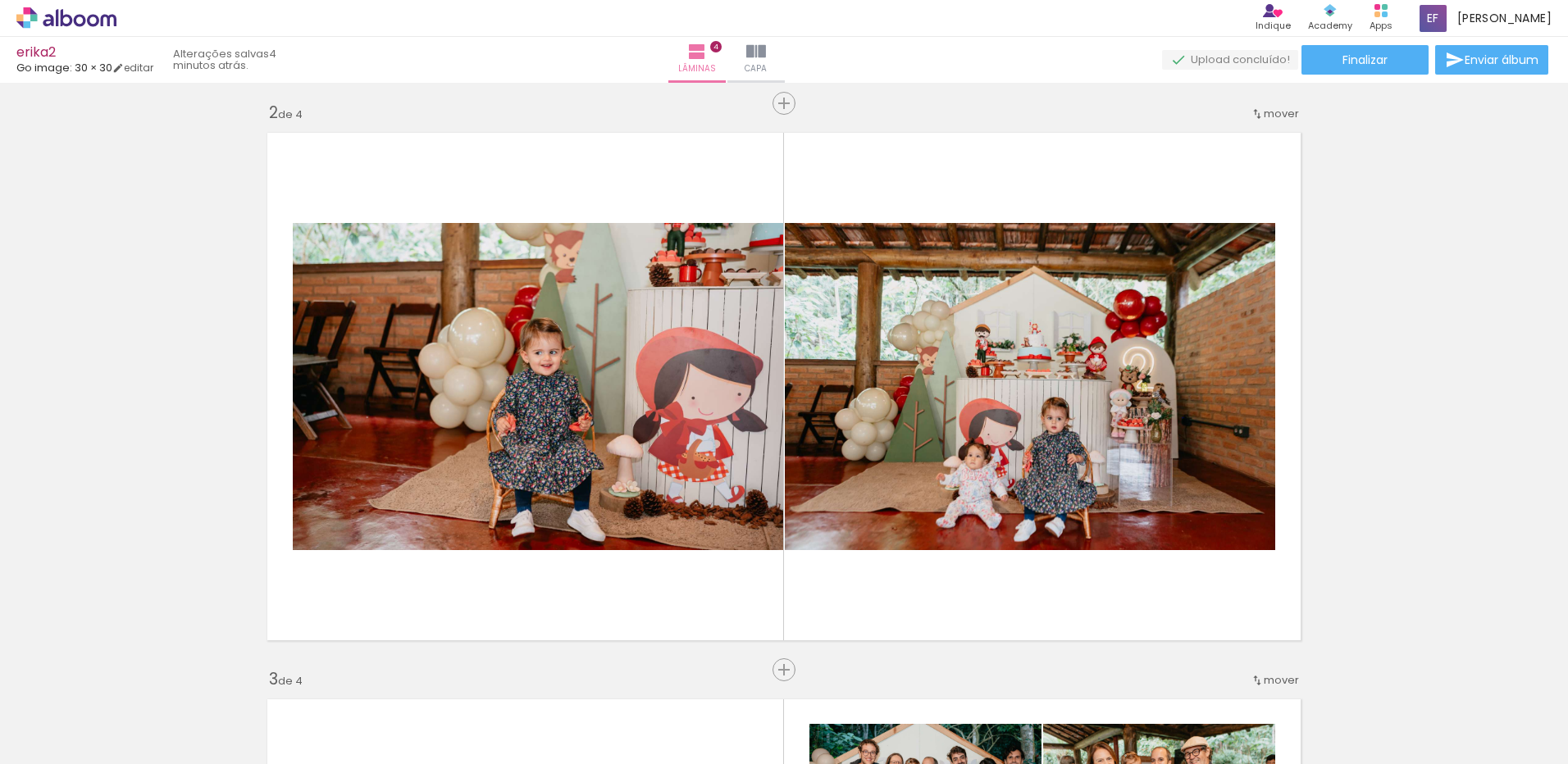
click at [1097, 723] on div at bounding box center [1134, 709] width 74 height 49
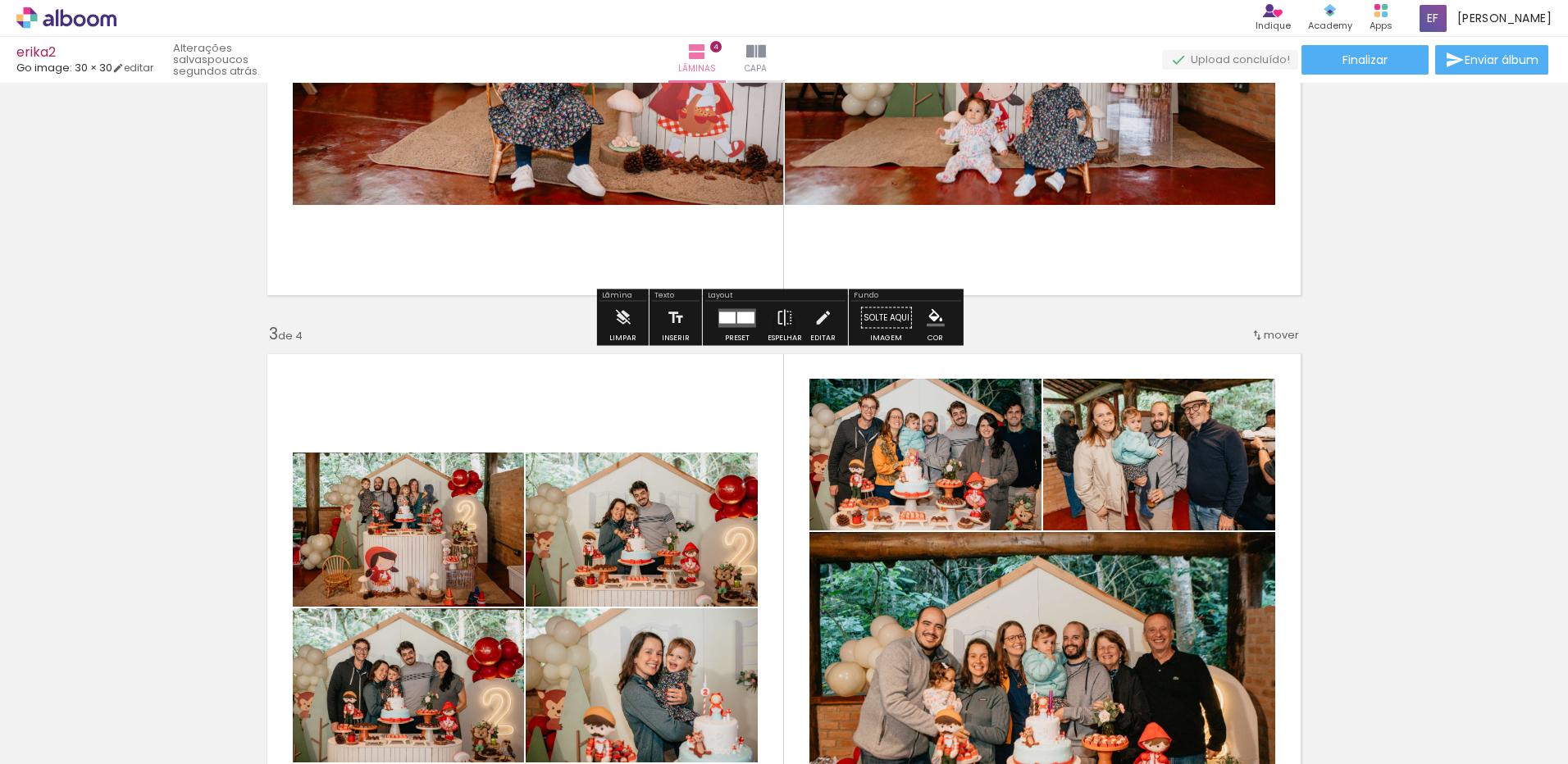
scroll to position [1148, 0]
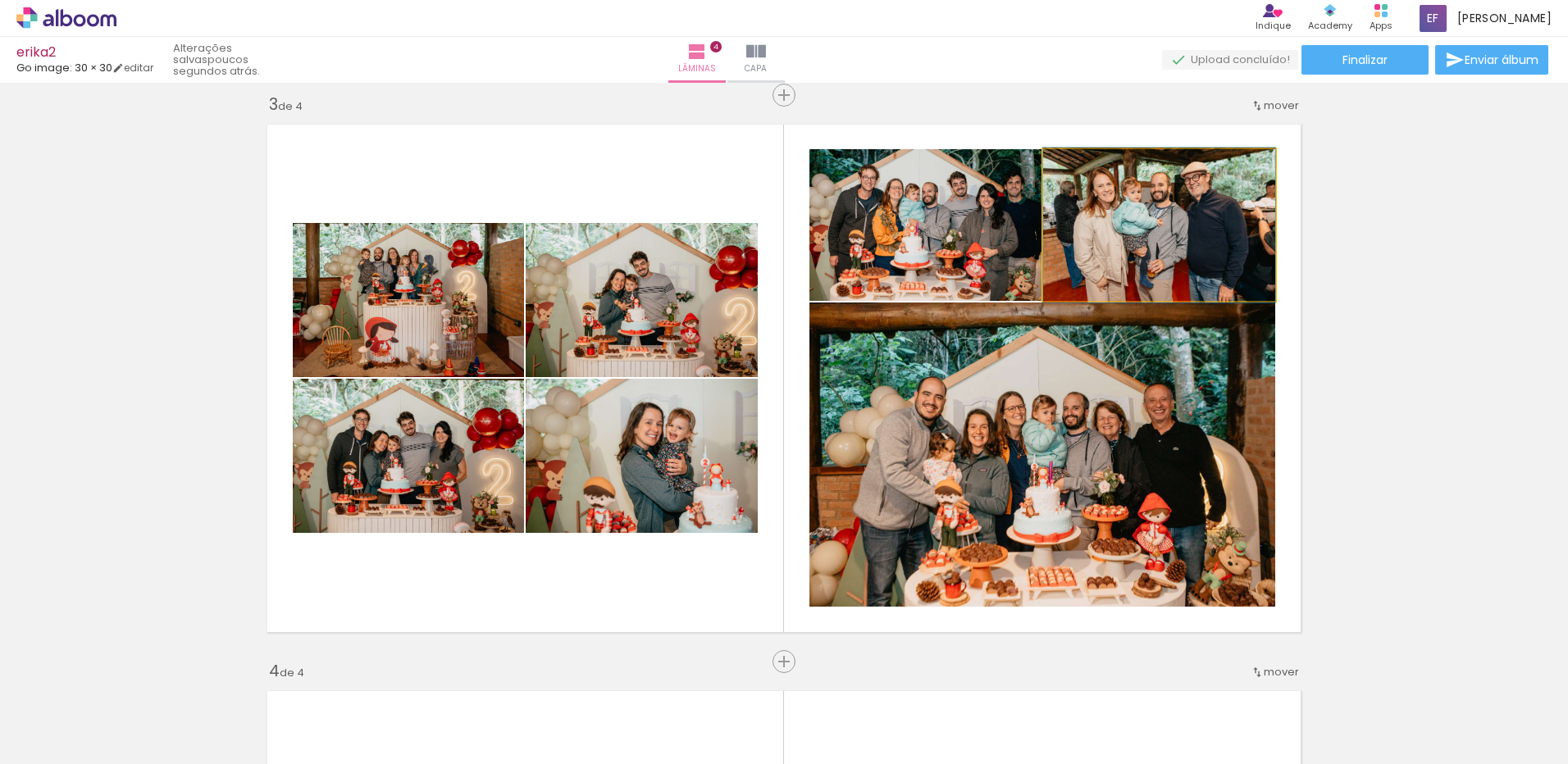
click at [1178, 206] on quentale-photo at bounding box center [1159, 224] width 232 height 152
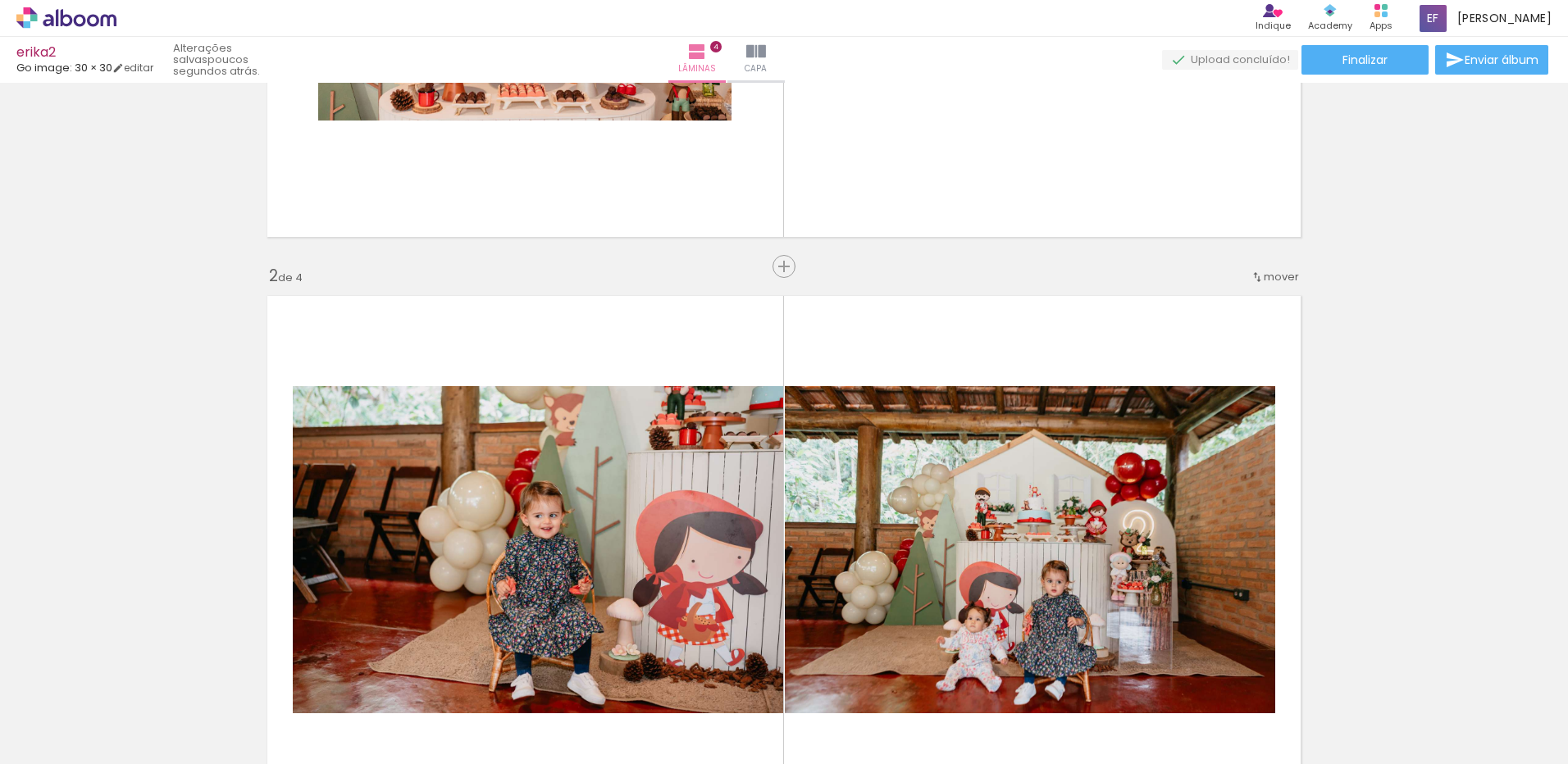
scroll to position [82, 0]
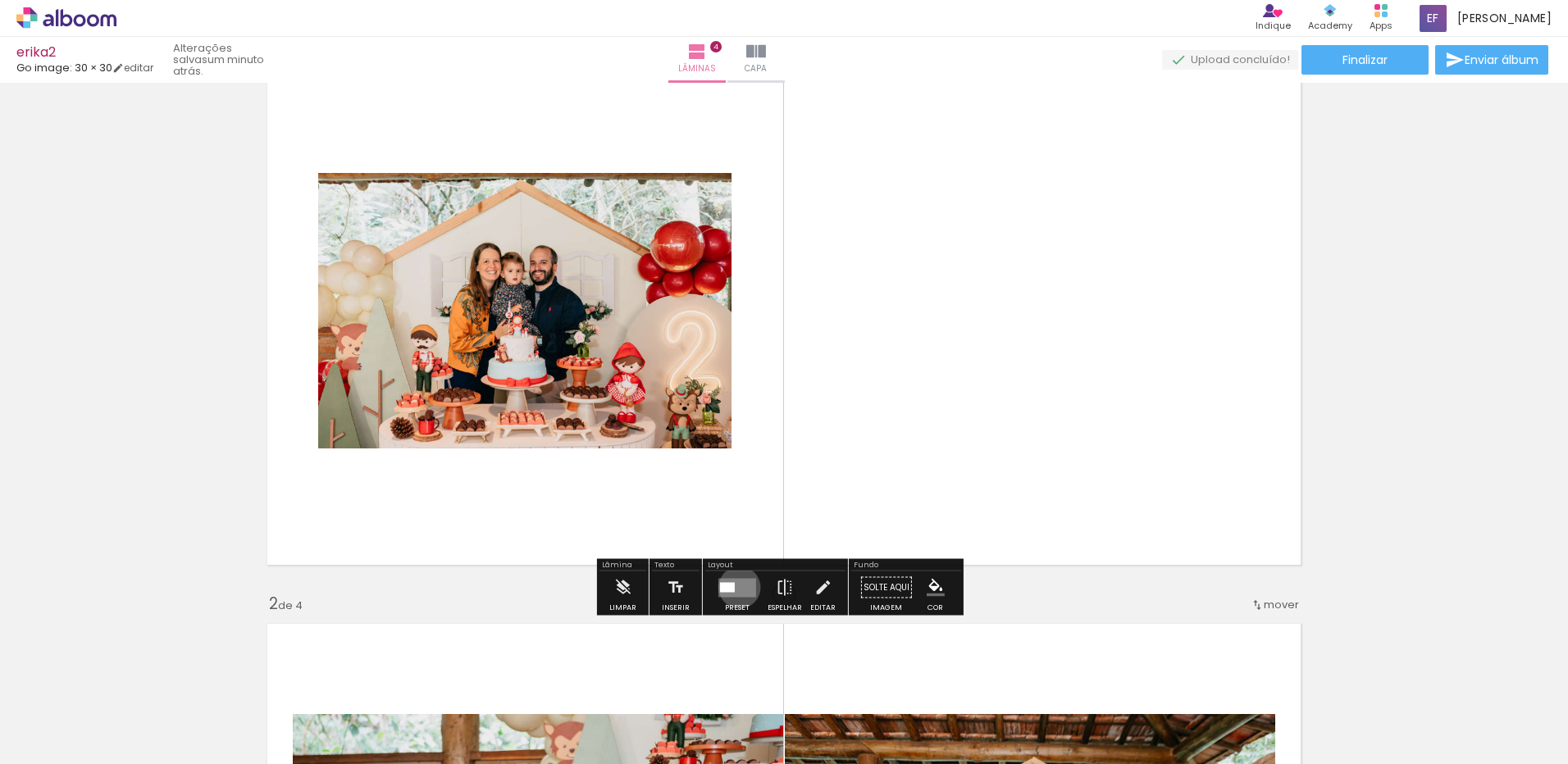
click at [736, 587] on quentale-layouter at bounding box center [737, 587] width 38 height 19
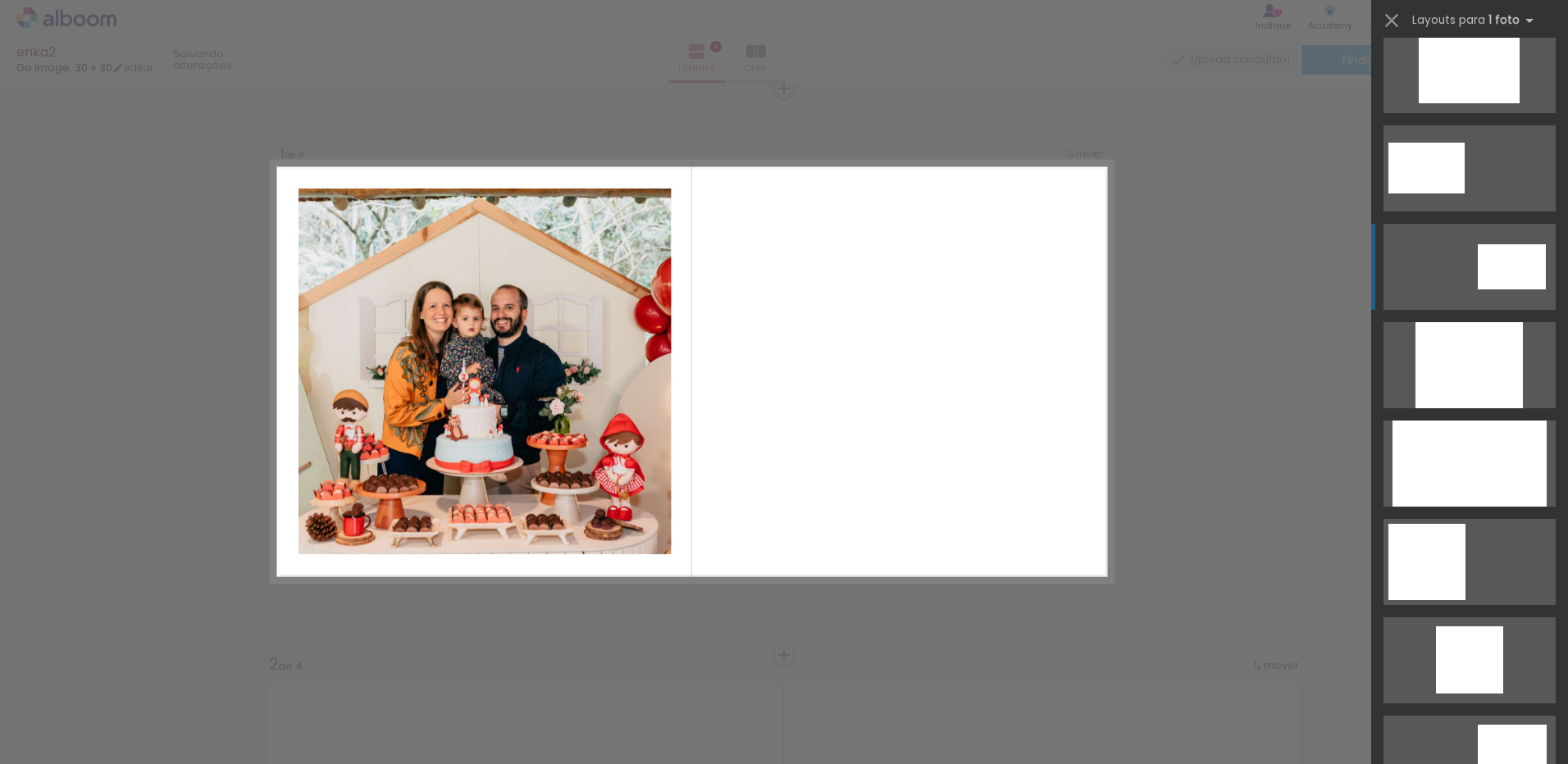
scroll to position [902, 0]
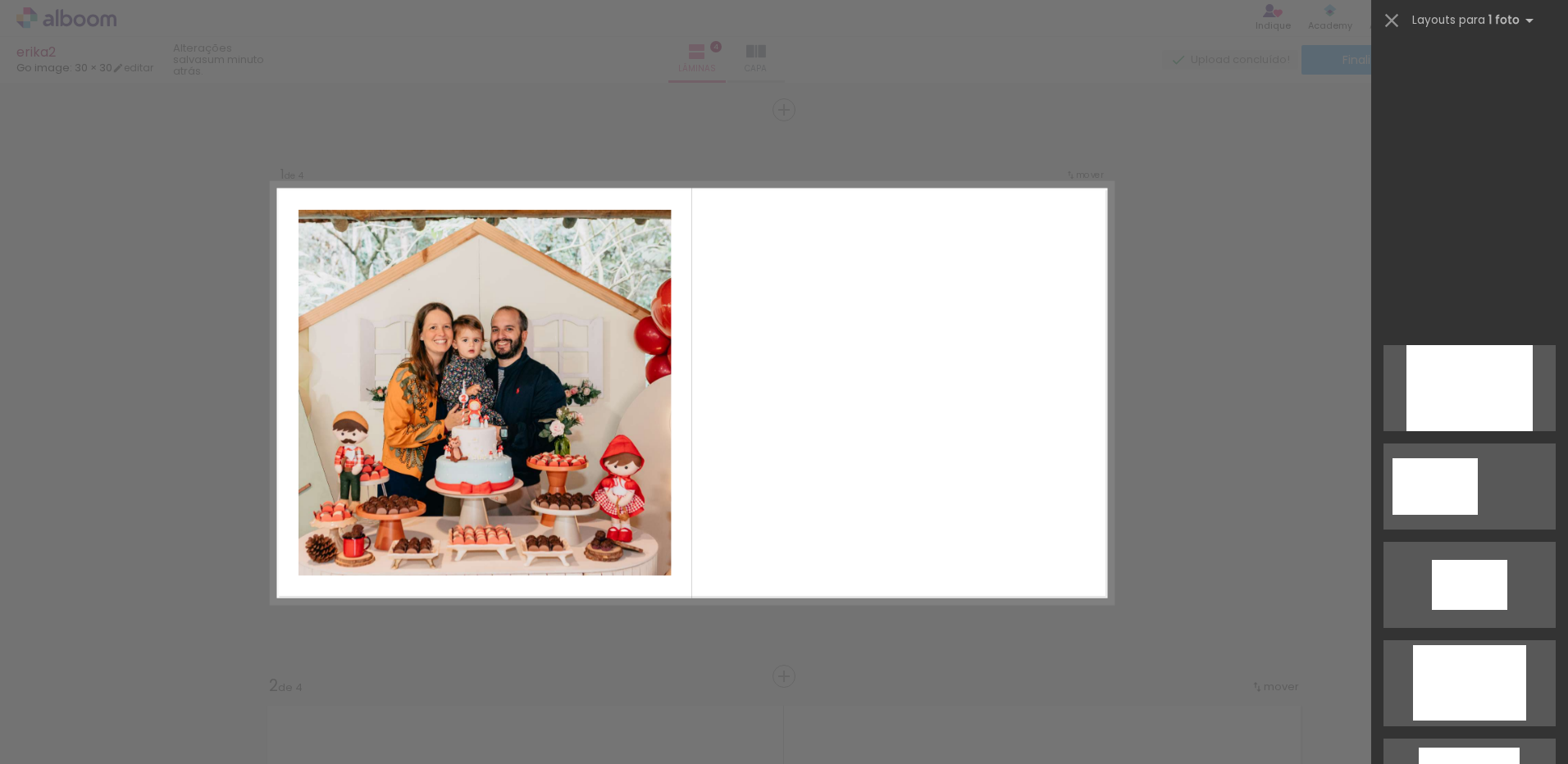
click at [1440, 431] on div at bounding box center [1469, 388] width 126 height 86
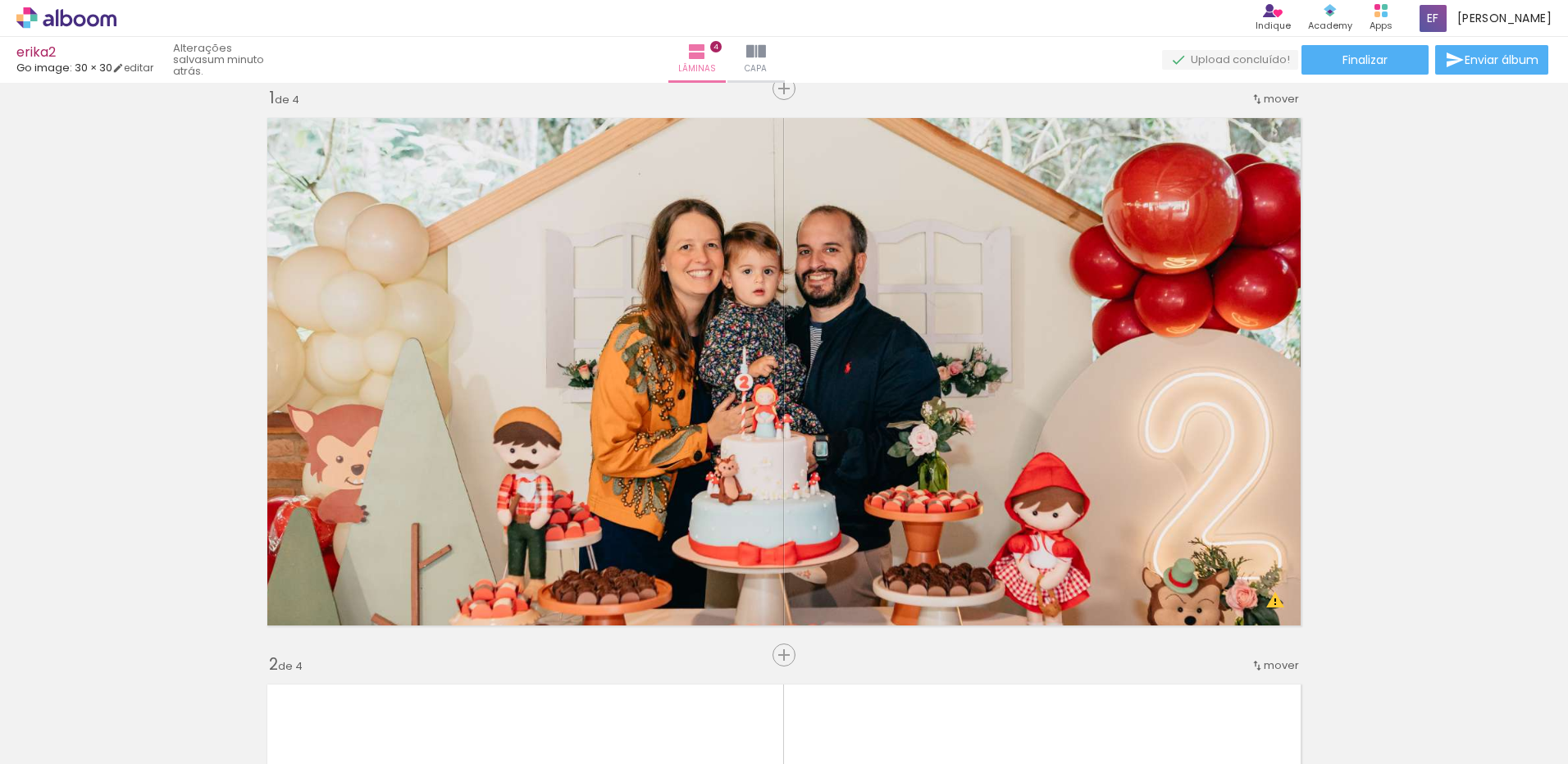
click at [219, 725] on div at bounding box center [256, 709] width 74 height 49
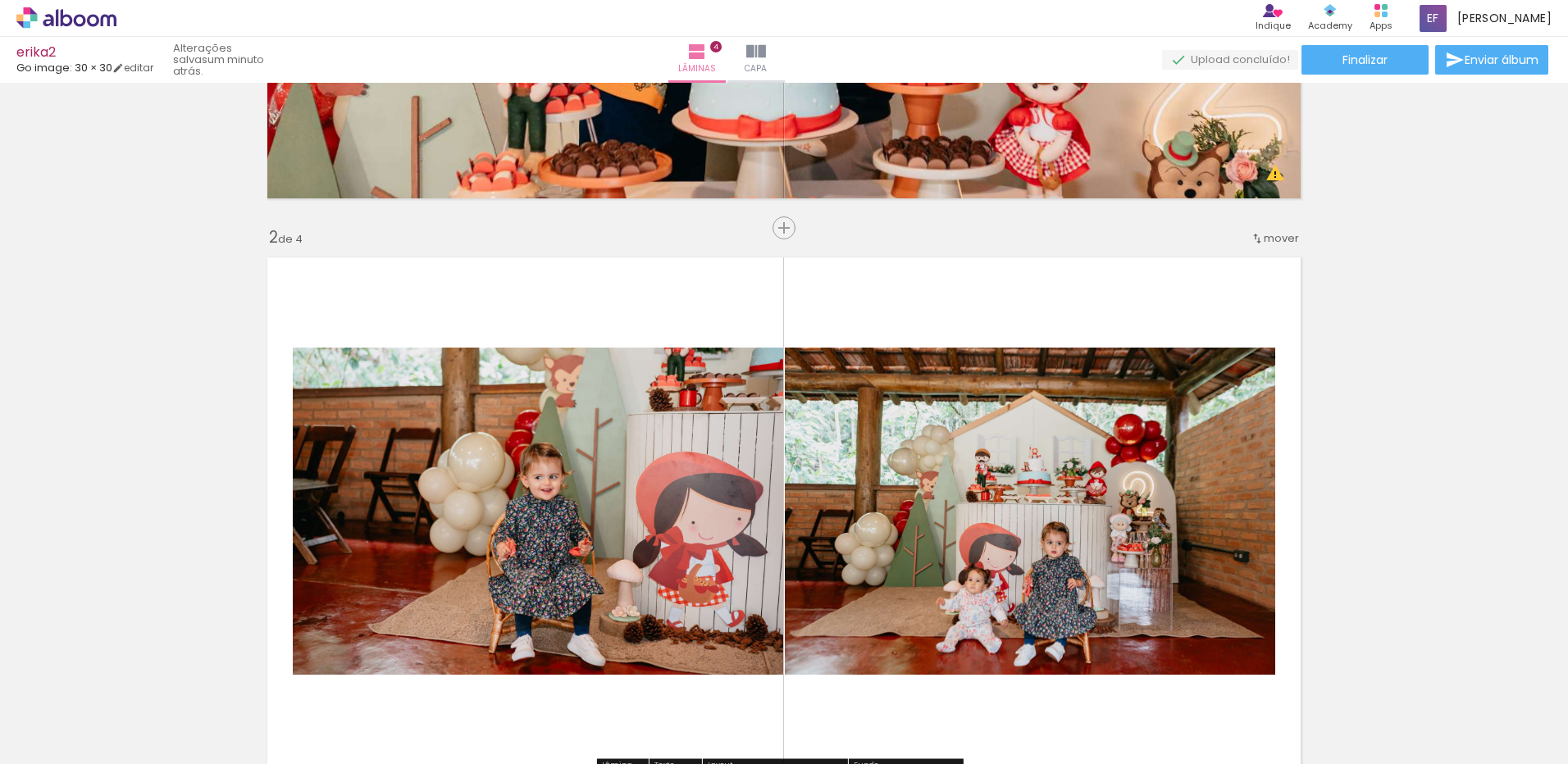
scroll to position [350, 0]
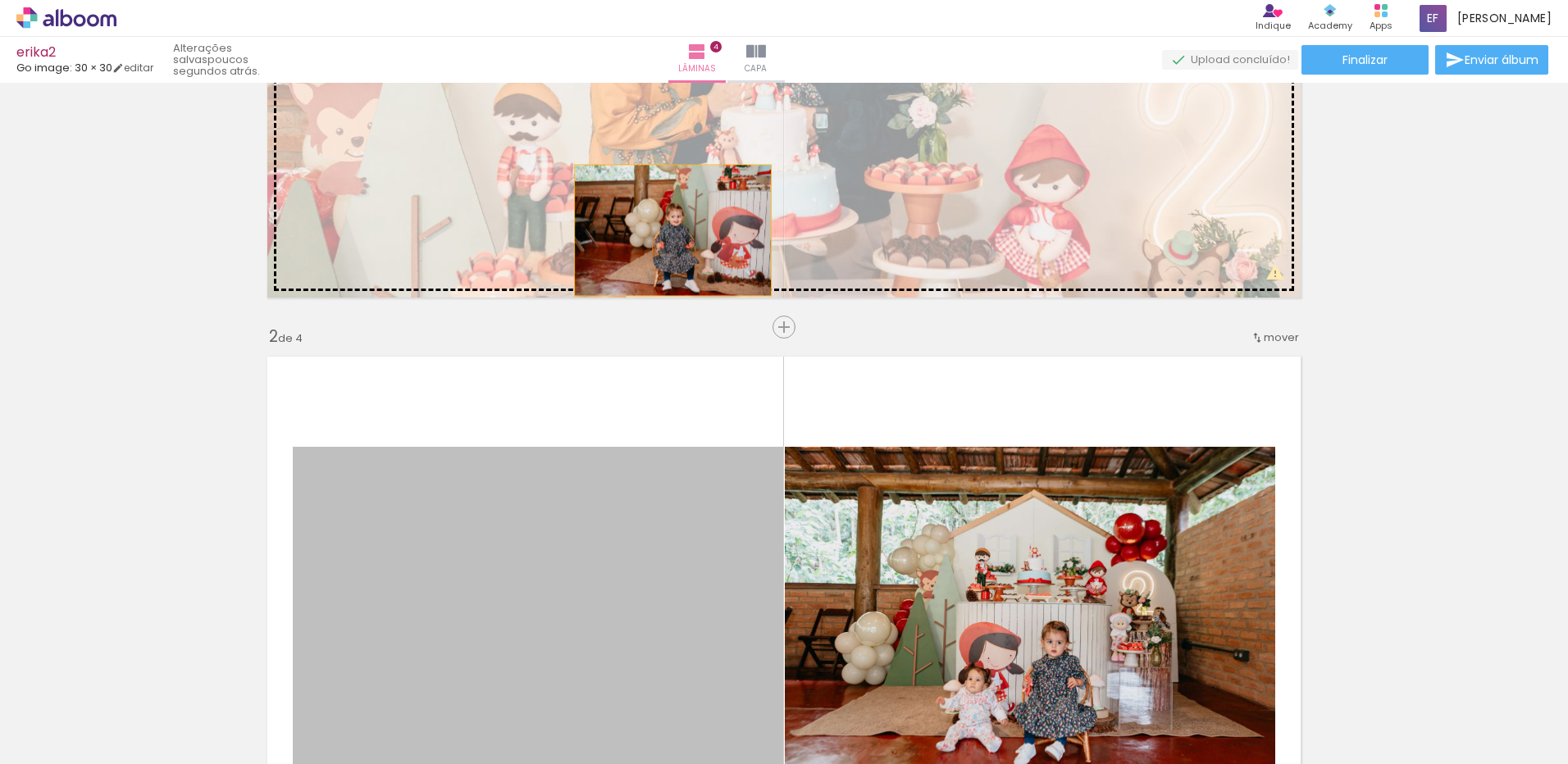
drag, startPoint x: 640, startPoint y: 607, endPoint x: 924, endPoint y: 513, distance: 299.2
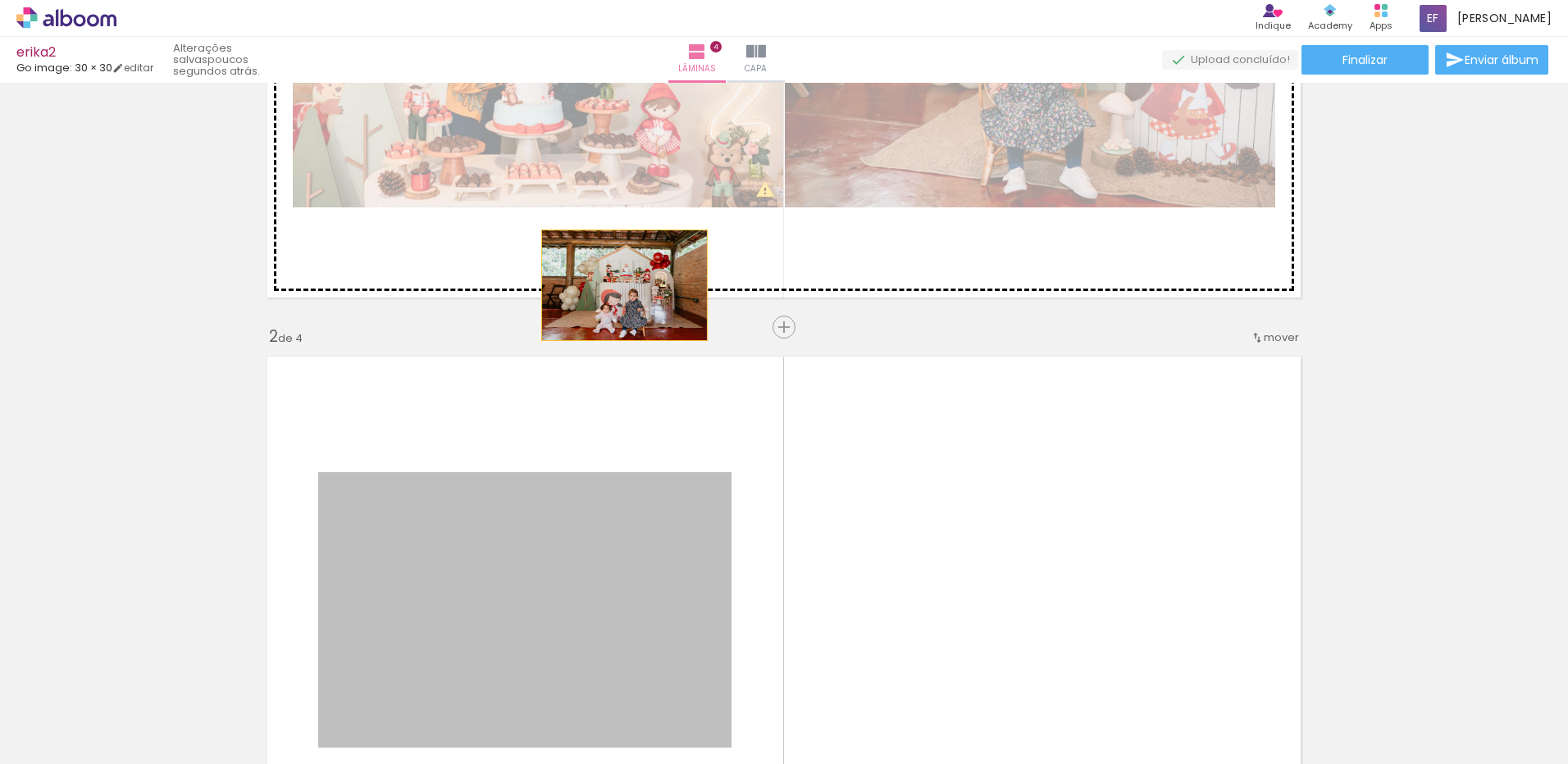
drag, startPoint x: 553, startPoint y: 534, endPoint x: 656, endPoint y: 149, distance: 398.5
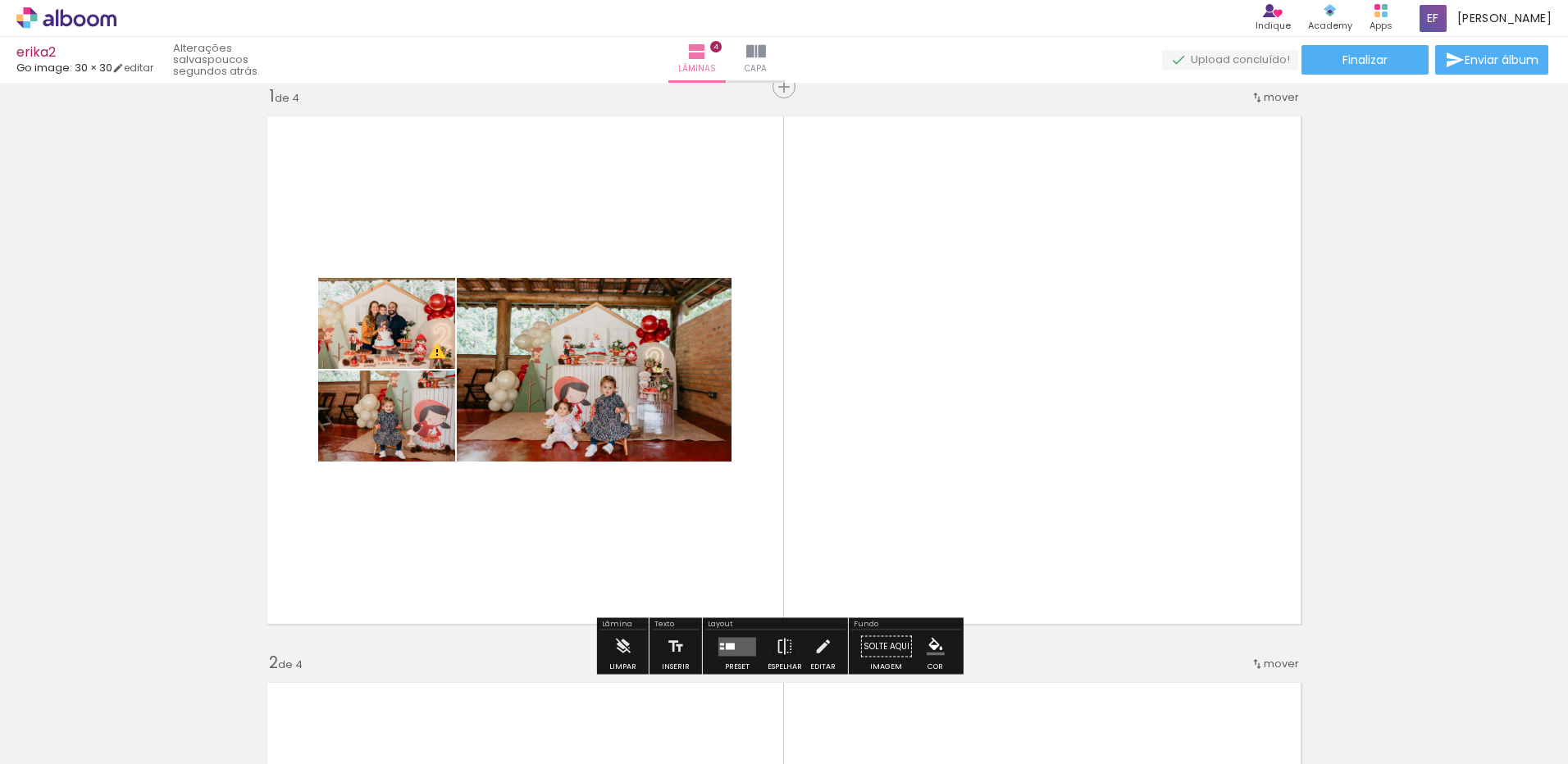
scroll to position [22, 0]
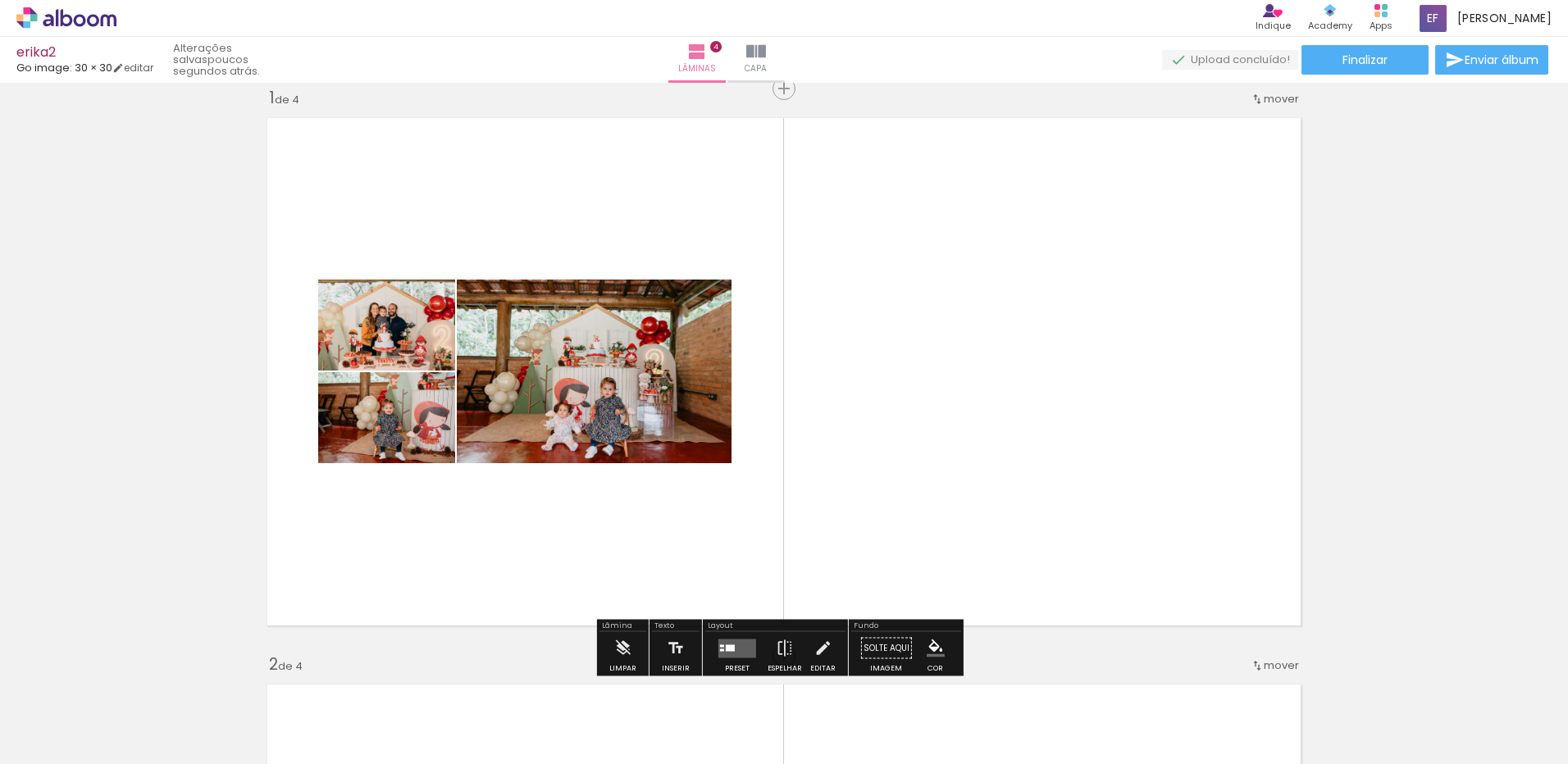
click at [734, 647] on quentale-layouter at bounding box center [737, 647] width 38 height 19
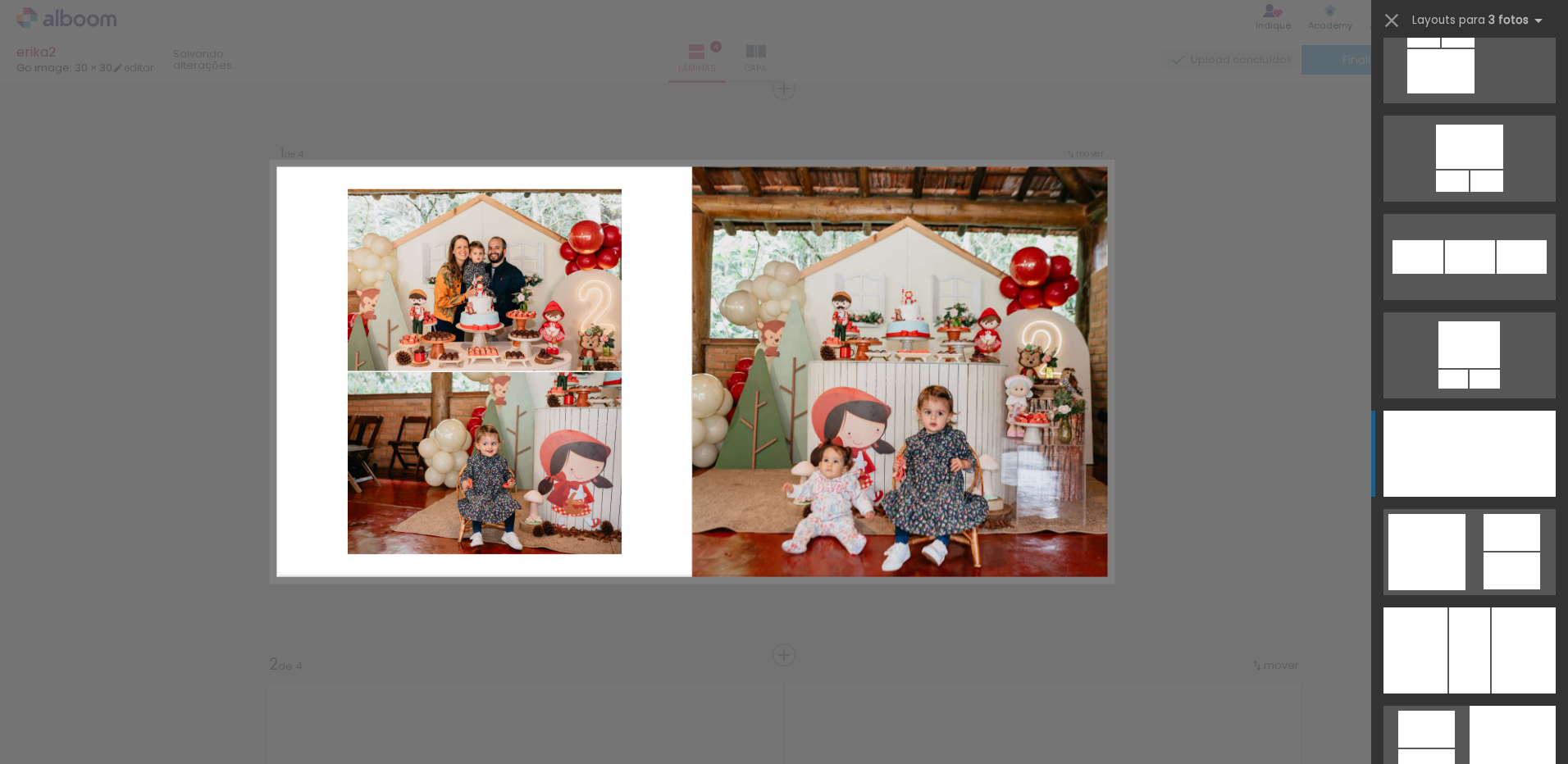
scroll to position [4182, 0]
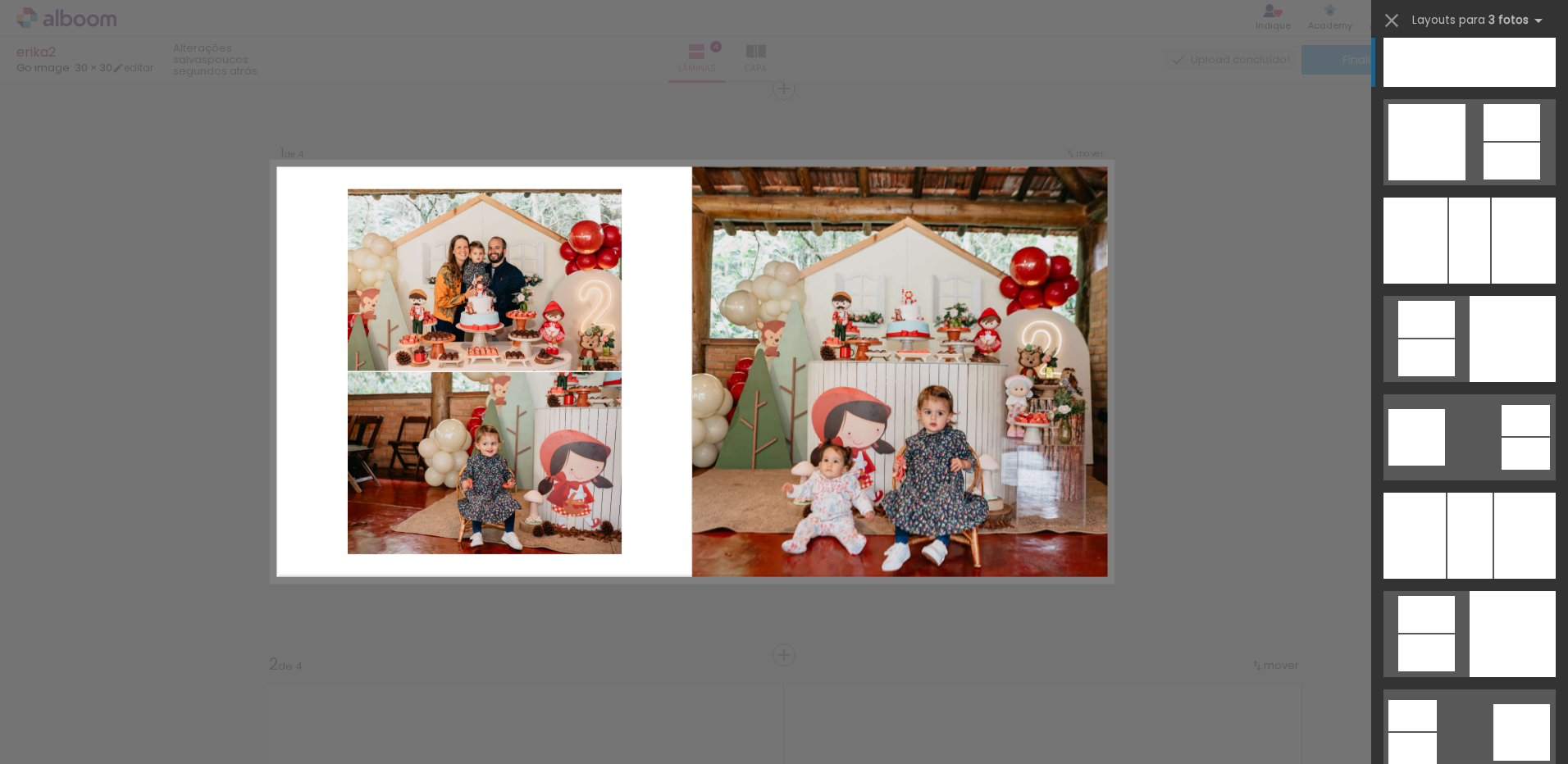
click at [1501, 87] on div at bounding box center [1528, 44] width 55 height 86
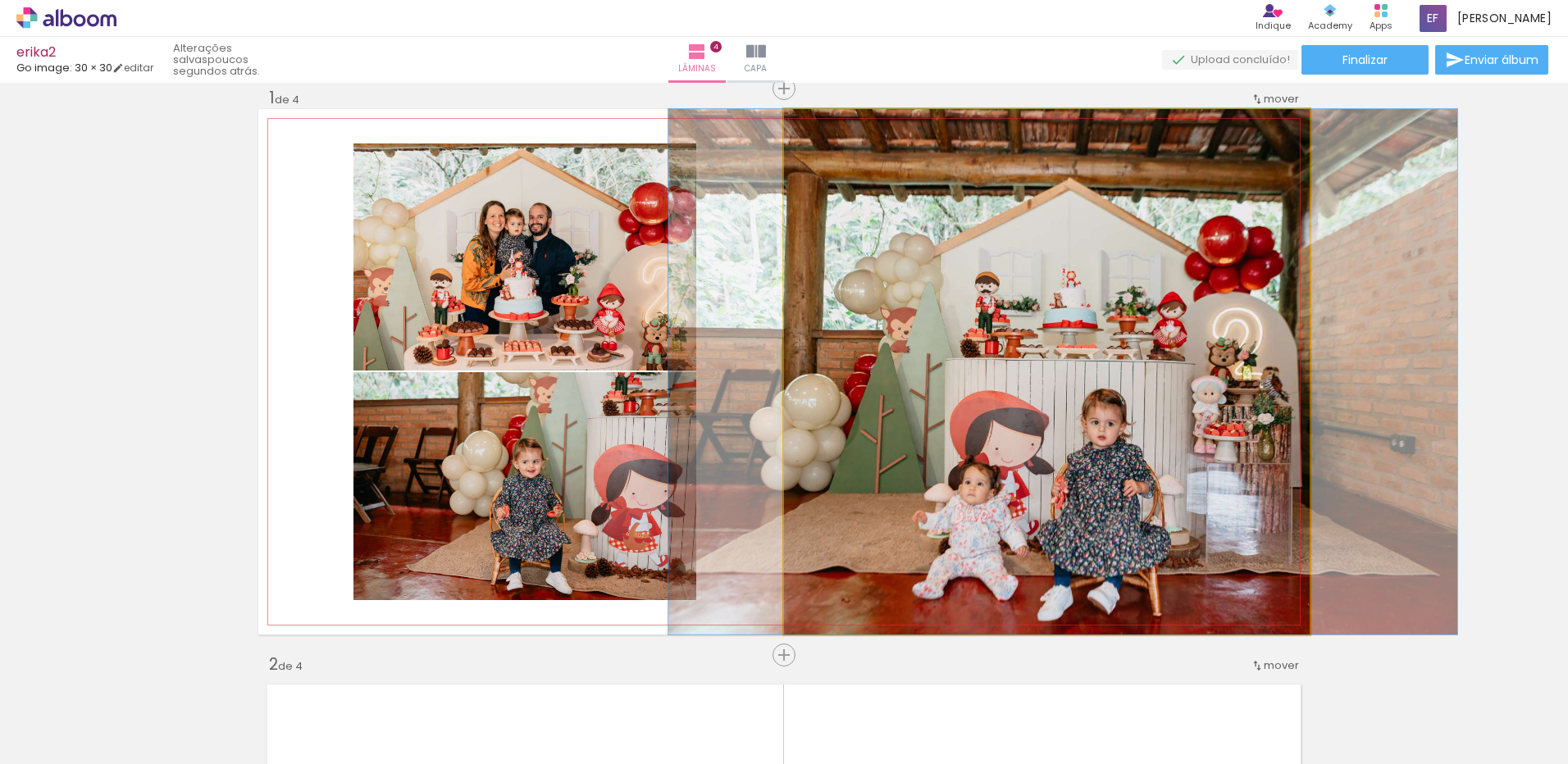
drag, startPoint x: 797, startPoint y: 239, endPoint x: 814, endPoint y: 234, distance: 17.7
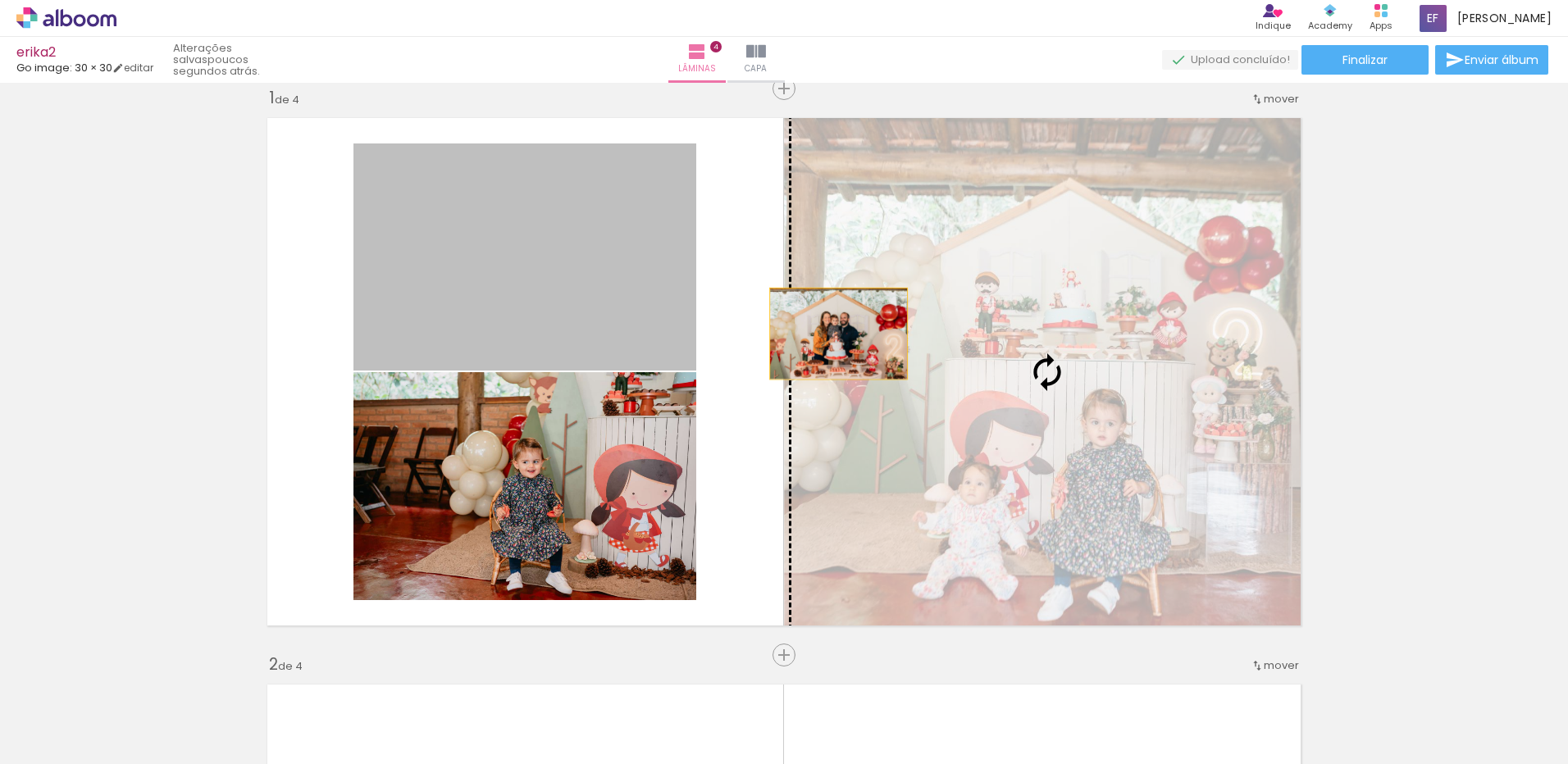
drag, startPoint x: 536, startPoint y: 310, endPoint x: 913, endPoint y: 346, distance: 378.7
click at [0, 0] on slot at bounding box center [0, 0] width 0 height 0
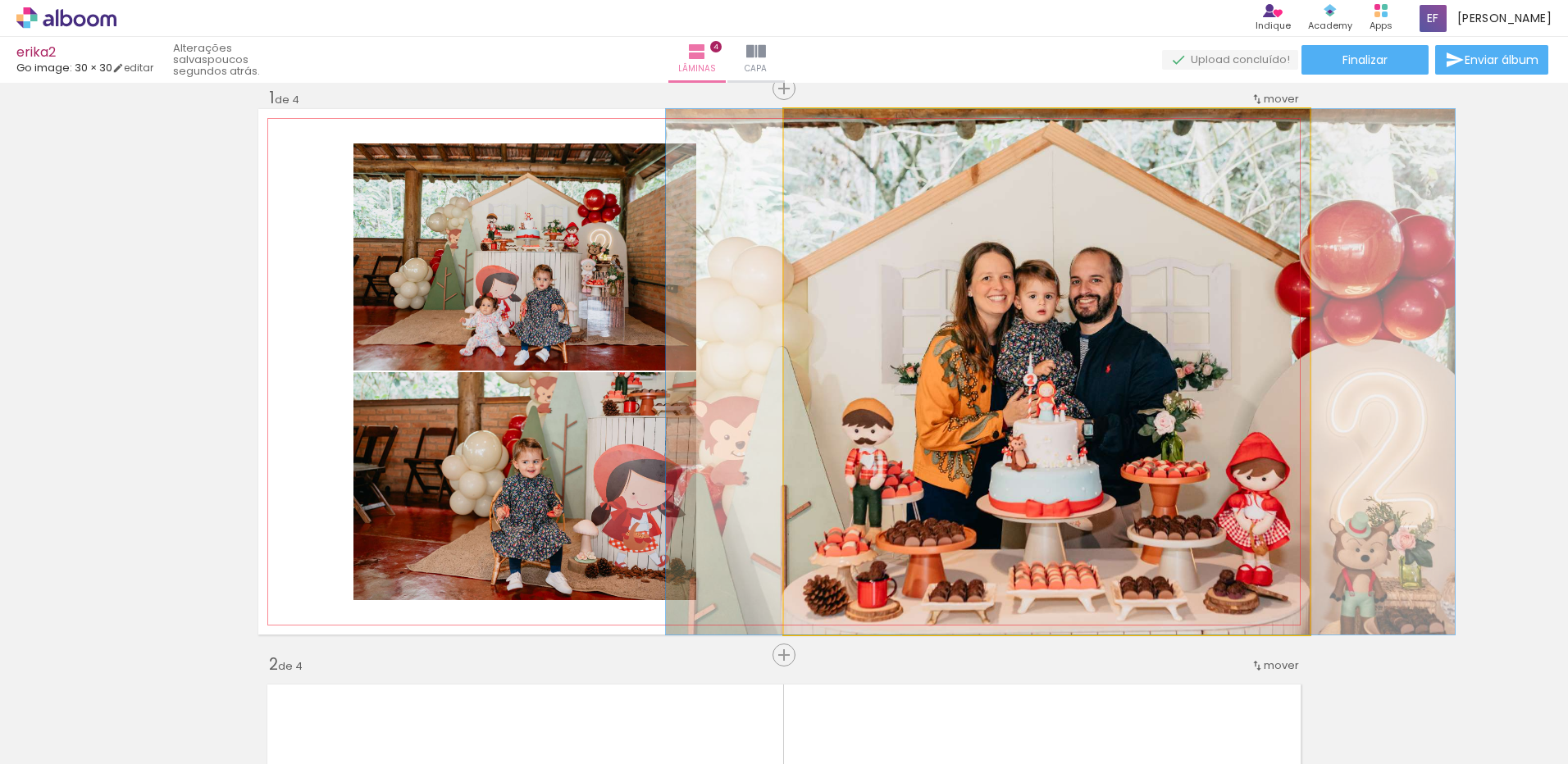
drag, startPoint x: 945, startPoint y: 350, endPoint x: 958, endPoint y: 351, distance: 13.0
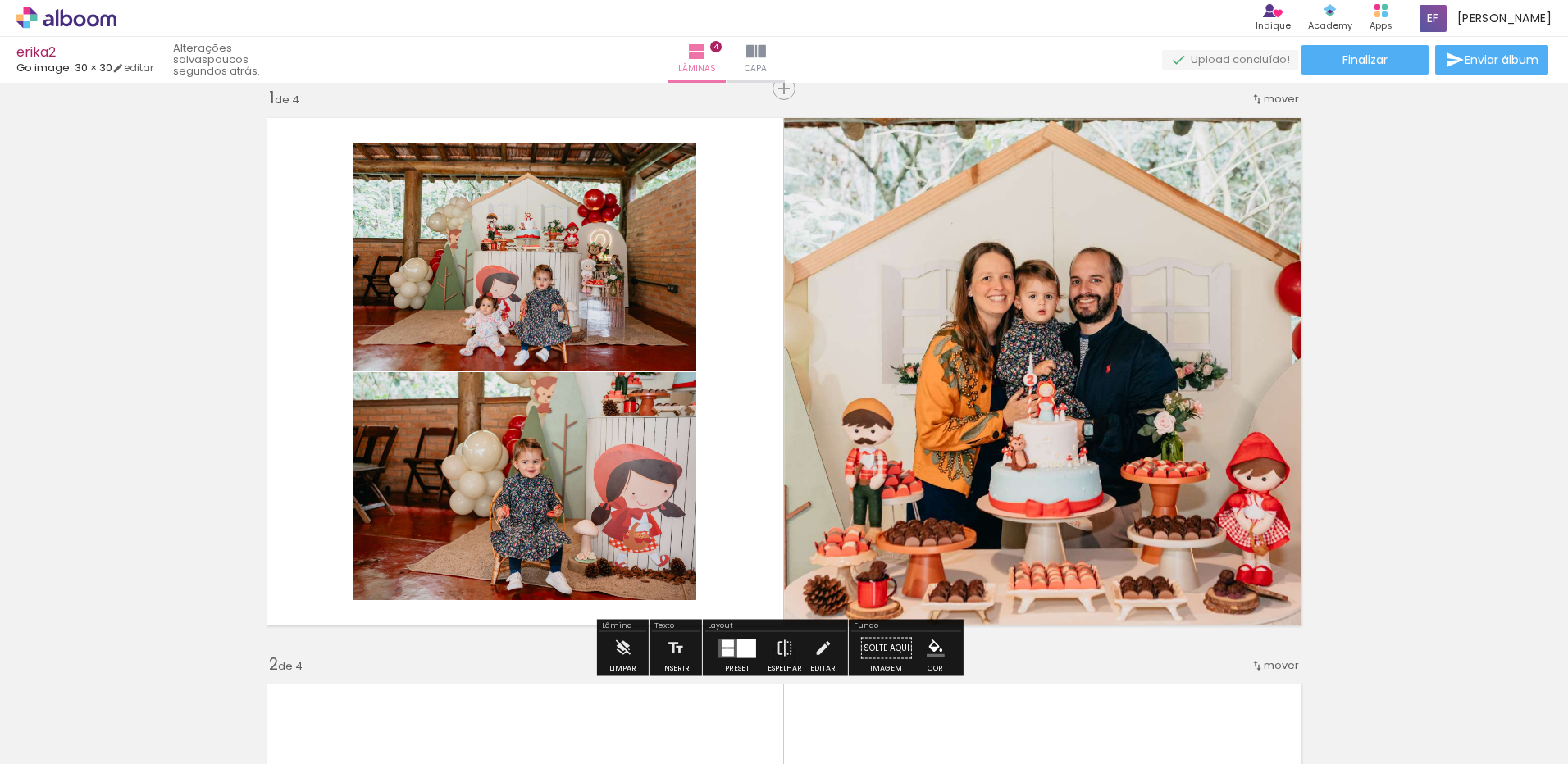
click at [724, 647] on quentale-layouter at bounding box center [737, 647] width 38 height 19
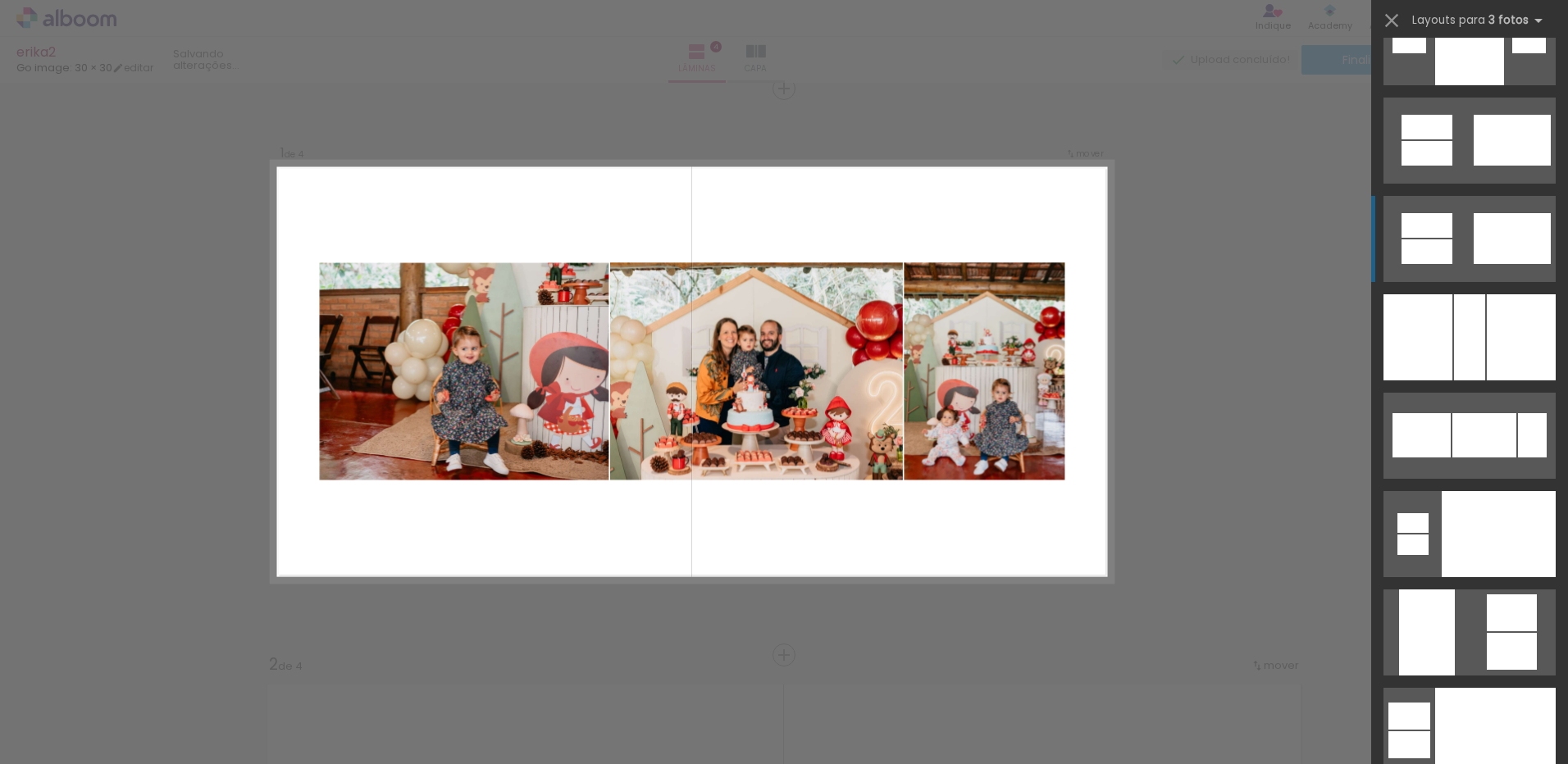
scroll to position [8938, 0]
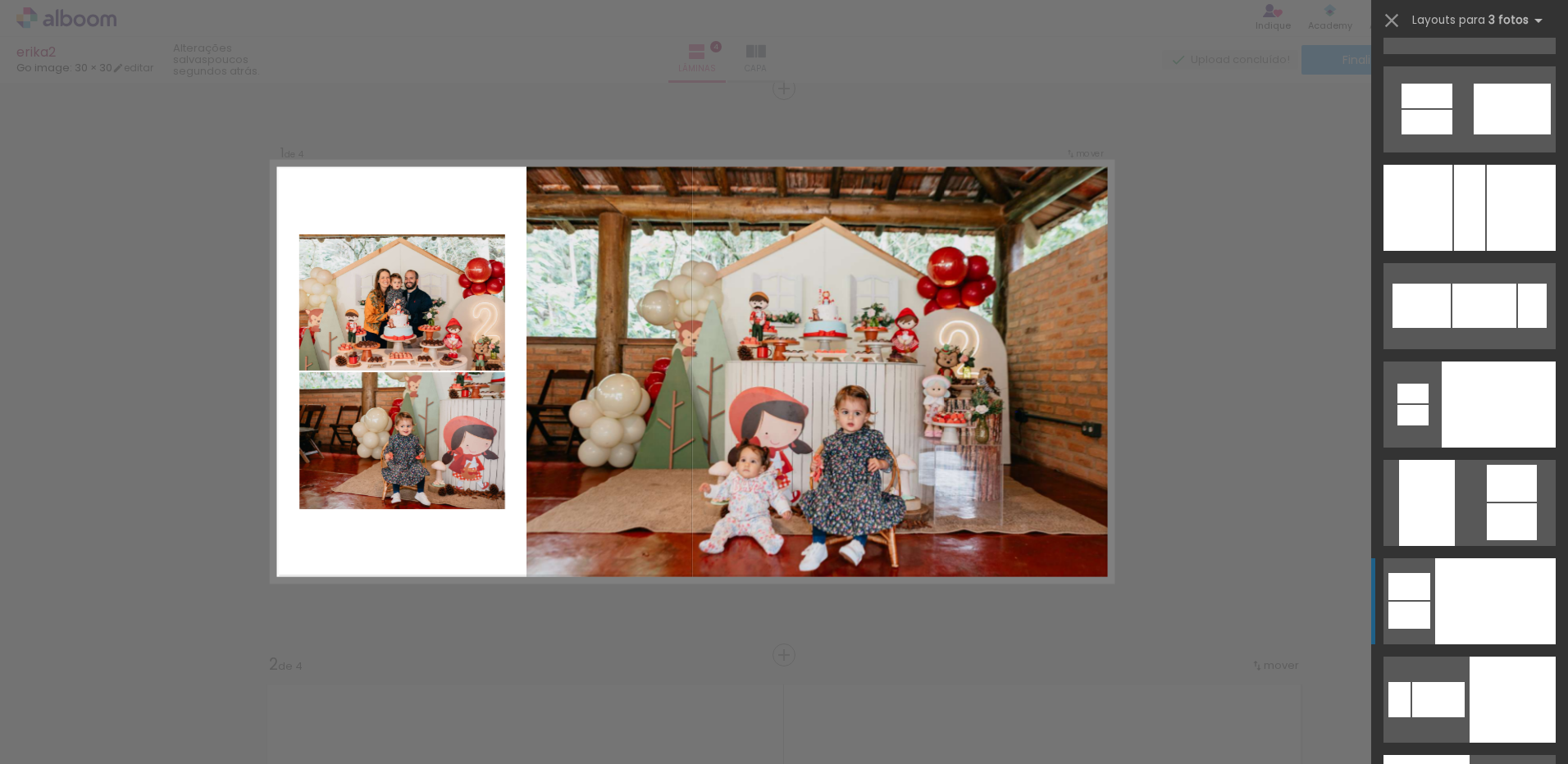
click at [1479, 447] on div at bounding box center [1499, 404] width 114 height 86
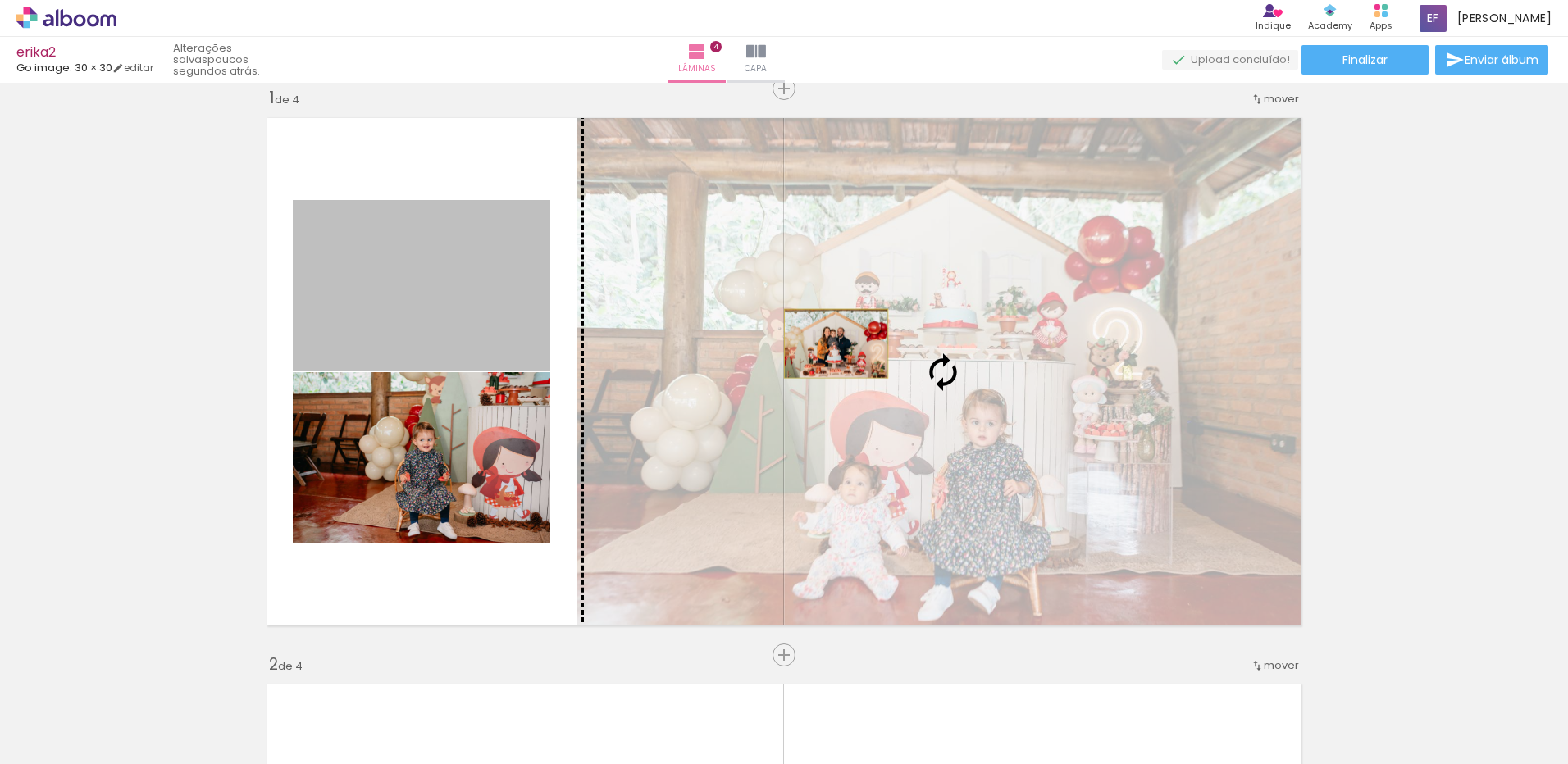
drag, startPoint x: 530, startPoint y: 317, endPoint x: 830, endPoint y: 343, distance: 301.1
click at [0, 0] on slot at bounding box center [0, 0] width 0 height 0
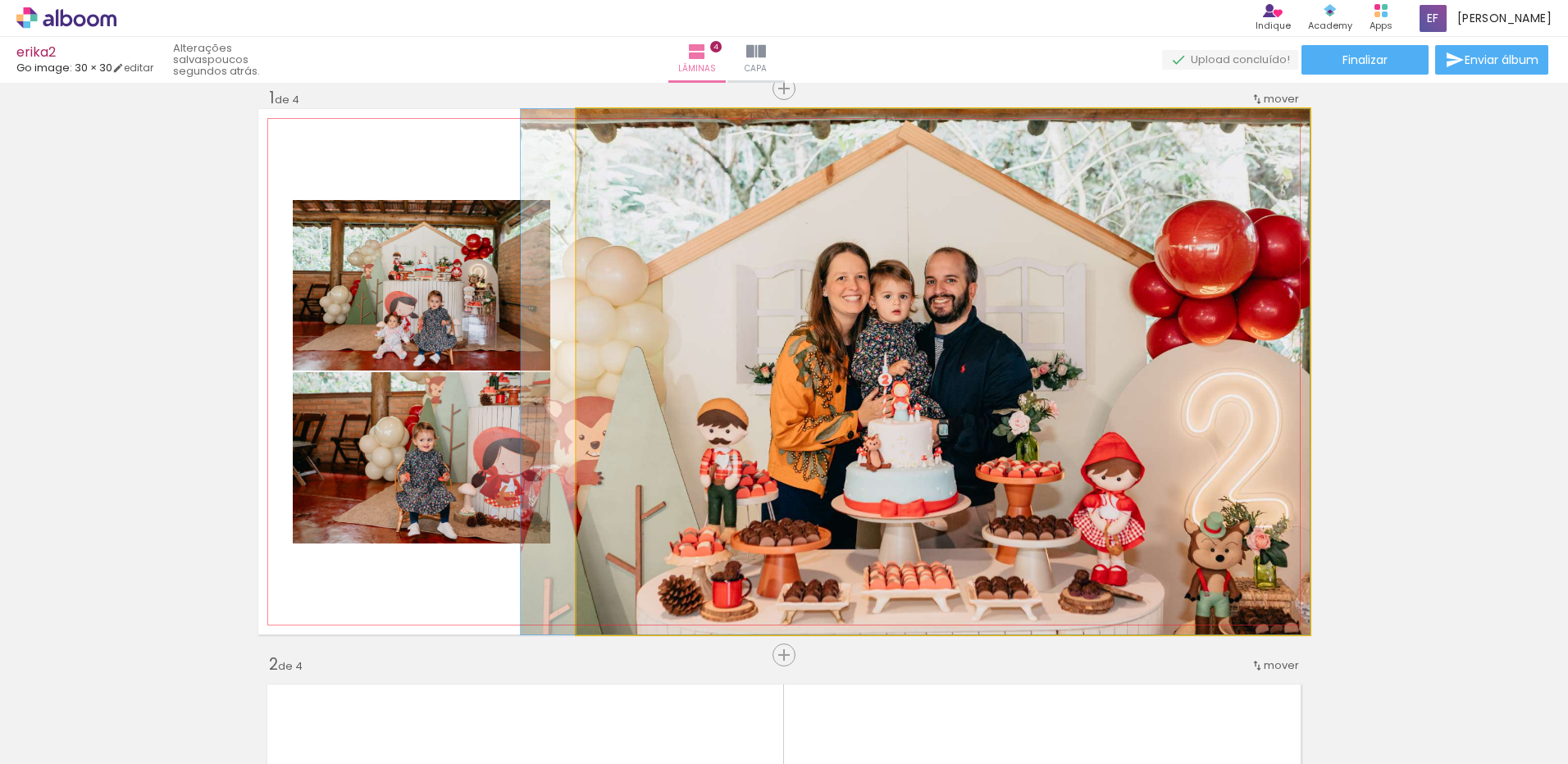
drag, startPoint x: 1028, startPoint y: 357, endPoint x: 977, endPoint y: 338, distance: 54.4
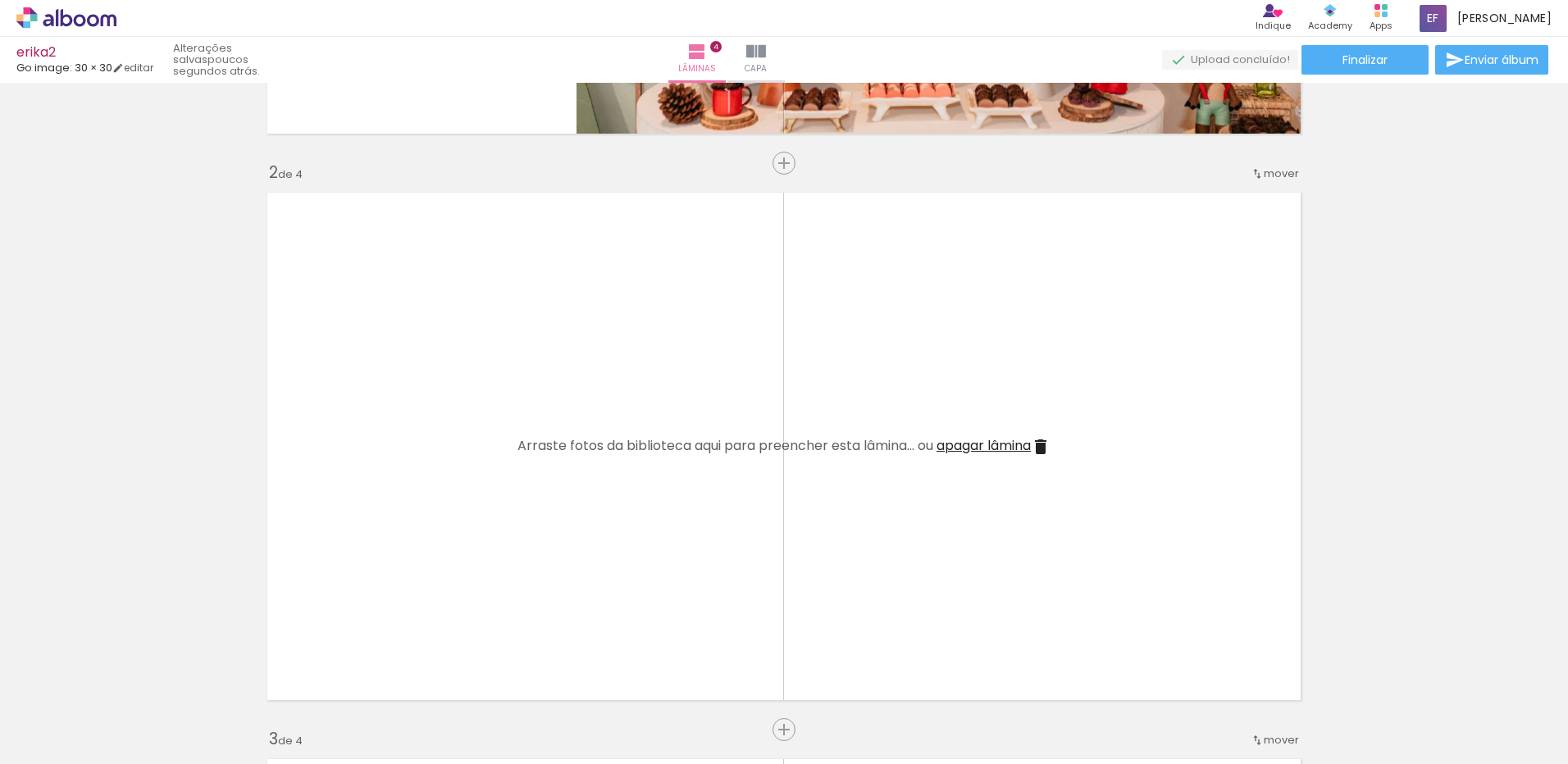
scroll to position [0, 0]
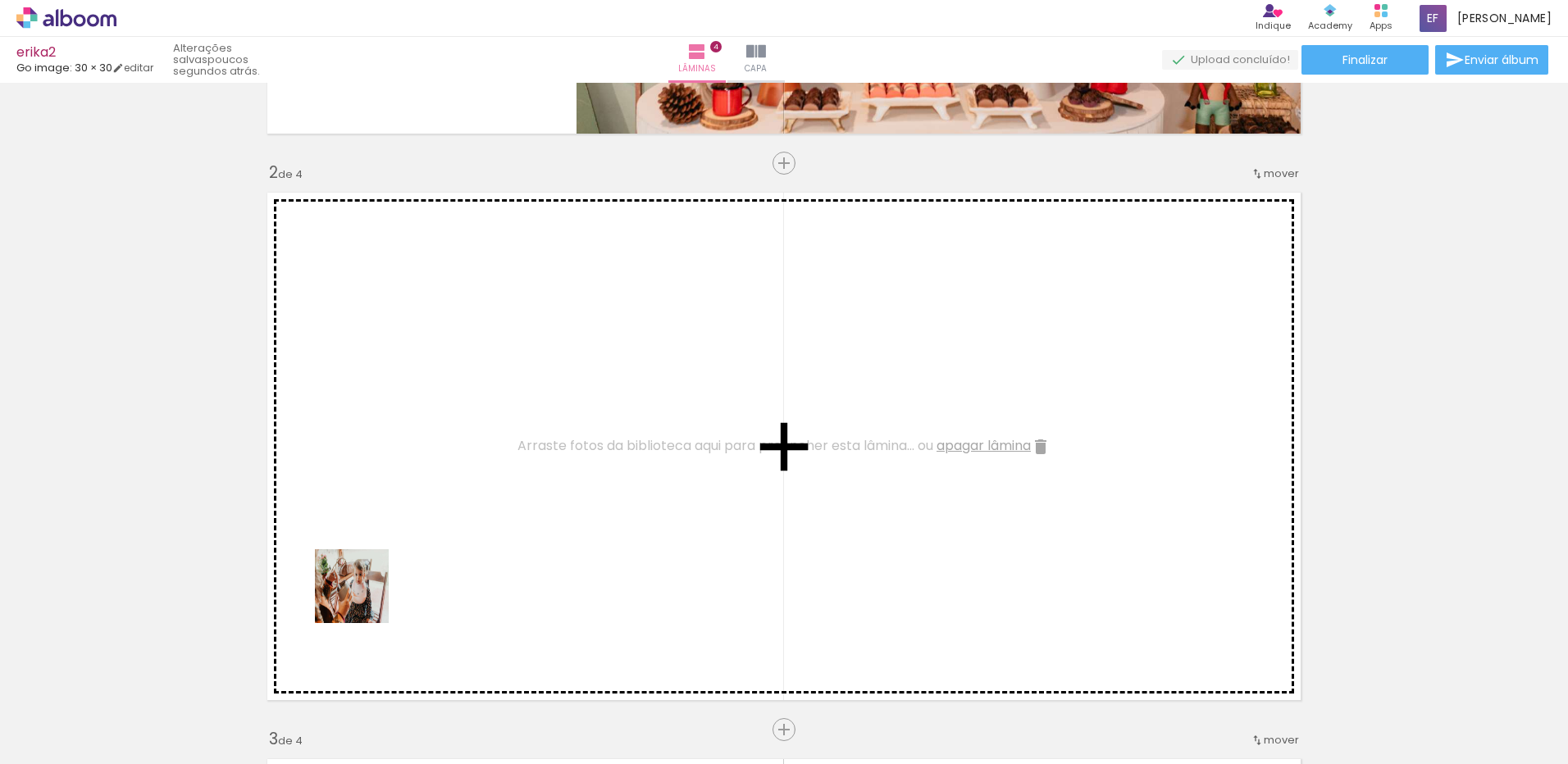
drag, startPoint x: 188, startPoint y: 709, endPoint x: 585, endPoint y: 762, distance: 400.5
click at [459, 545] on quentale-workspace at bounding box center [784, 382] width 1568 height 764
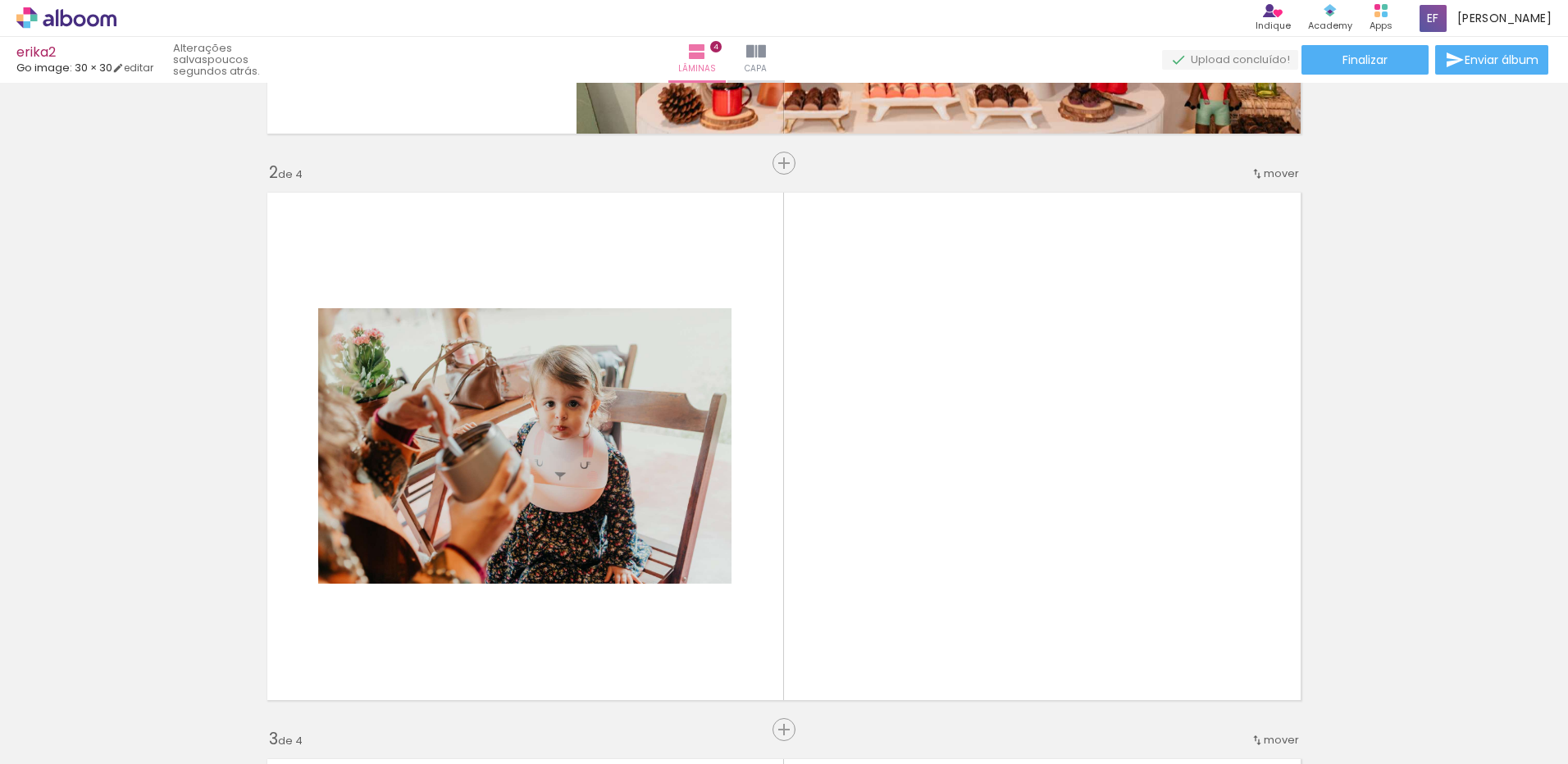
scroll to position [0, 685]
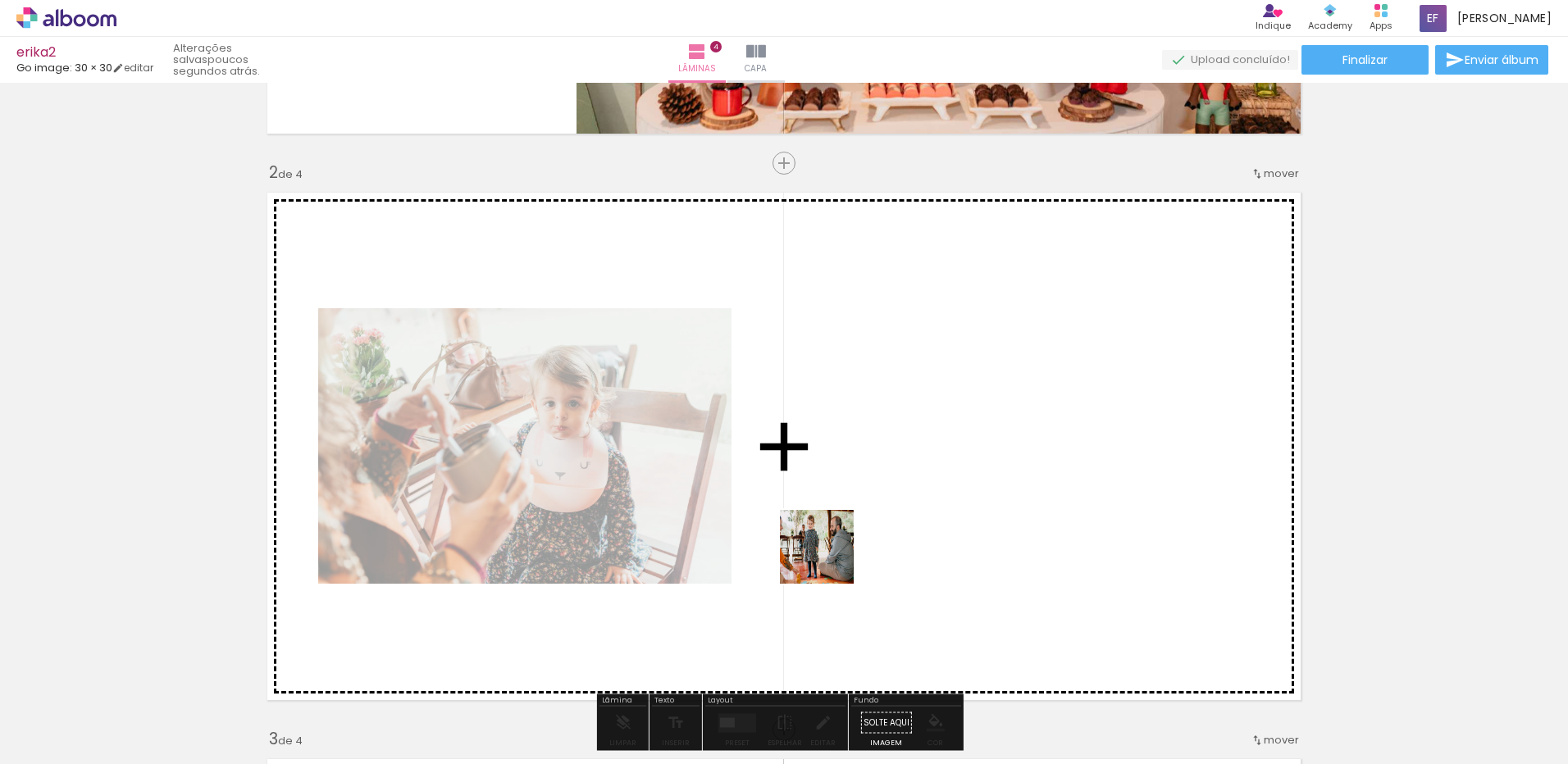
drag, startPoint x: 762, startPoint y: 725, endPoint x: 834, endPoint y: 539, distance: 199.4
click at [834, 539] on quentale-workspace at bounding box center [784, 382] width 1568 height 764
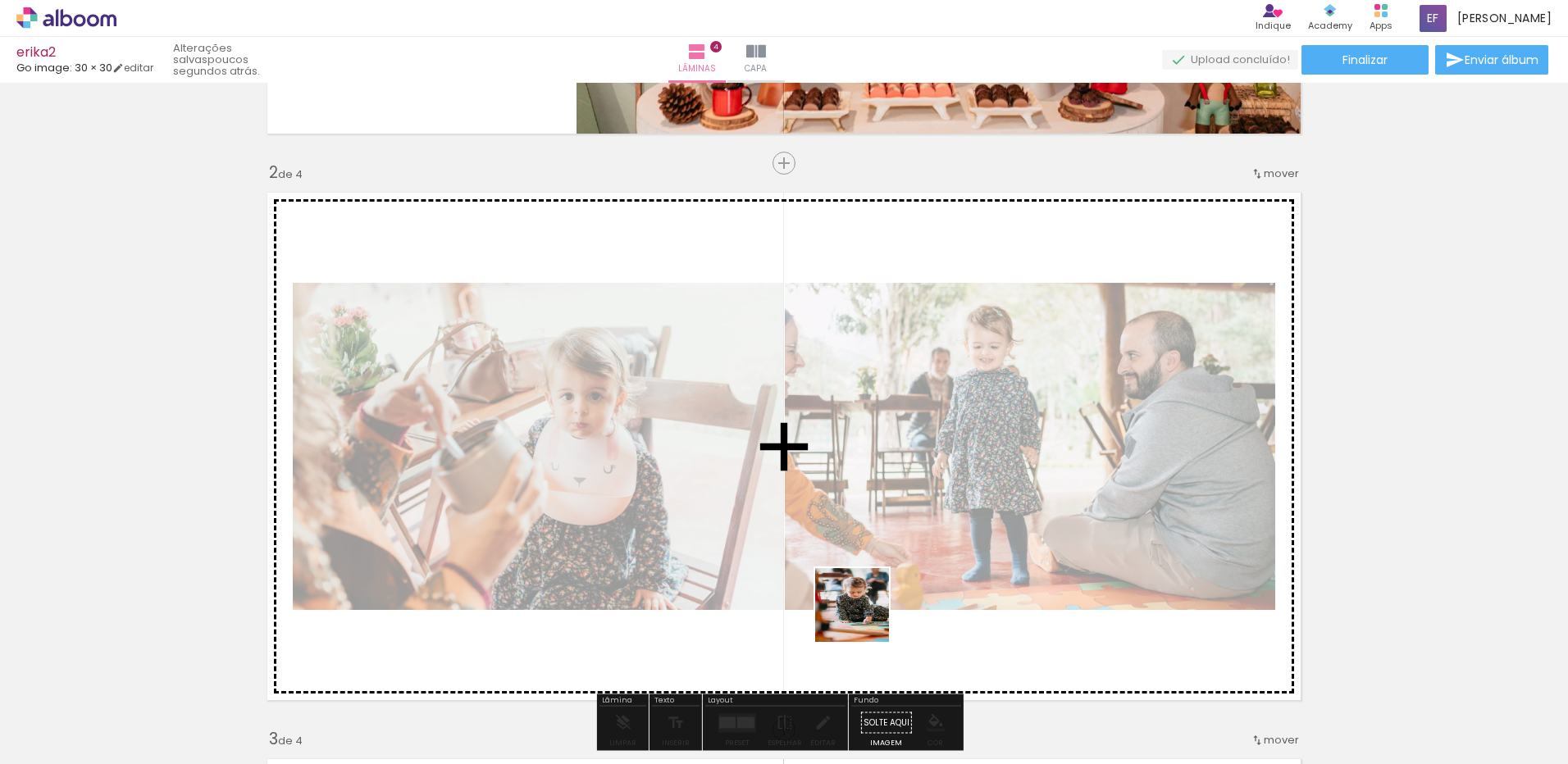
drag, startPoint x: 798, startPoint y: 718, endPoint x: 895, endPoint y: 553, distance: 191.4
click at [895, 553] on quentale-workspace at bounding box center [784, 382] width 1568 height 764
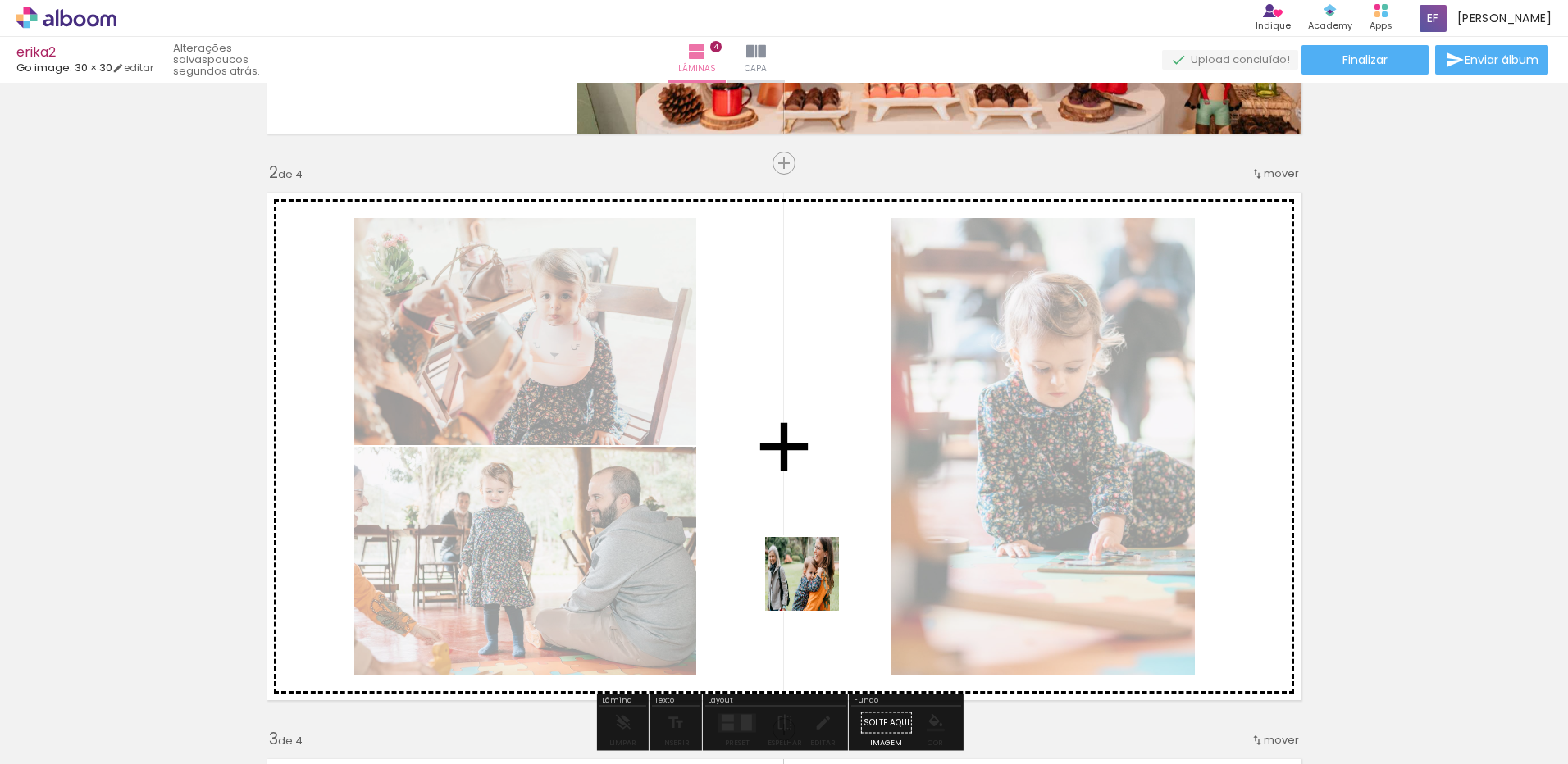
drag, startPoint x: 709, startPoint y: 731, endPoint x: 751, endPoint y: 750, distance: 46.1
click at [853, 533] on quentale-workspace at bounding box center [784, 382] width 1568 height 764
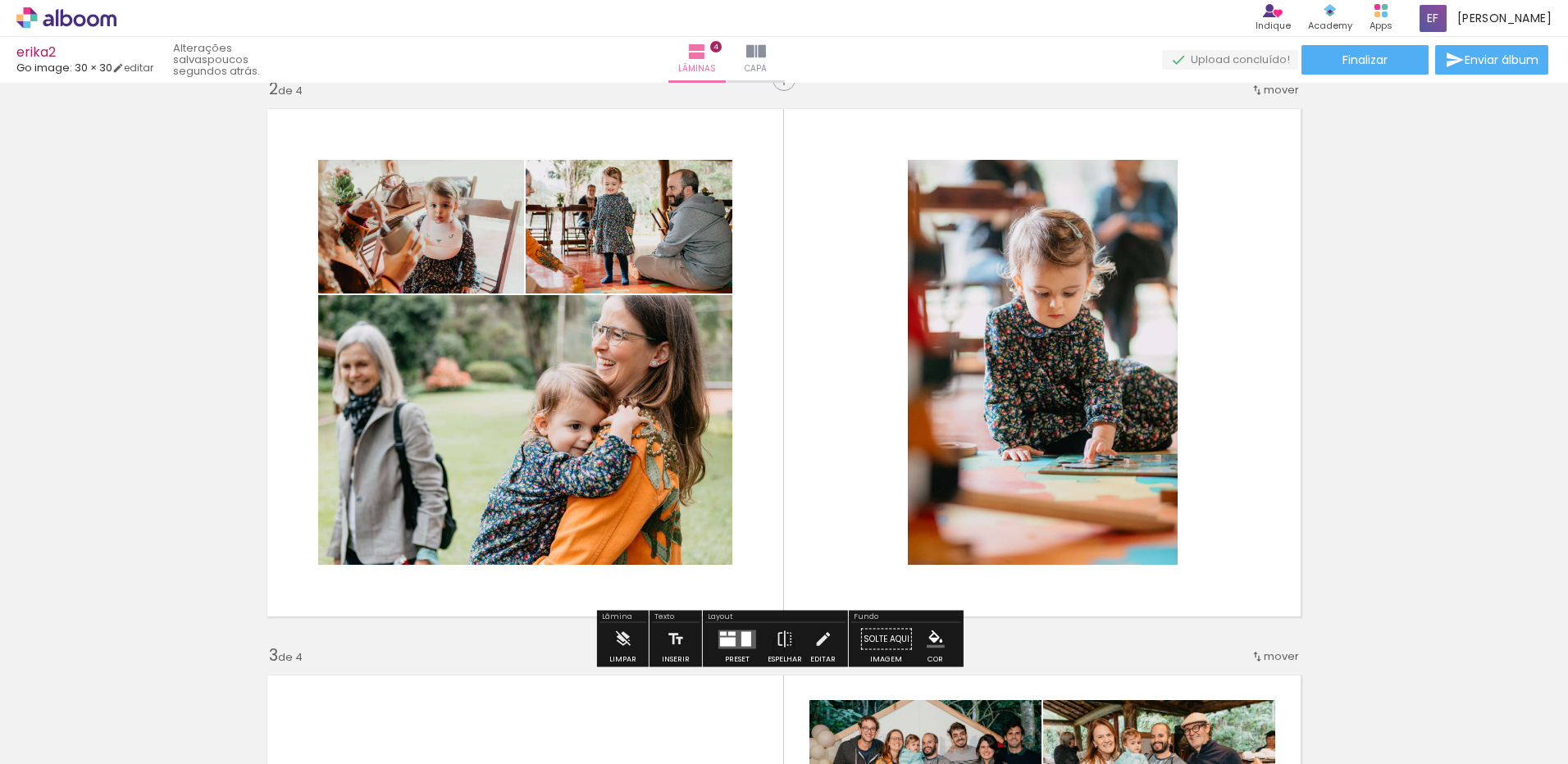
scroll to position [677, 0]
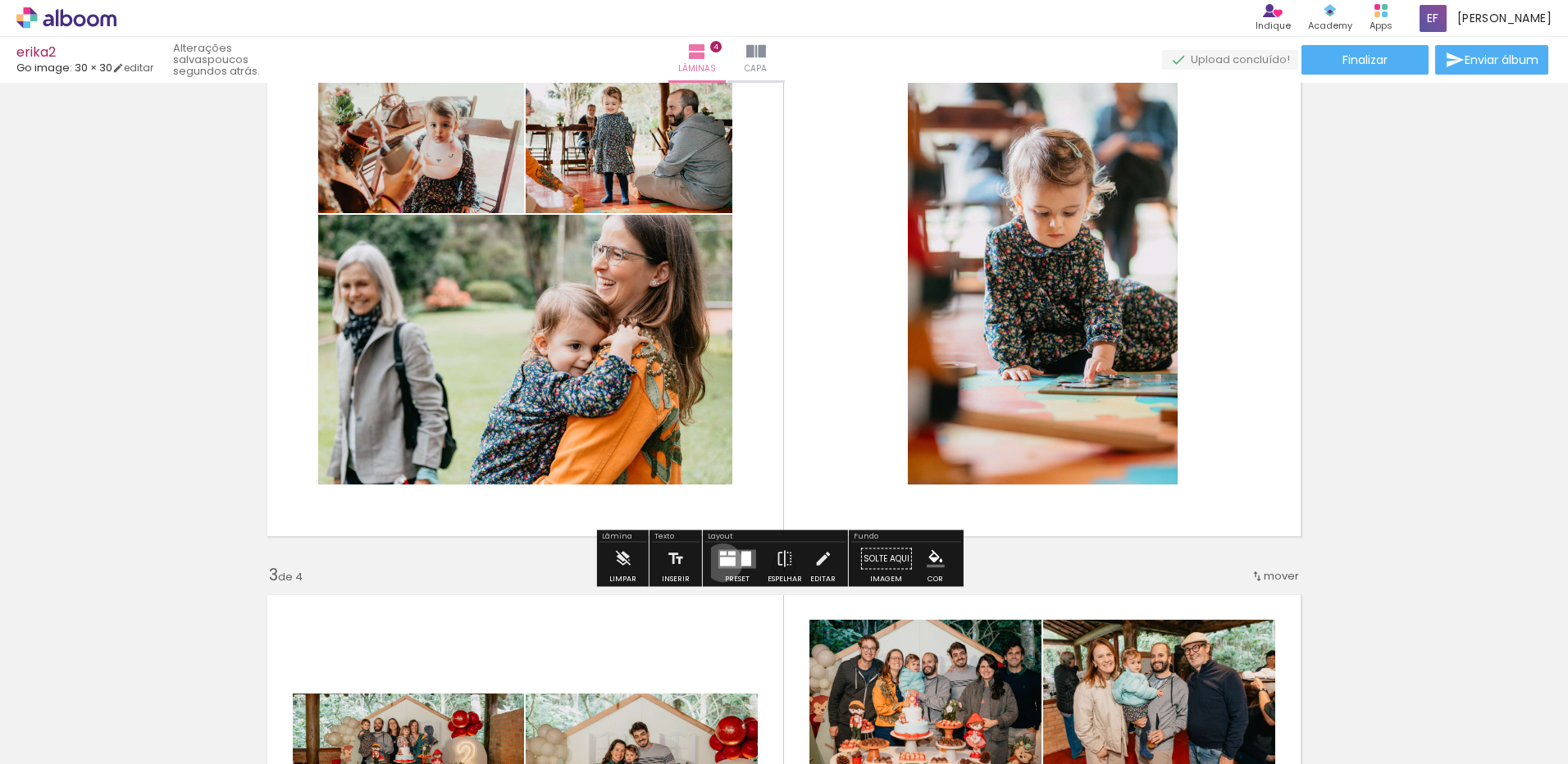
click at [720, 562] on div at bounding box center [727, 561] width 15 height 9
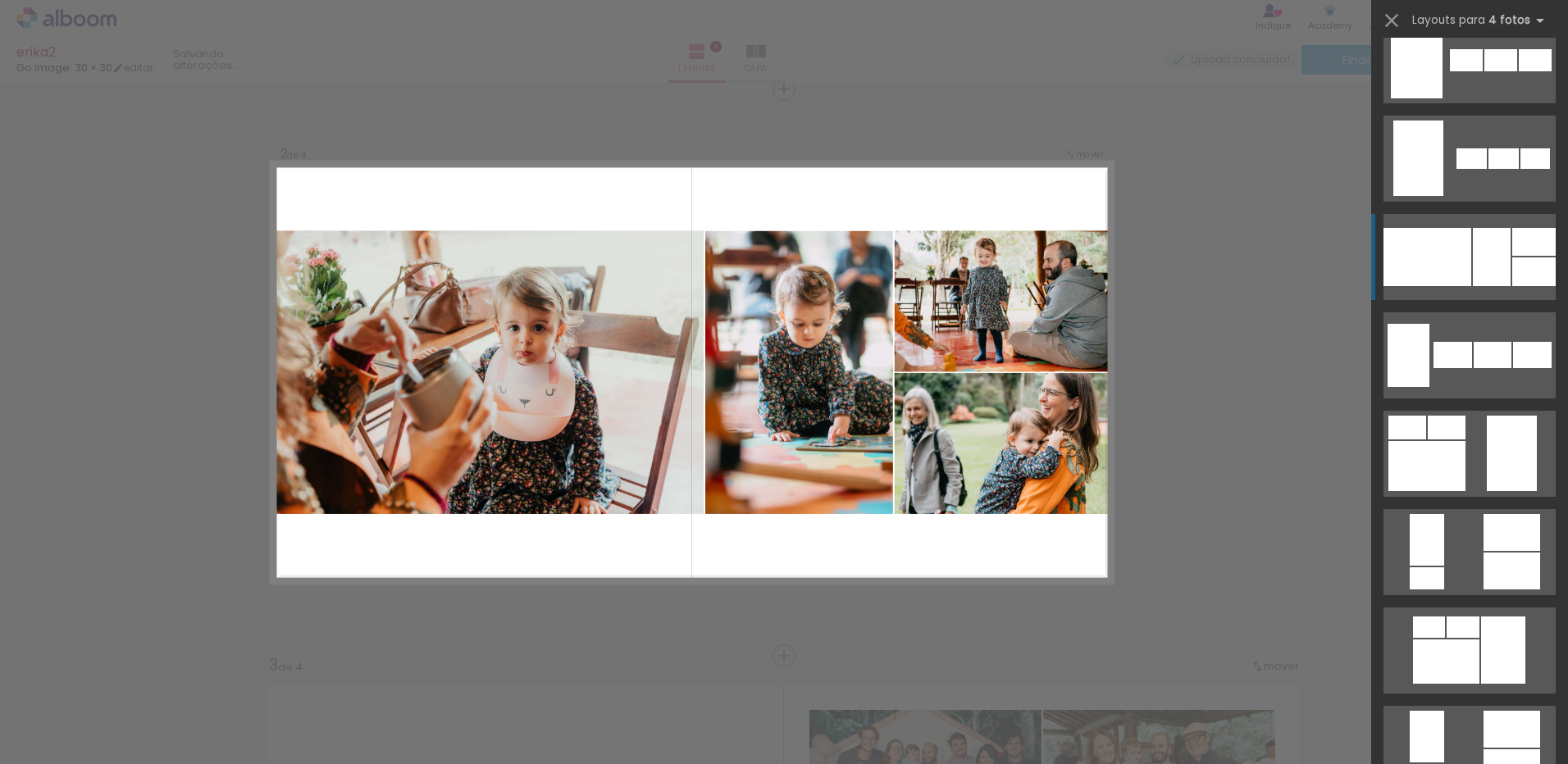
scroll to position [1230, 0]
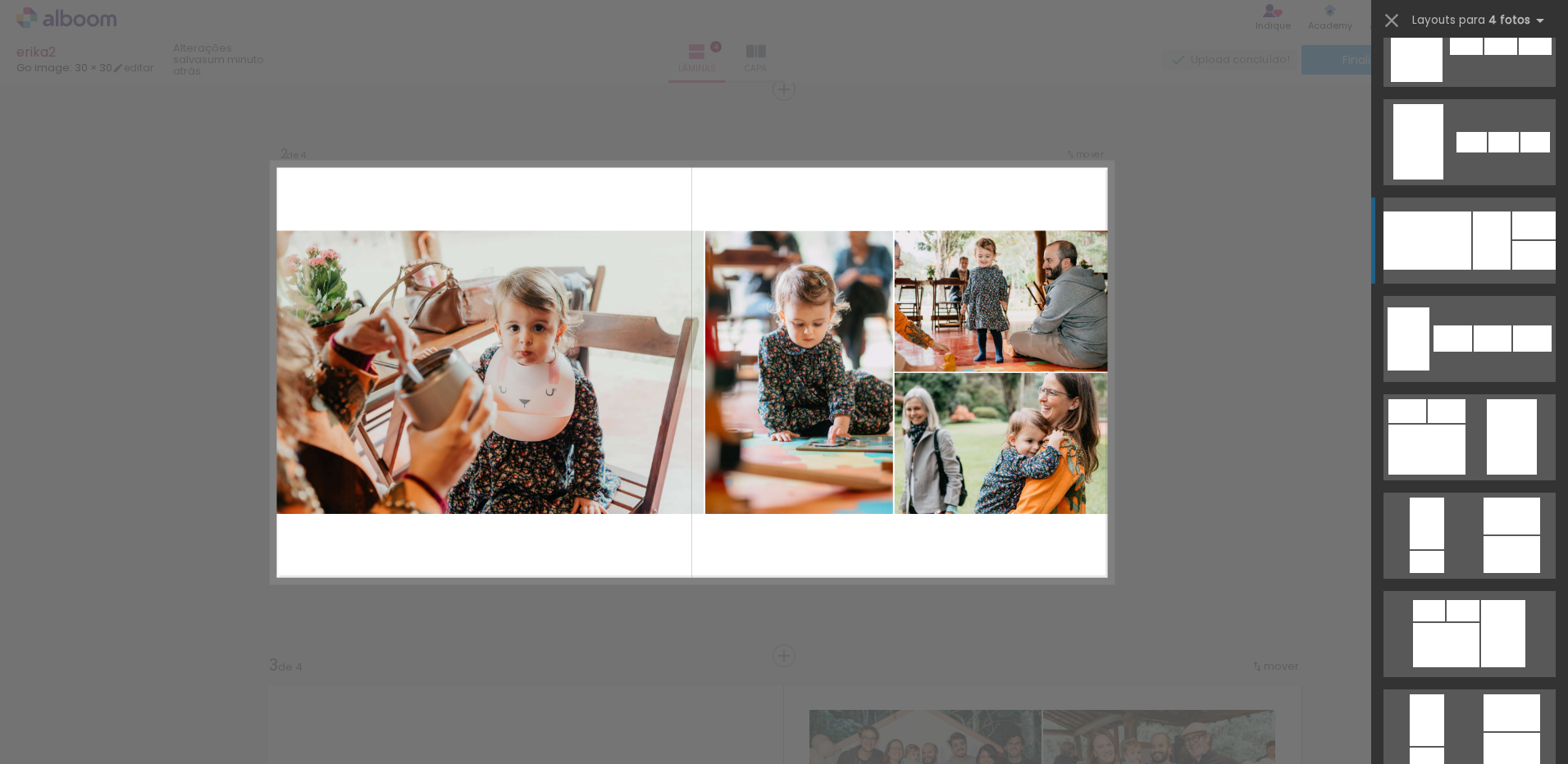
click at [1444, 748] on div at bounding box center [1427, 759] width 34 height 22
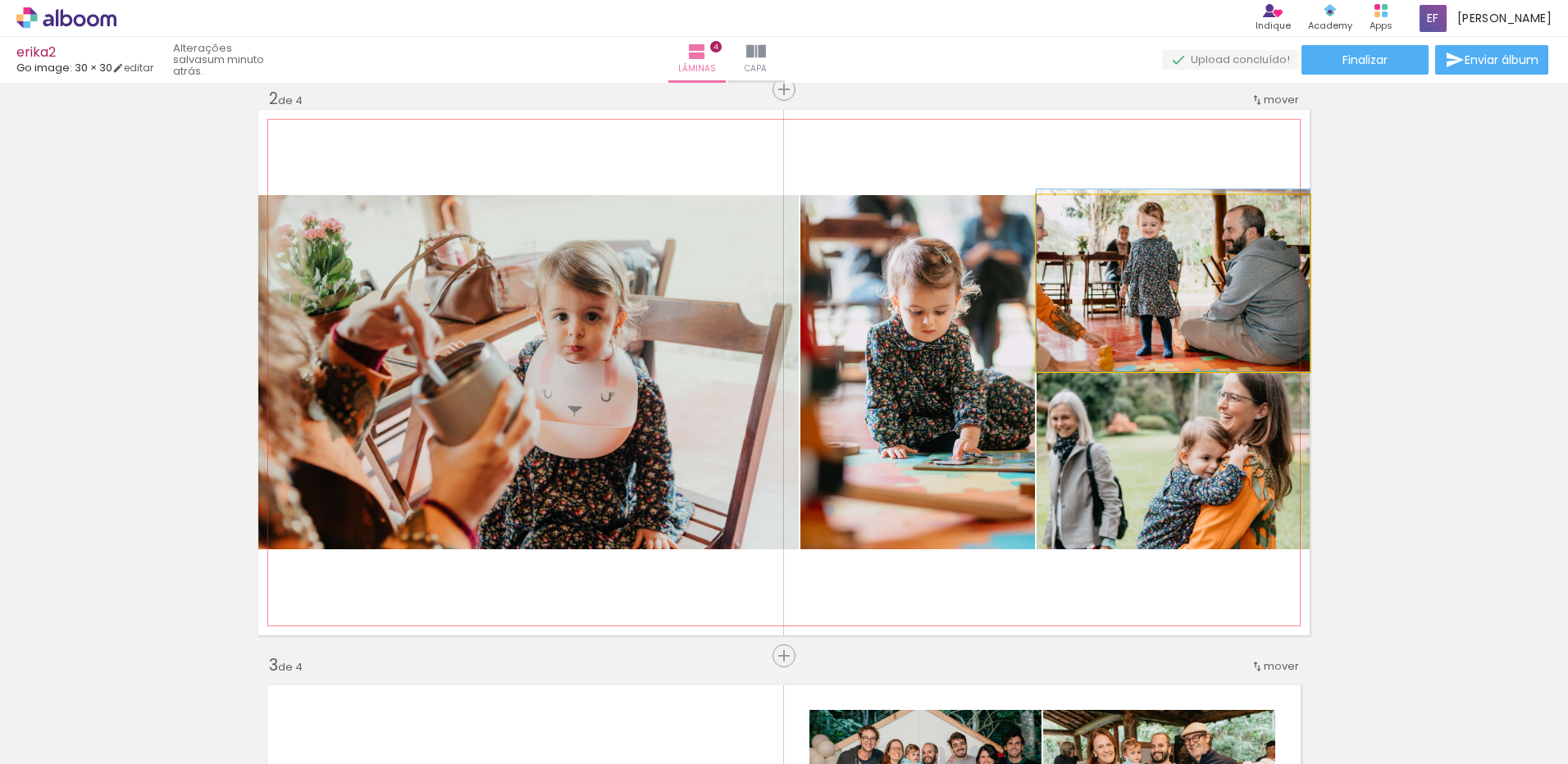
drag, startPoint x: 1113, startPoint y: 323, endPoint x: 1174, endPoint y: 309, distance: 62.6
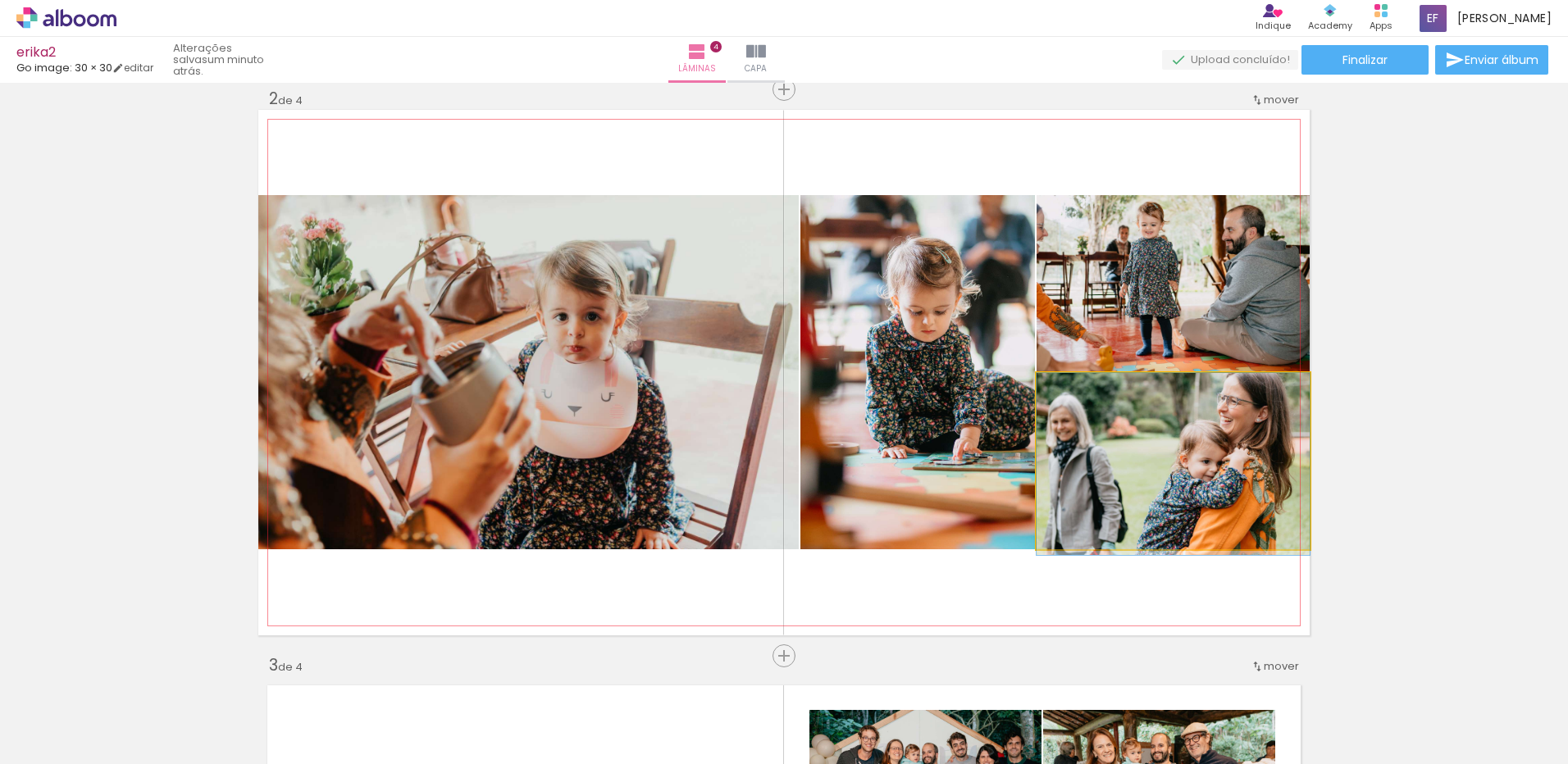
drag, startPoint x: 1158, startPoint y: 434, endPoint x: 1151, endPoint y: 450, distance: 17.5
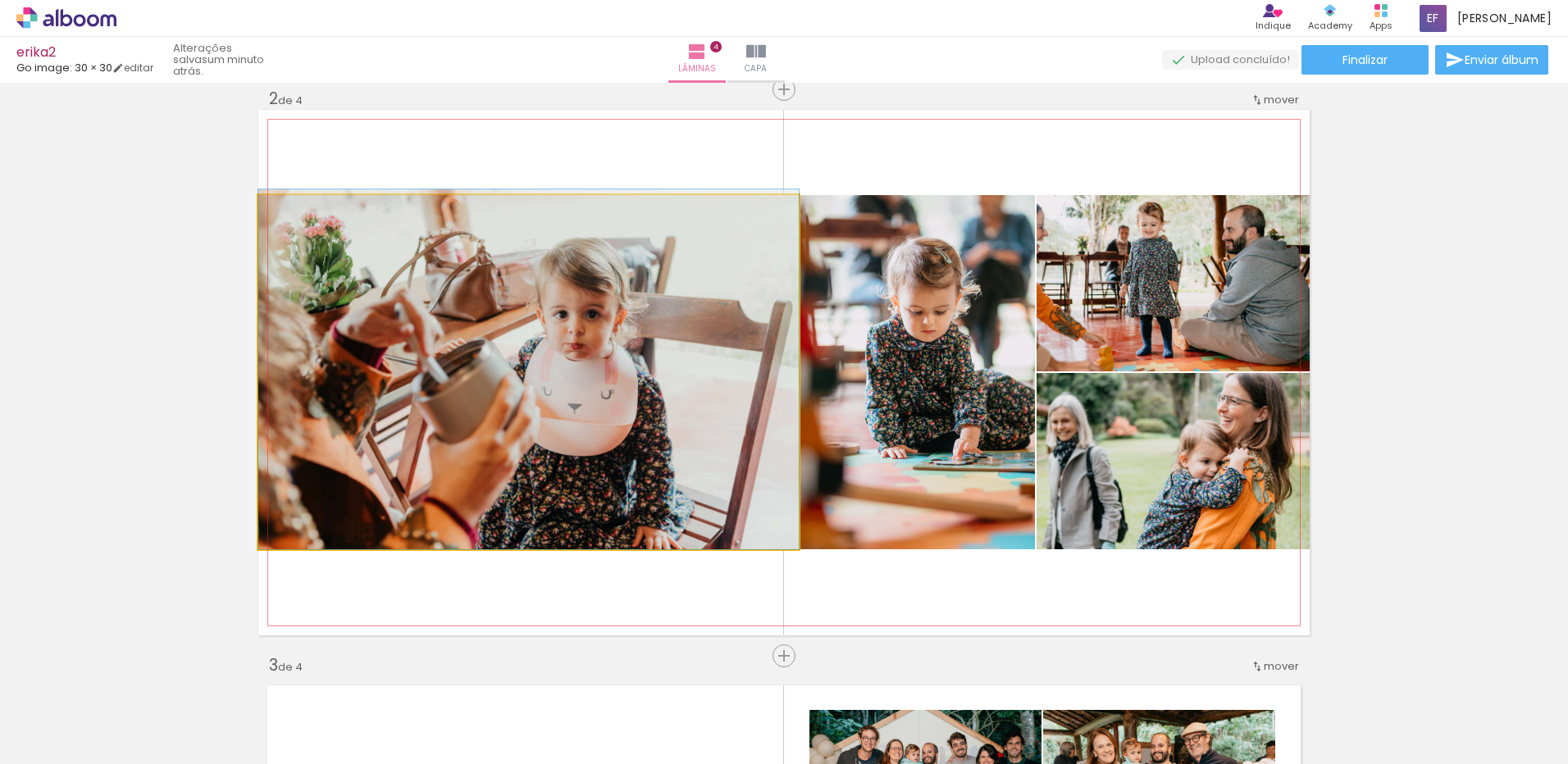
drag, startPoint x: 602, startPoint y: 527, endPoint x: 685, endPoint y: 523, distance: 83.1
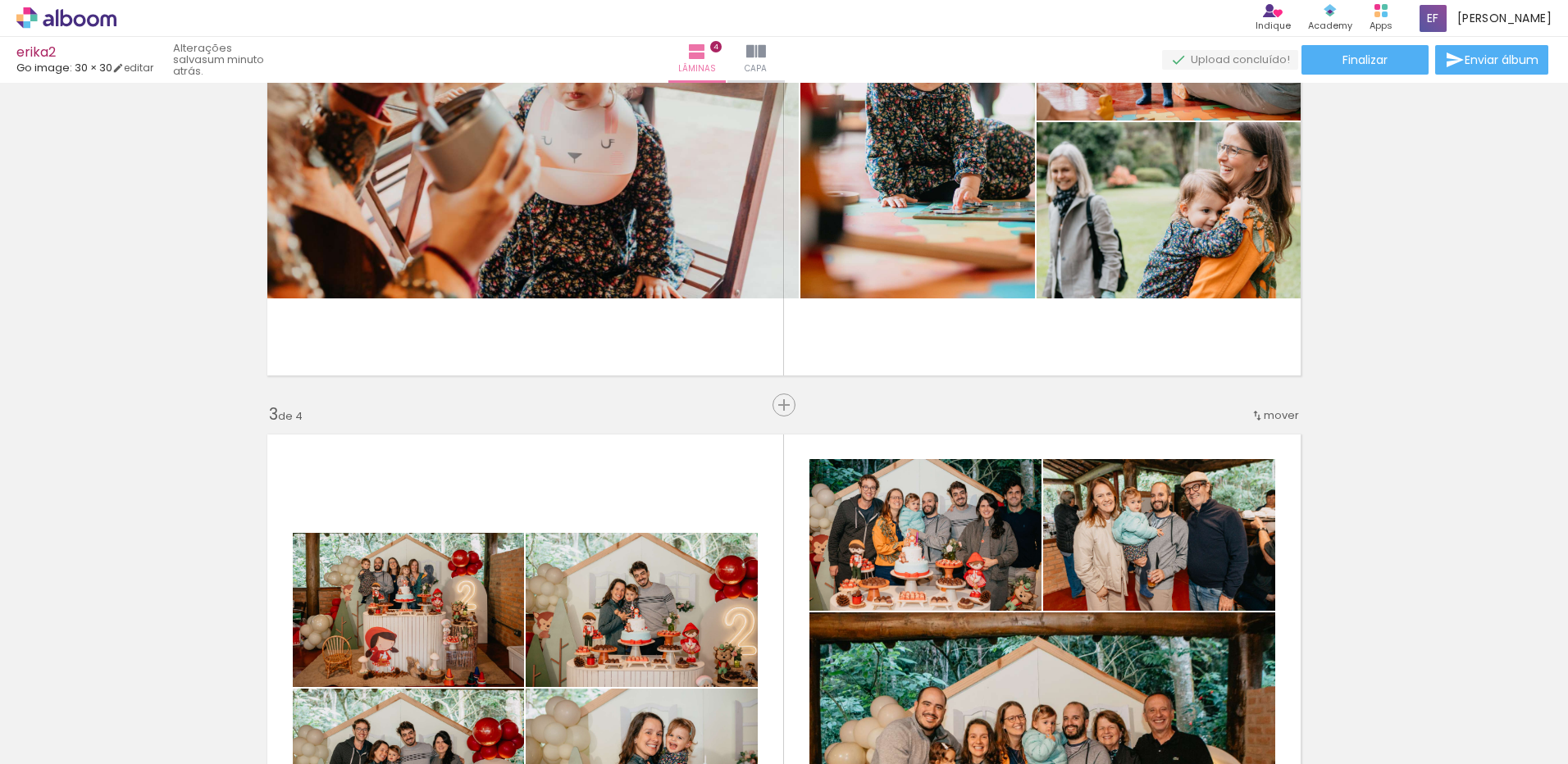
scroll to position [833, 0]
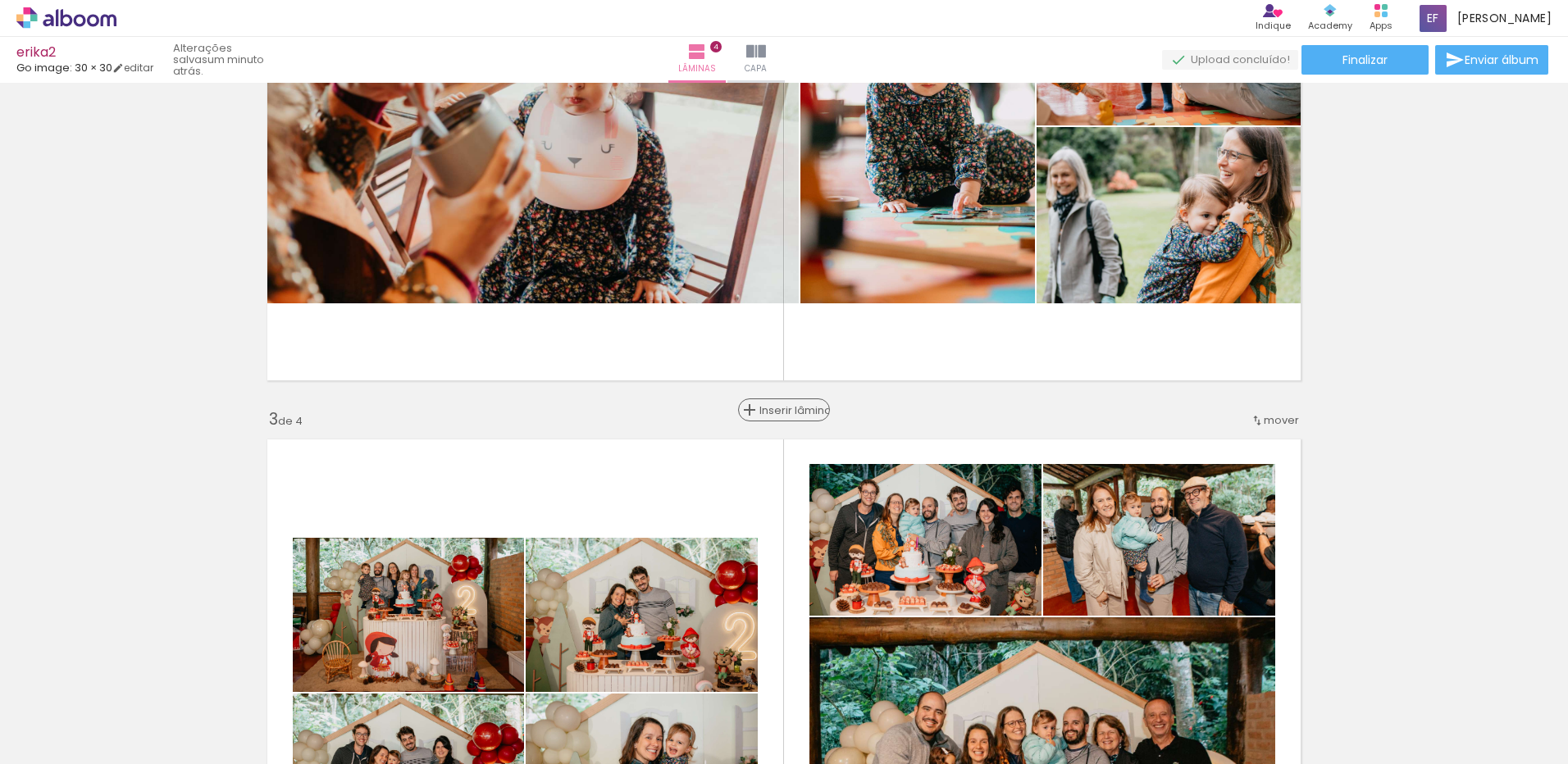
click at [781, 410] on span "Inserir lâmina" at bounding box center [791, 411] width 64 height 11
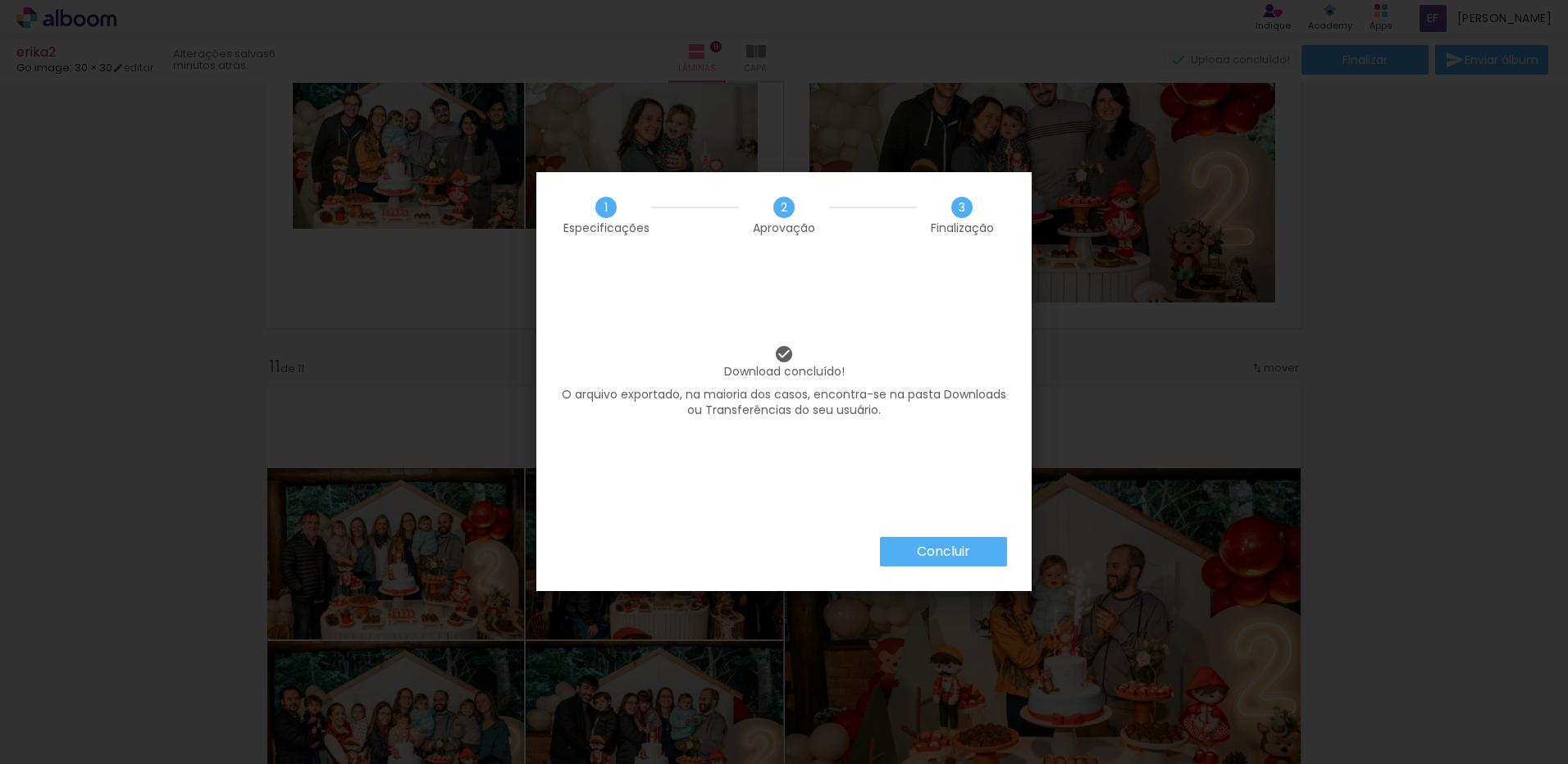
scroll to position [443, 0]
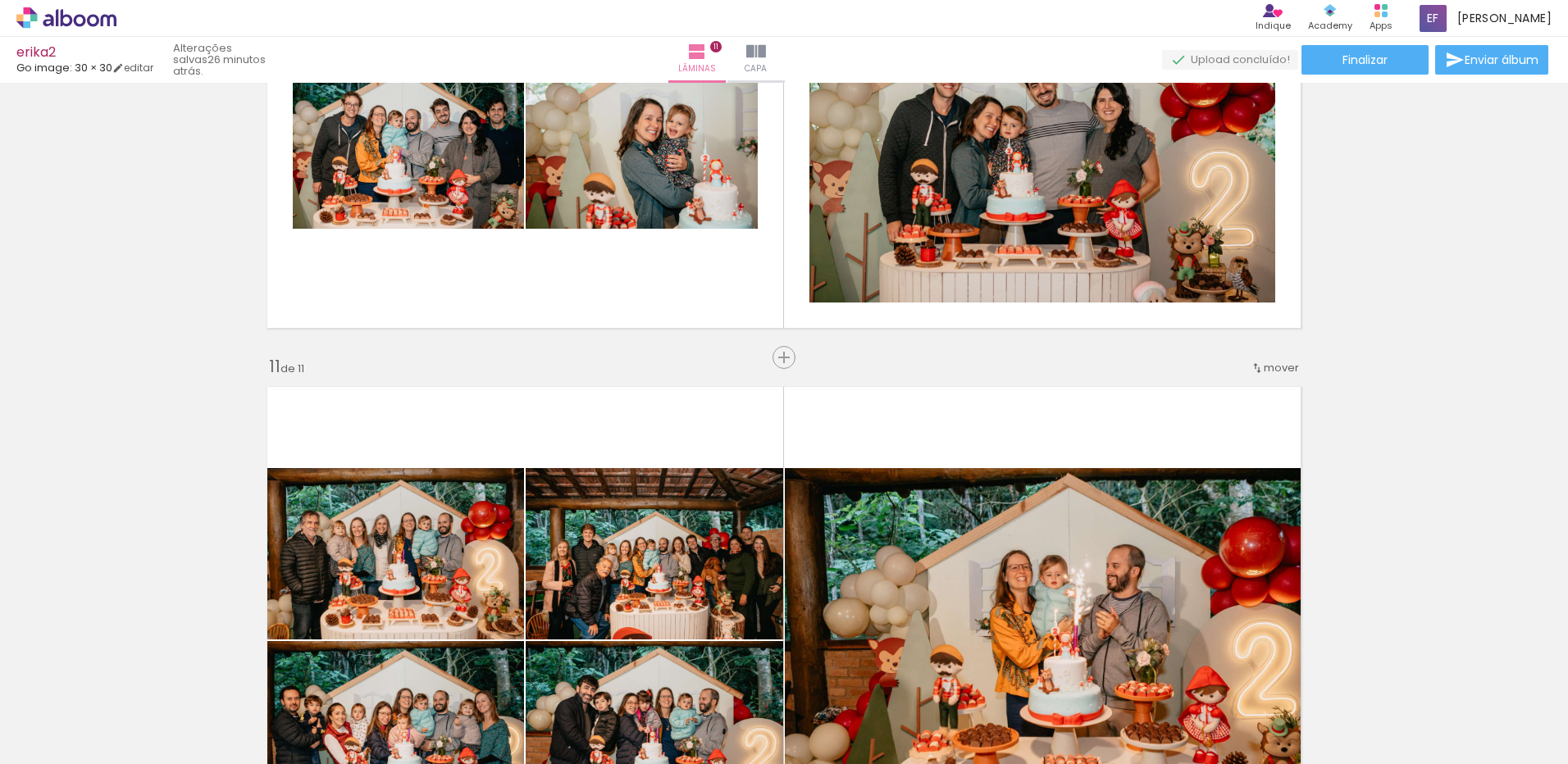
scroll to position [443, 0]
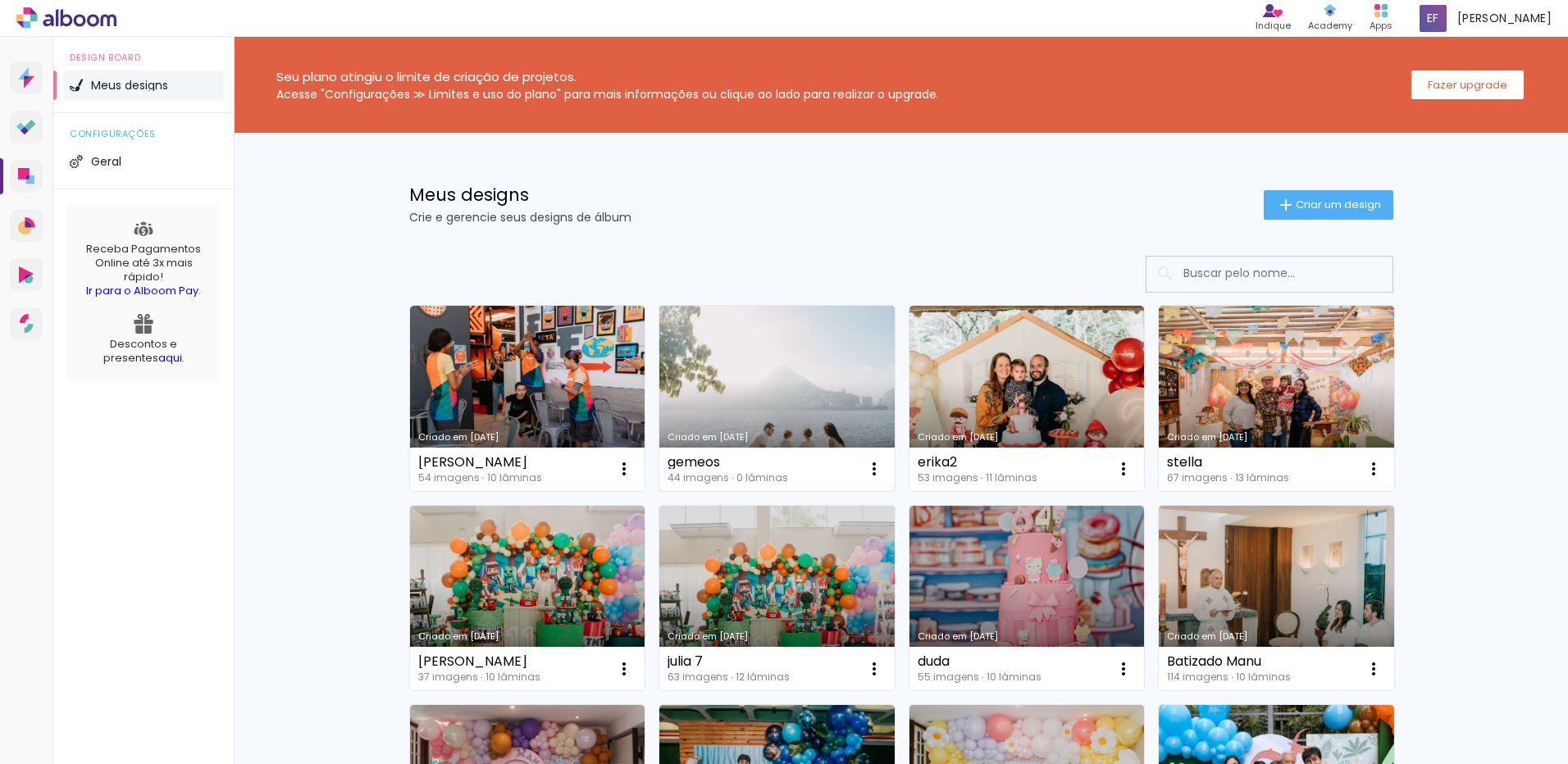
click at [717, 369] on link "Criado em [DATE]" at bounding box center [777, 398] width 235 height 186
